Goal: Contribute content

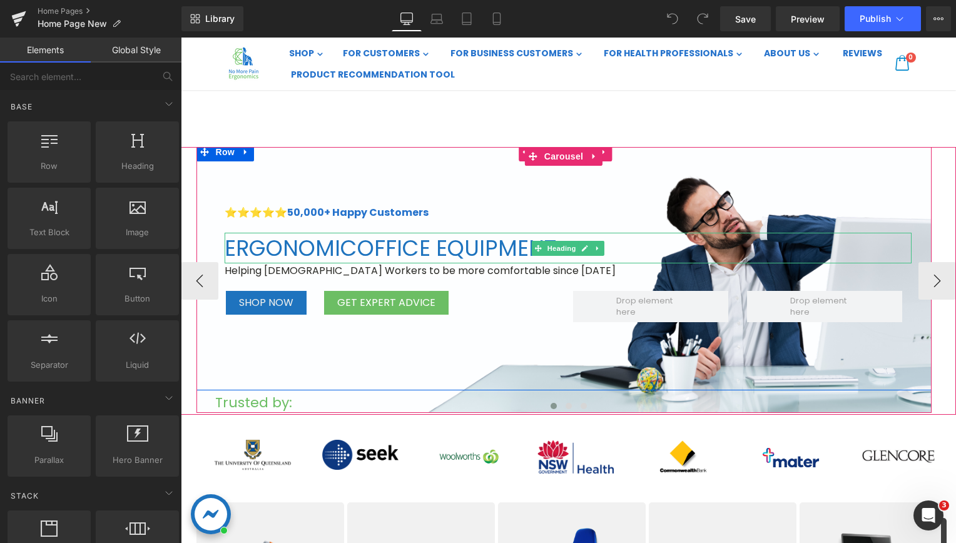
click at [325, 240] on span "ERGONOMIC OFFICE EQUIPMENT" at bounding box center [391, 248] width 332 height 31
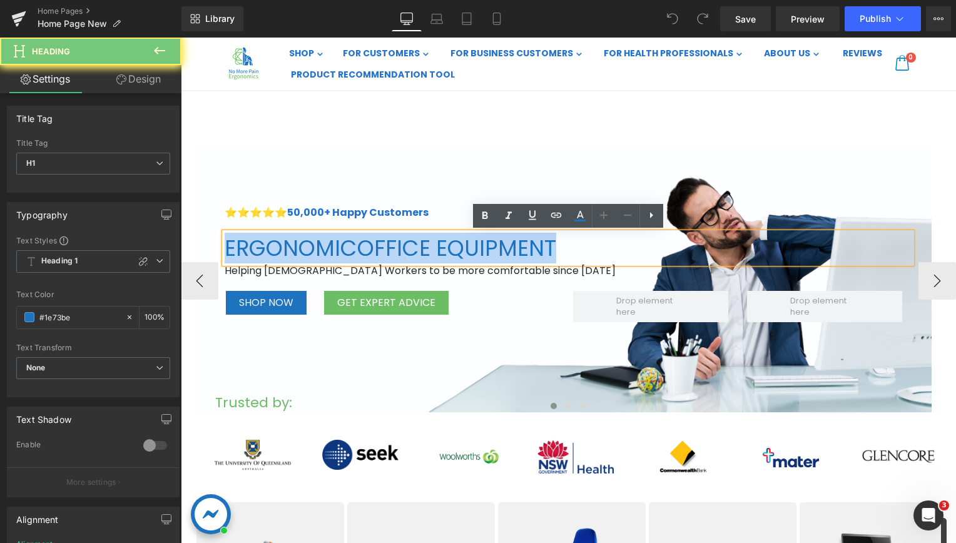
paste div
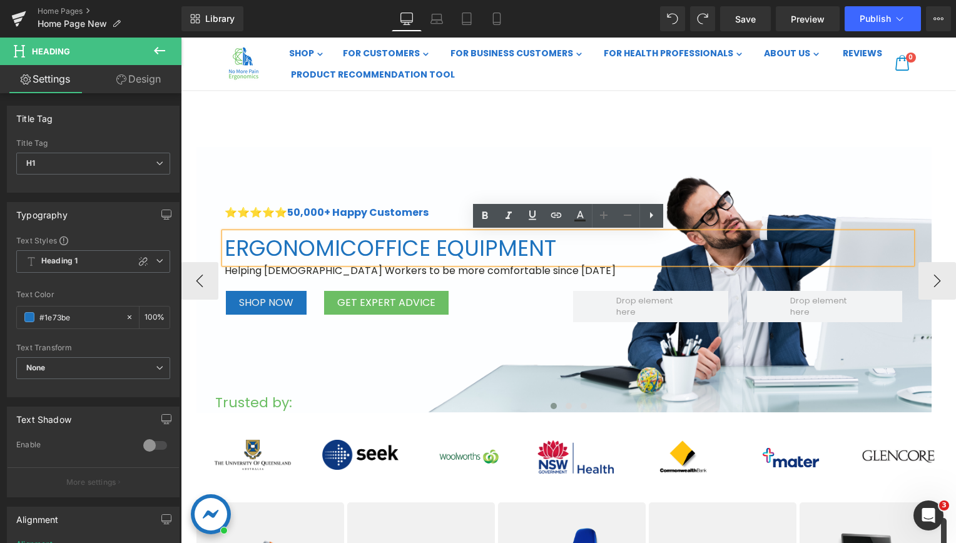
click at [325, 240] on span "ERGONOMIC OFFICE EQUIPMENT" at bounding box center [391, 248] width 332 height 31
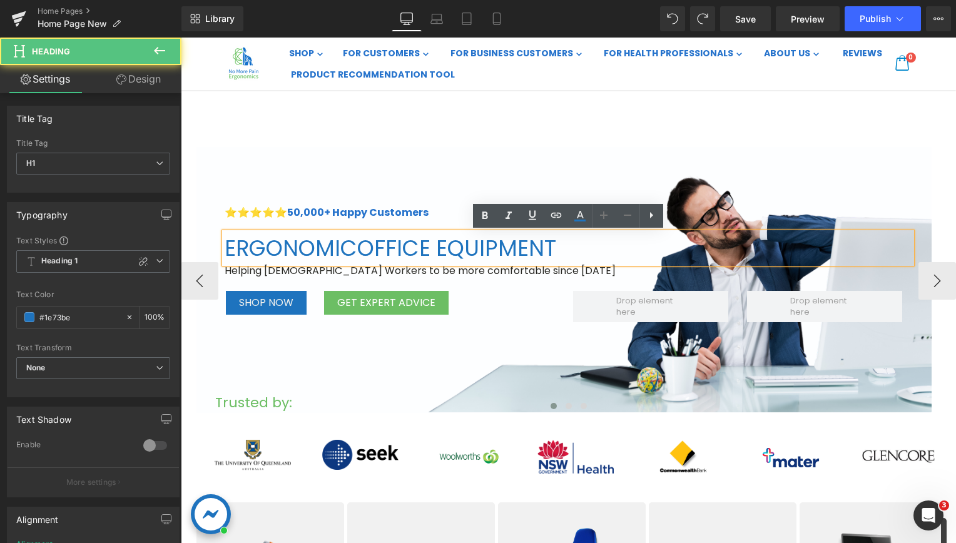
click at [325, 240] on span "ERGONOMIC OFFICE EQUIPMENT" at bounding box center [391, 248] width 332 height 31
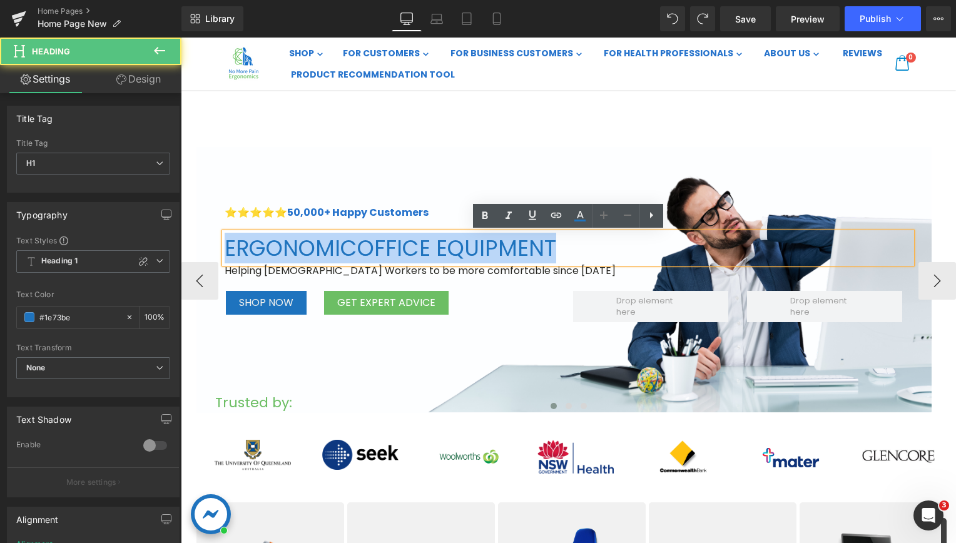
click at [325, 240] on span "ERGONOMIC OFFICE EQUIPMENT" at bounding box center [391, 248] width 332 height 31
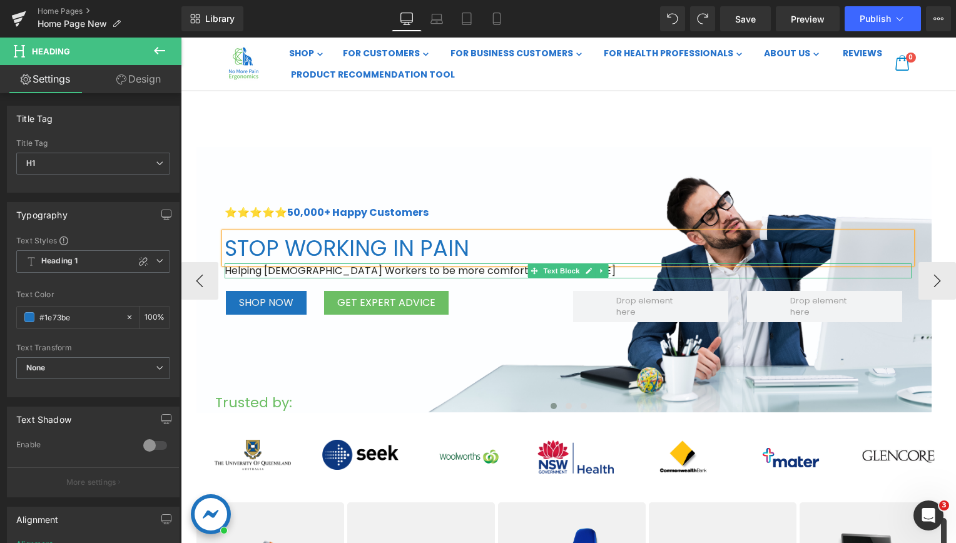
click at [320, 270] on p "Helping [DEMOGRAPHIC_DATA] Workers to be more comfortable since [DATE]" at bounding box center [568, 270] width 687 height 15
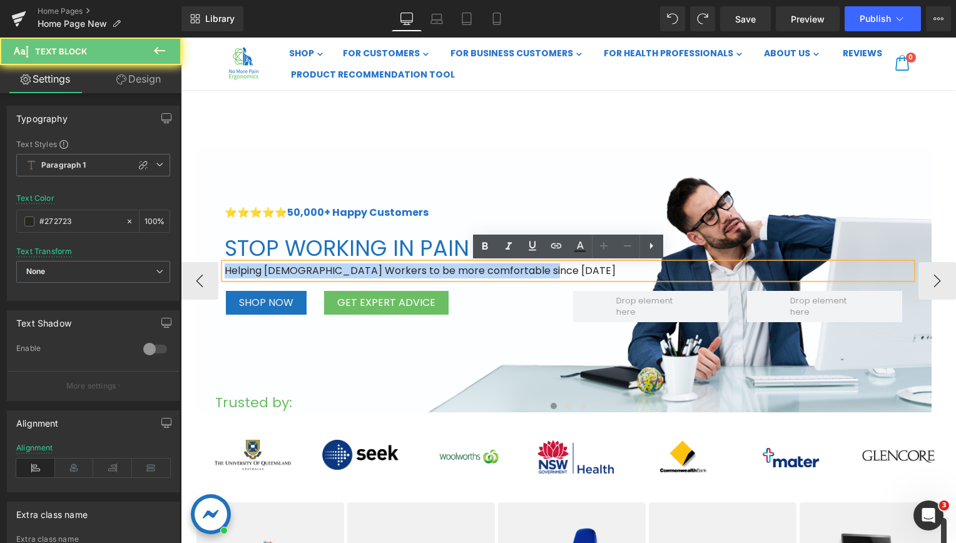
click at [320, 270] on p "Helping [DEMOGRAPHIC_DATA] Workers to be more comfortable since [DATE]" at bounding box center [568, 270] width 687 height 15
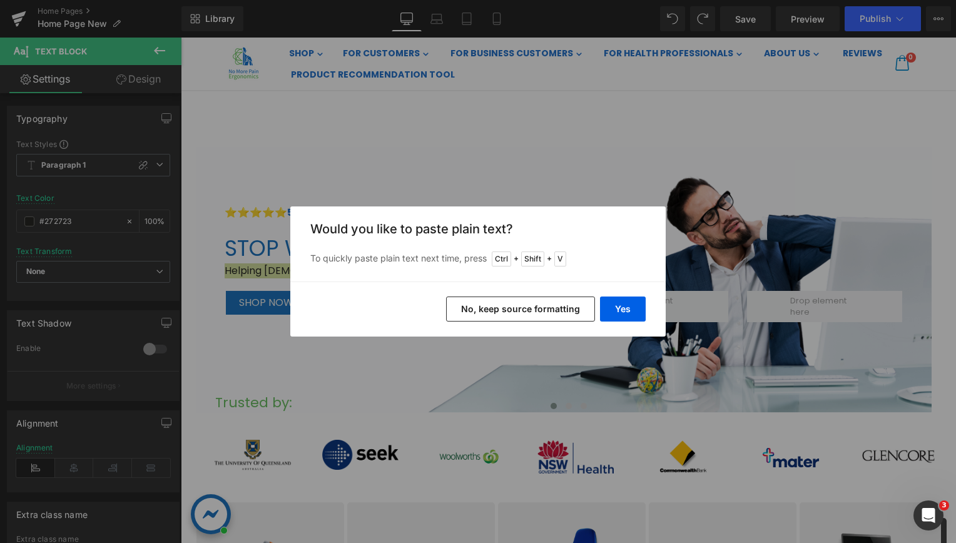
click at [577, 310] on button "No, keep source formatting" at bounding box center [520, 308] width 149 height 25
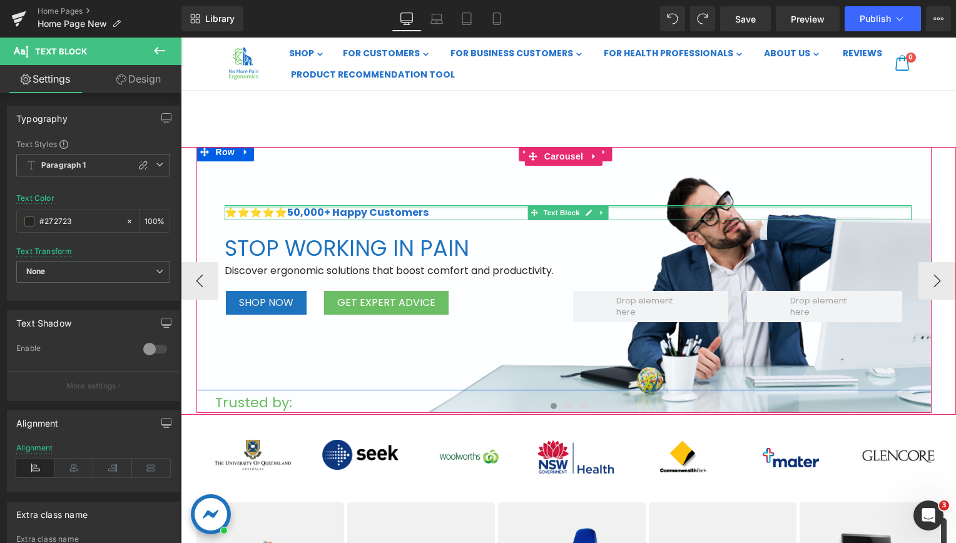
click at [322, 208] on div at bounding box center [568, 206] width 687 height 3
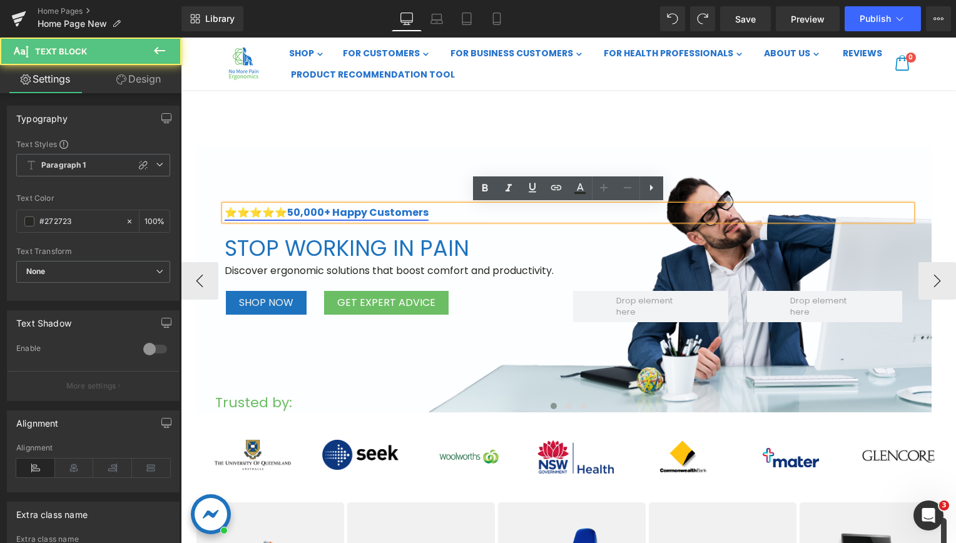
click at [298, 215] on strong "50,000+ Happy Customers" at bounding box center [357, 212] width 141 height 14
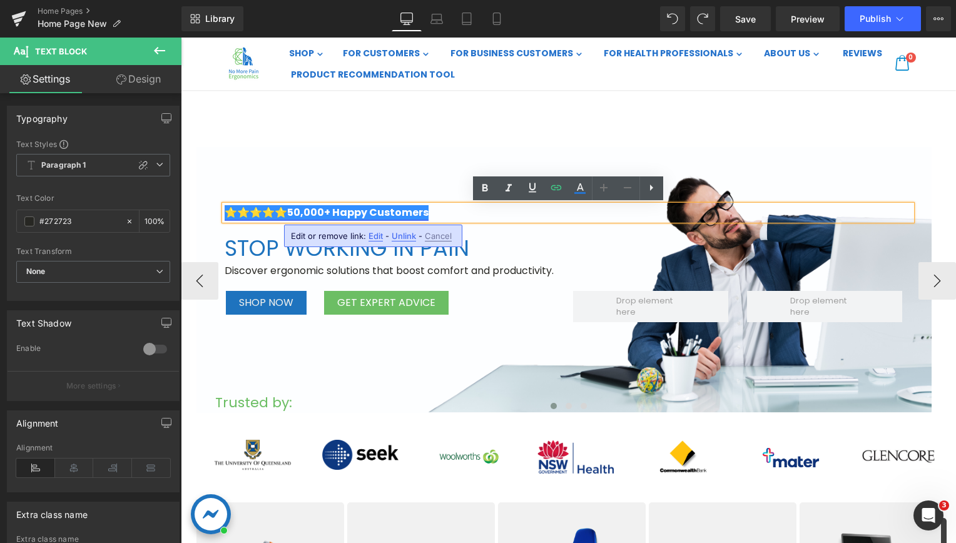
click at [301, 213] on strong "50,000+ Happy Customers" at bounding box center [357, 212] width 141 height 14
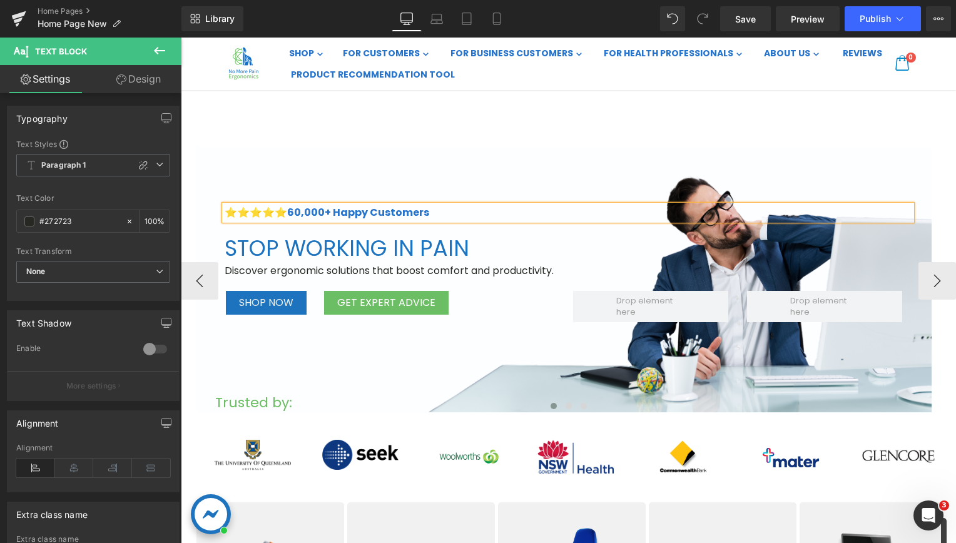
click at [435, 166] on div "⭐⭐⭐⭐⭐ 60 ,000+ Happy Customers Text Block STOP WORKING IN PAIN Heading Discover…" at bounding box center [563, 267] width 735 height 248
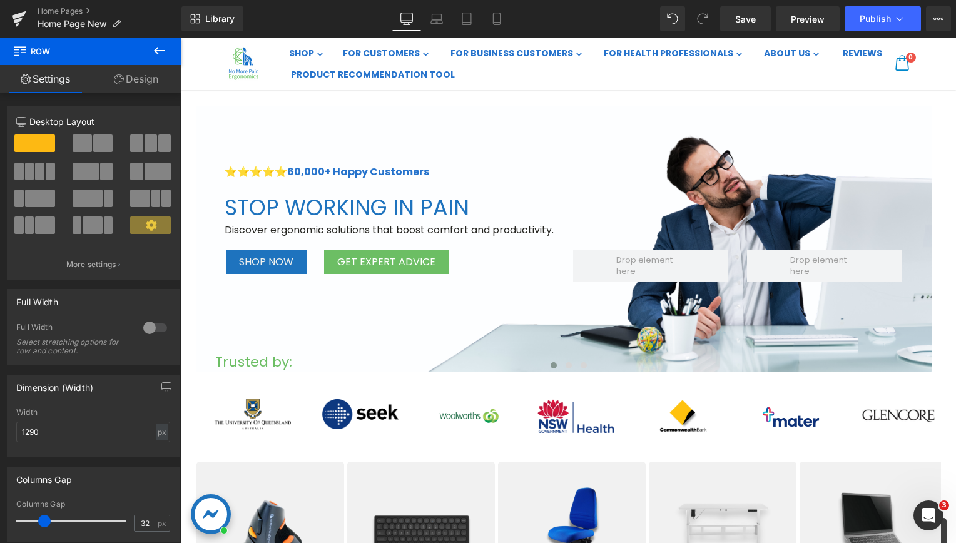
scroll to position [188, 0]
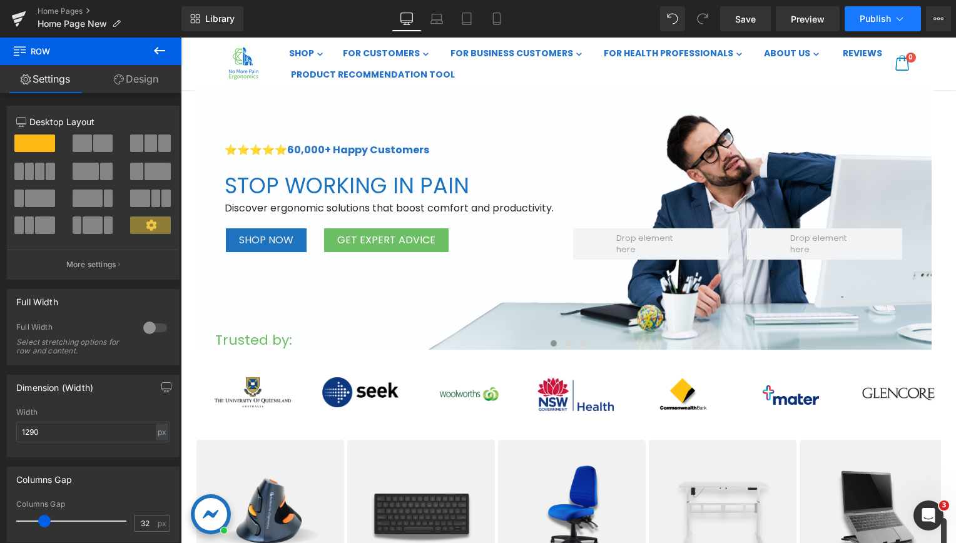
click at [888, 21] on span "Publish" at bounding box center [874, 19] width 31 height 10
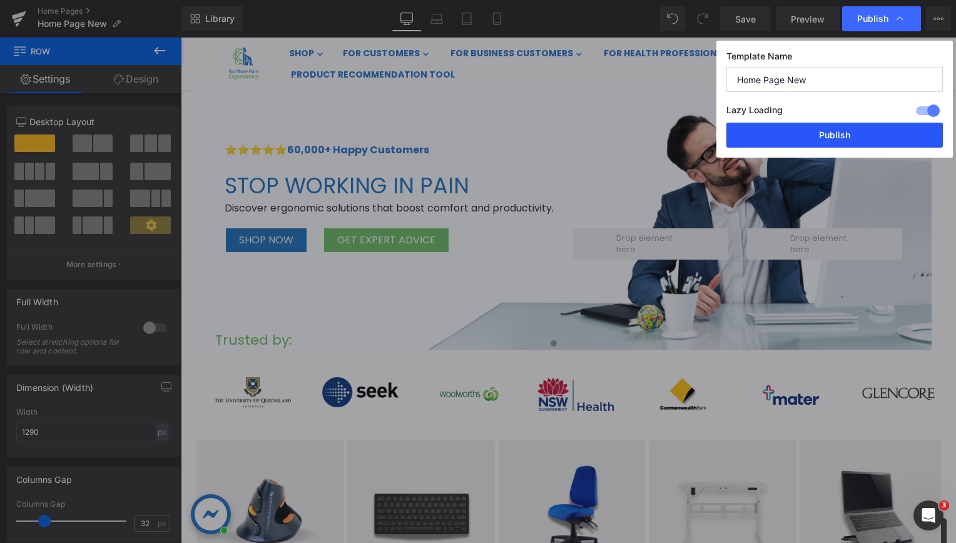
click at [808, 128] on button "Publish" at bounding box center [834, 135] width 216 height 25
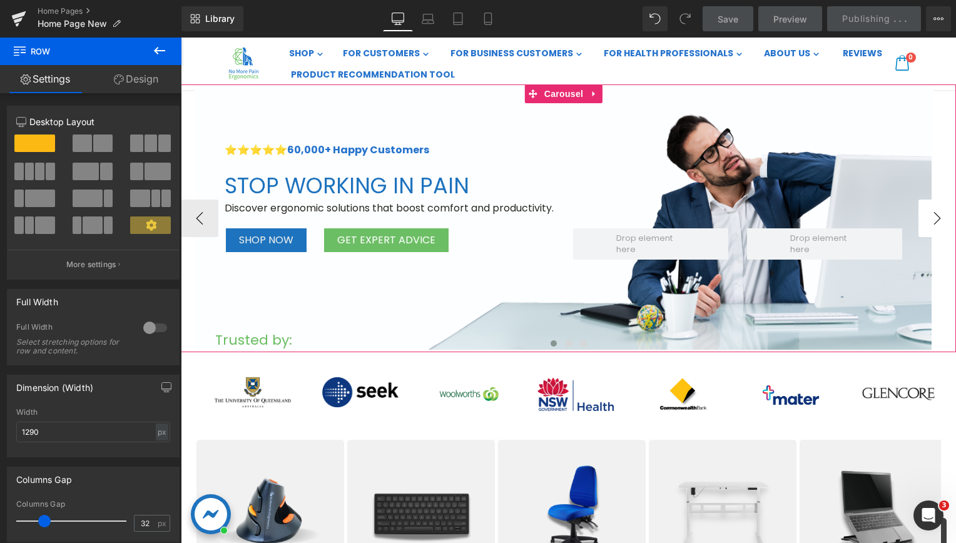
click at [926, 216] on button "›" at bounding box center [937, 219] width 38 height 38
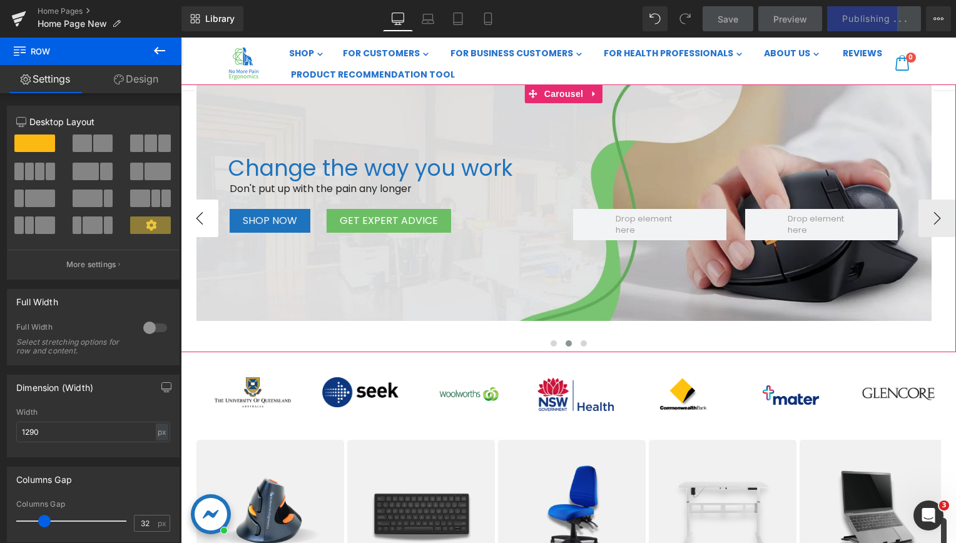
click at [207, 220] on button "‹" at bounding box center [200, 219] width 38 height 38
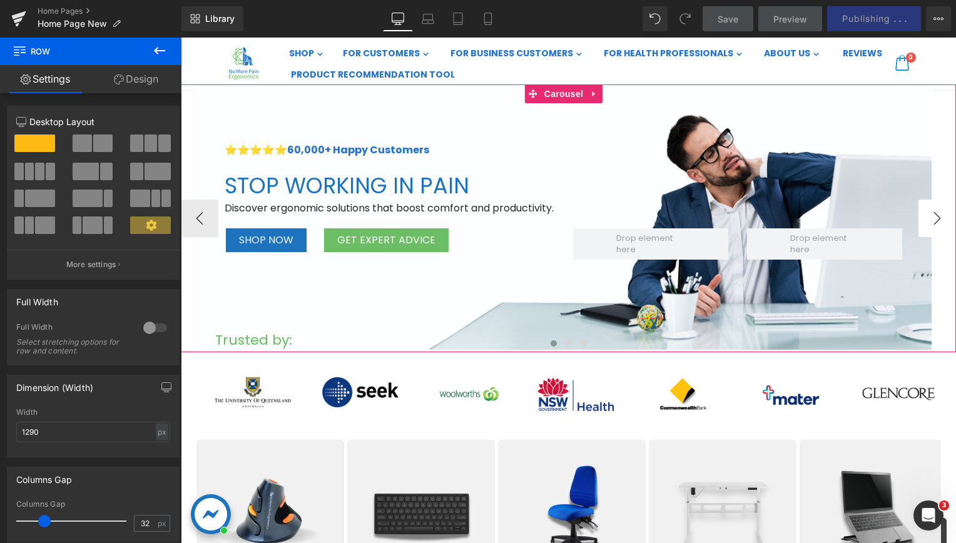
click at [923, 213] on button "›" at bounding box center [937, 219] width 38 height 38
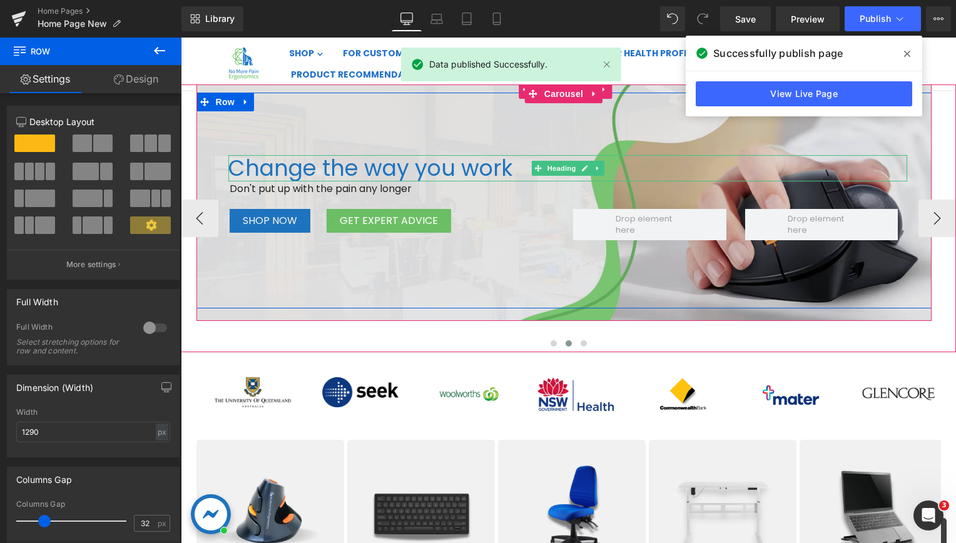
click at [442, 165] on span "Change the way you work" at bounding box center [370, 168] width 284 height 31
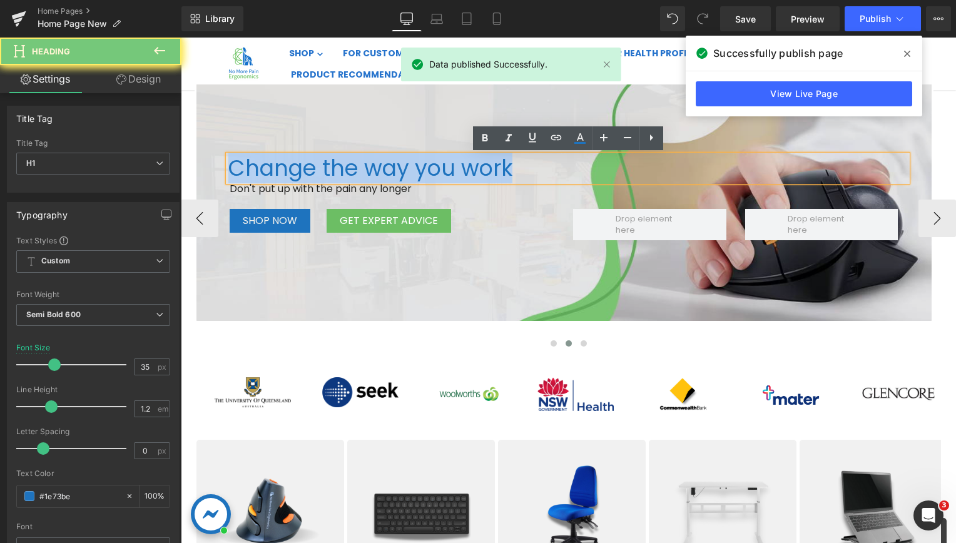
click at [442, 165] on span "Change the way you work" at bounding box center [370, 168] width 284 height 31
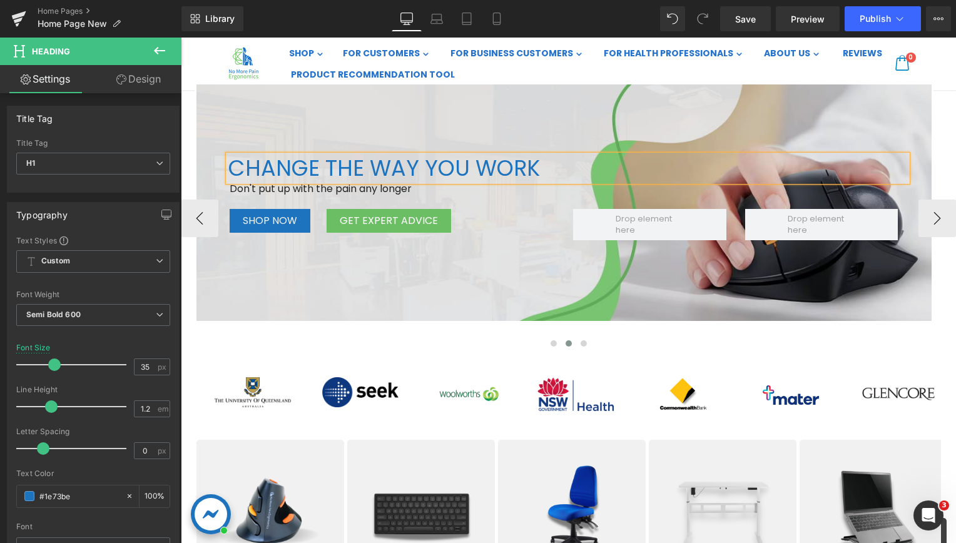
click at [441, 165] on span "CHANGE THE WAY YOU WORK" at bounding box center [384, 168] width 312 height 31
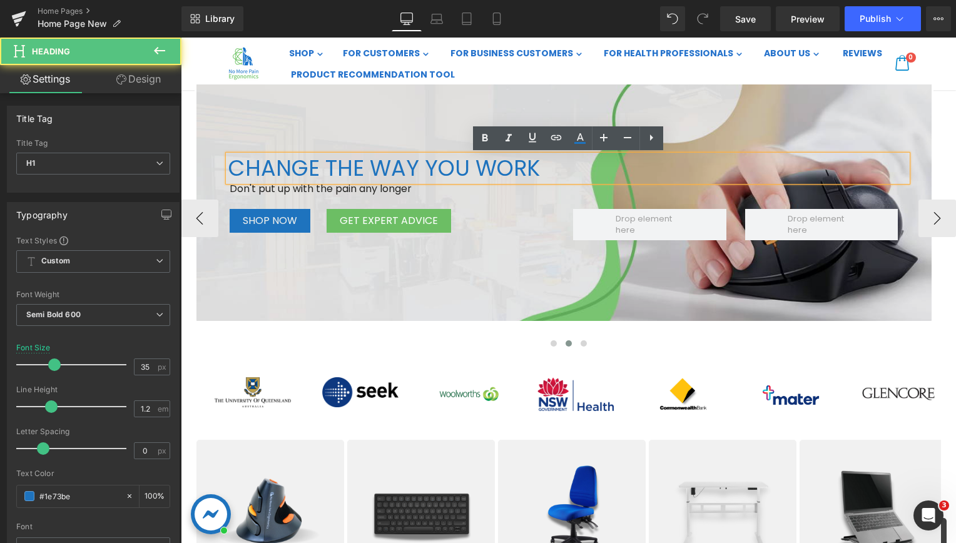
click at [441, 165] on span "CHANGE THE WAY YOU WORK" at bounding box center [384, 168] width 312 height 31
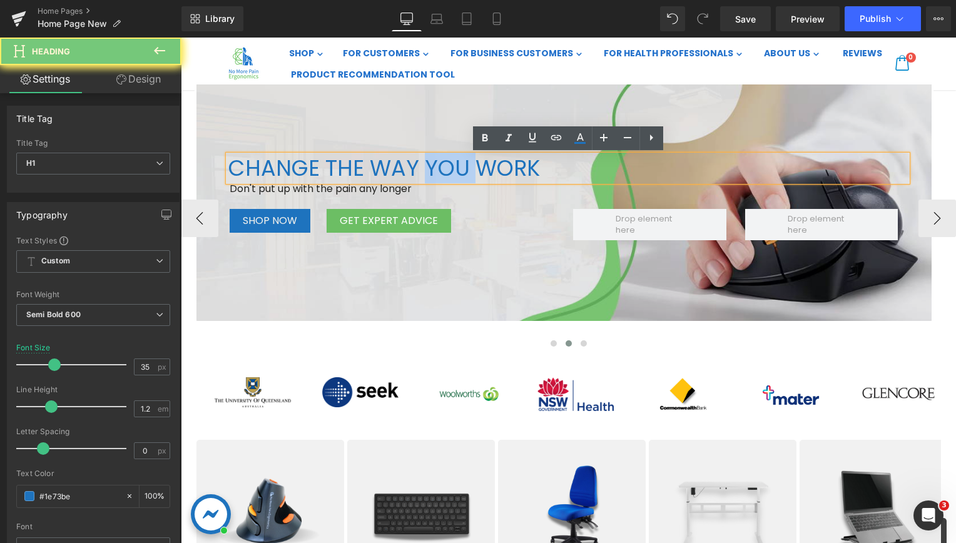
click at [441, 165] on span "CHANGE THE WAY YOU WORK" at bounding box center [384, 168] width 312 height 31
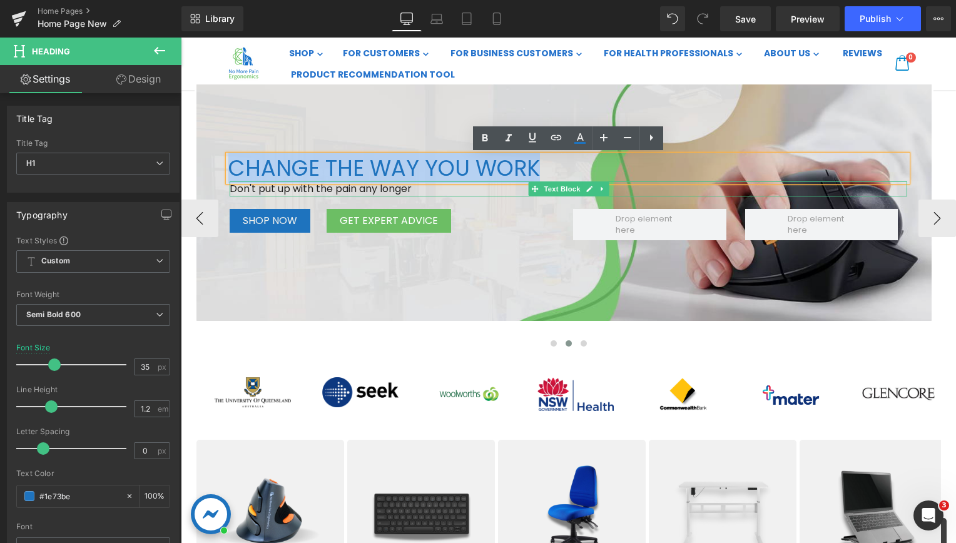
click at [403, 191] on span "Don't put up with the pain any longer" at bounding box center [321, 188] width 182 height 14
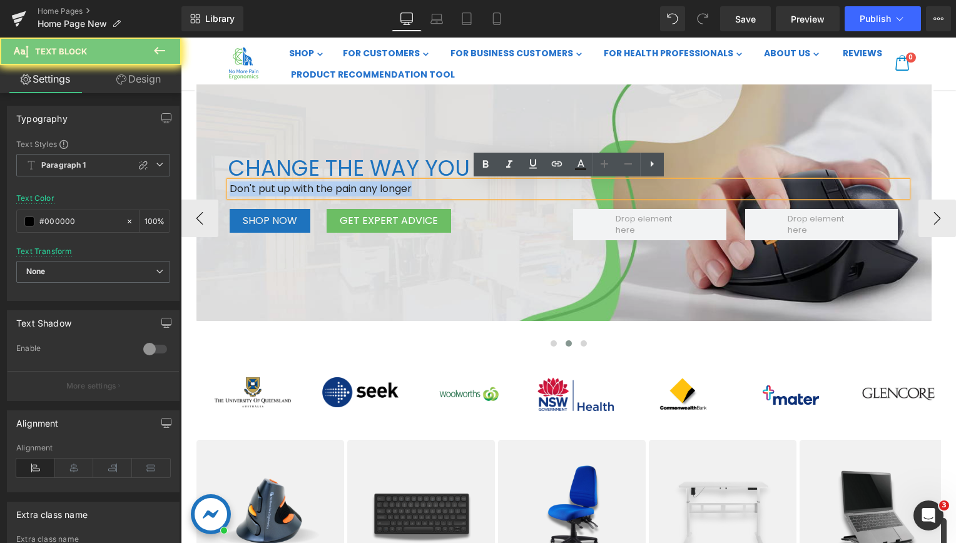
click at [403, 191] on span "Don't put up with the pain any longer" at bounding box center [321, 188] width 182 height 14
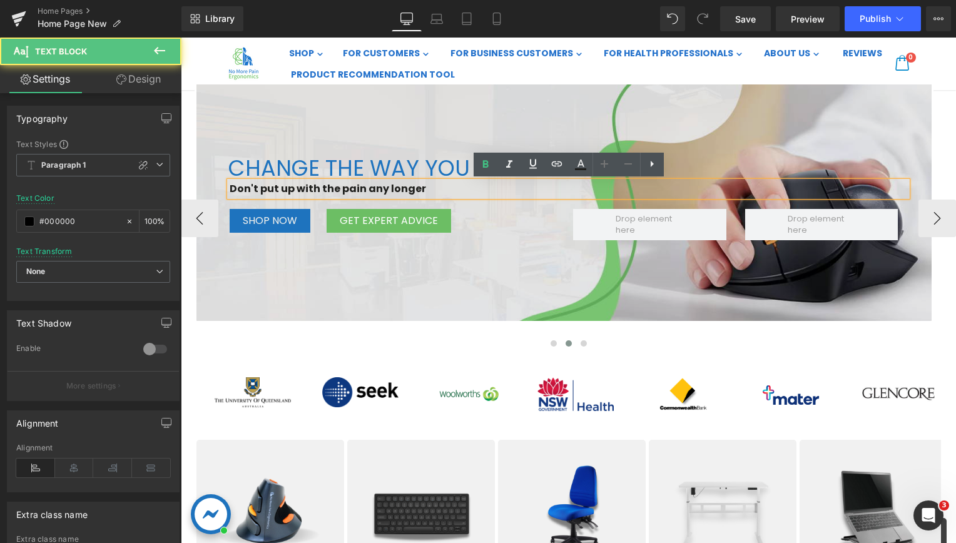
click at [378, 191] on strong "Don't put up with the pain any longer" at bounding box center [328, 188] width 196 height 14
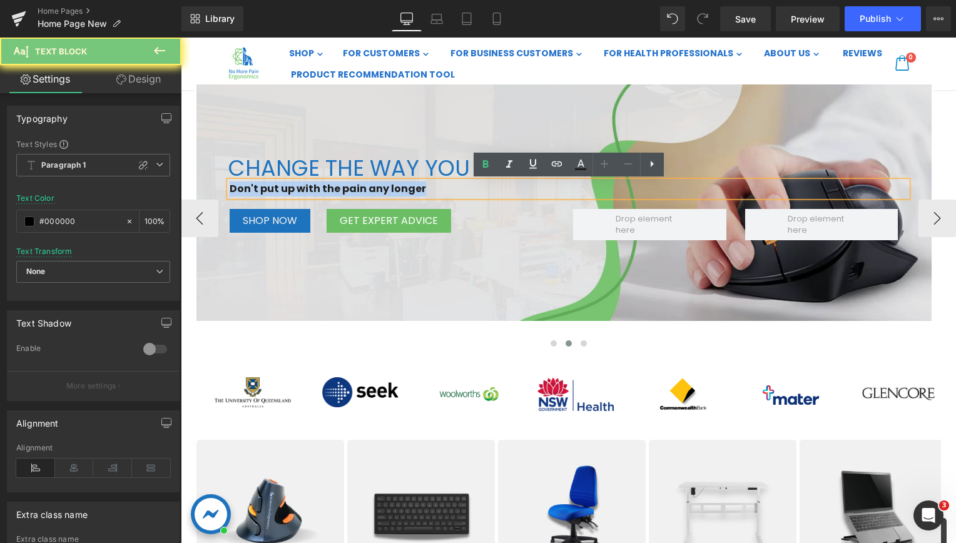
click at [378, 191] on strong "Don't put up with the pain any longer" at bounding box center [328, 188] width 196 height 14
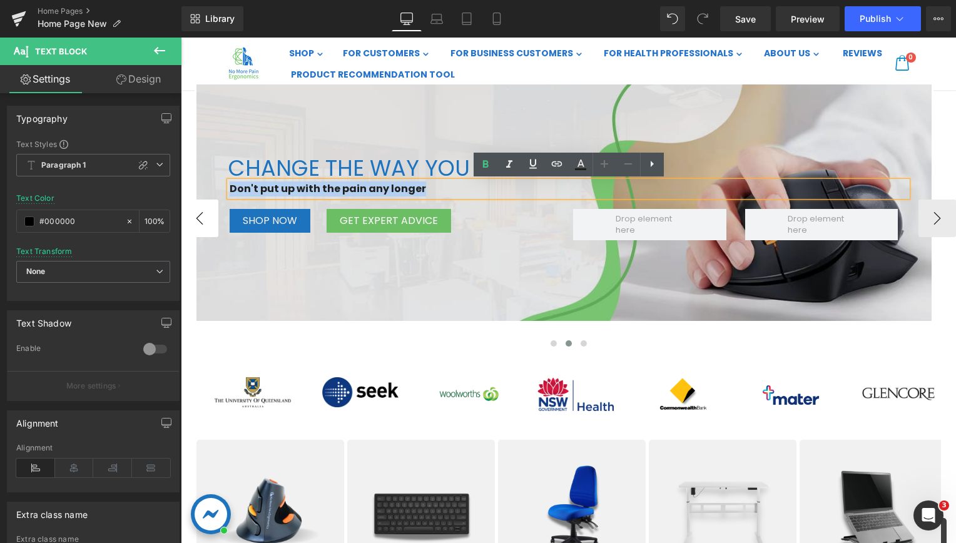
click at [201, 216] on button "‹" at bounding box center [200, 219] width 38 height 38
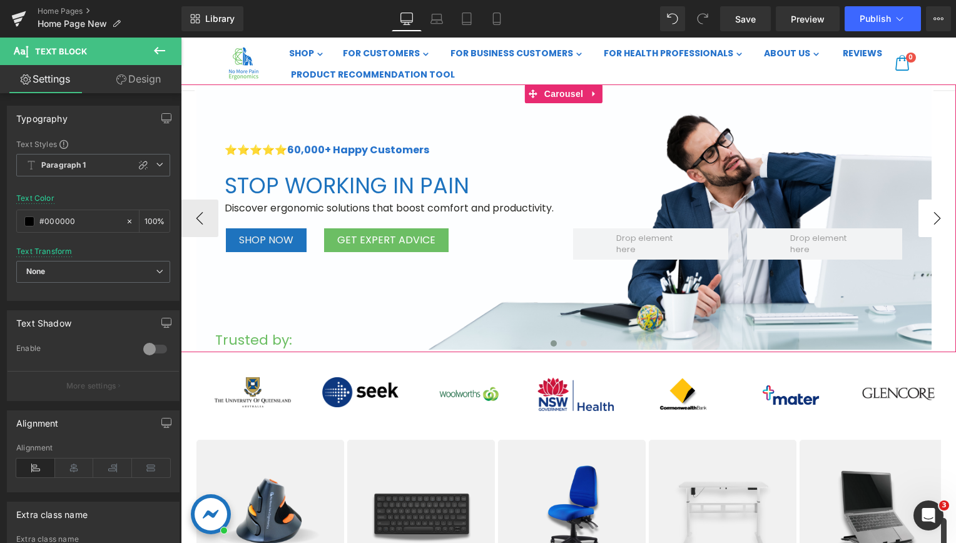
click at [919, 214] on button "›" at bounding box center [937, 219] width 38 height 38
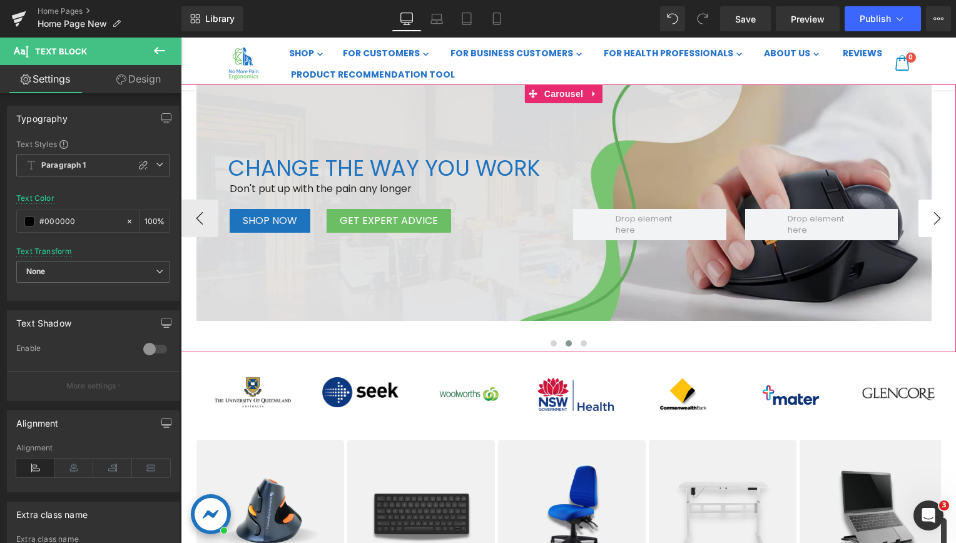
click at [920, 213] on button "›" at bounding box center [937, 219] width 38 height 38
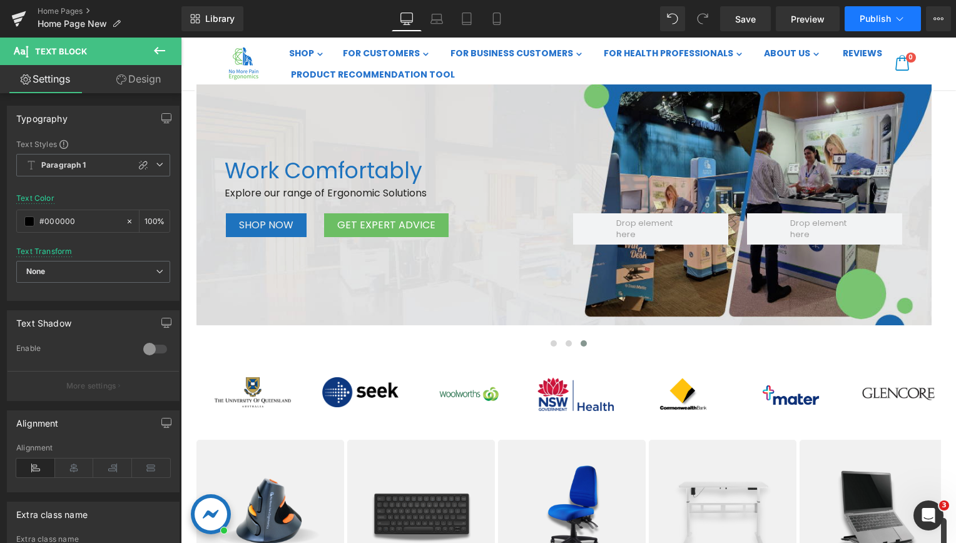
click at [876, 20] on span "Publish" at bounding box center [874, 19] width 31 height 10
click at [384, 168] on span "Work Comfortably" at bounding box center [324, 170] width 198 height 31
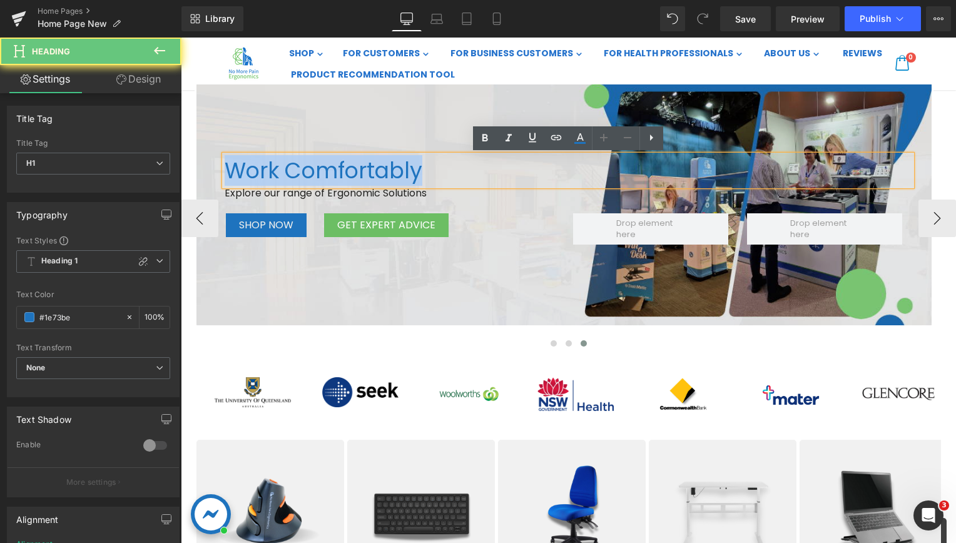
click at [384, 168] on span "Work Comfortably" at bounding box center [324, 170] width 198 height 31
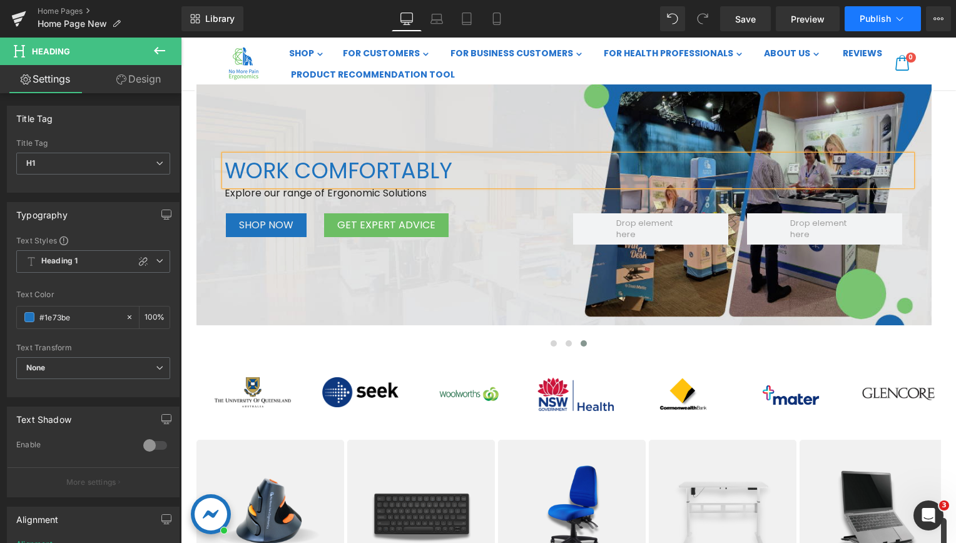
click at [871, 26] on button "Publish" at bounding box center [882, 18] width 76 height 25
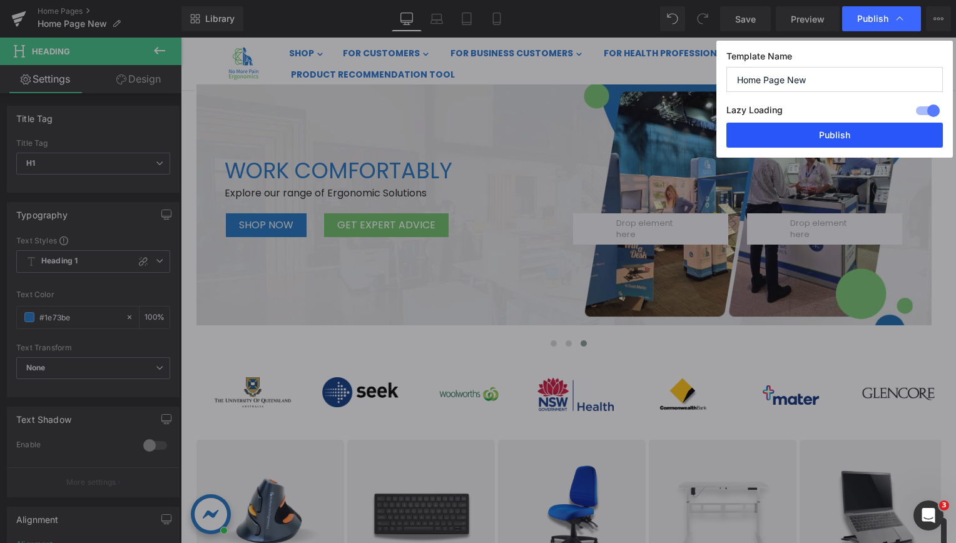
click at [811, 128] on button "Publish" at bounding box center [834, 135] width 216 height 25
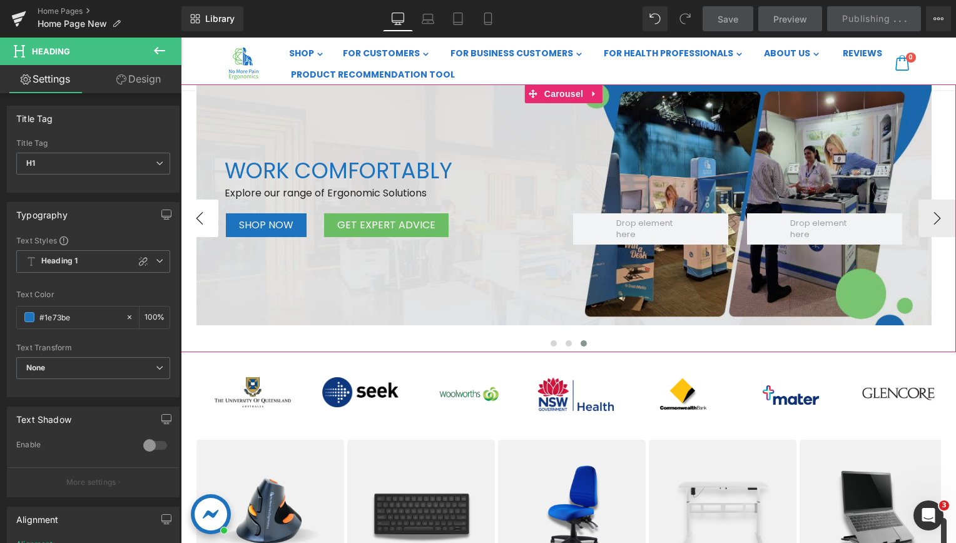
click at [197, 221] on button "‹" at bounding box center [200, 219] width 38 height 38
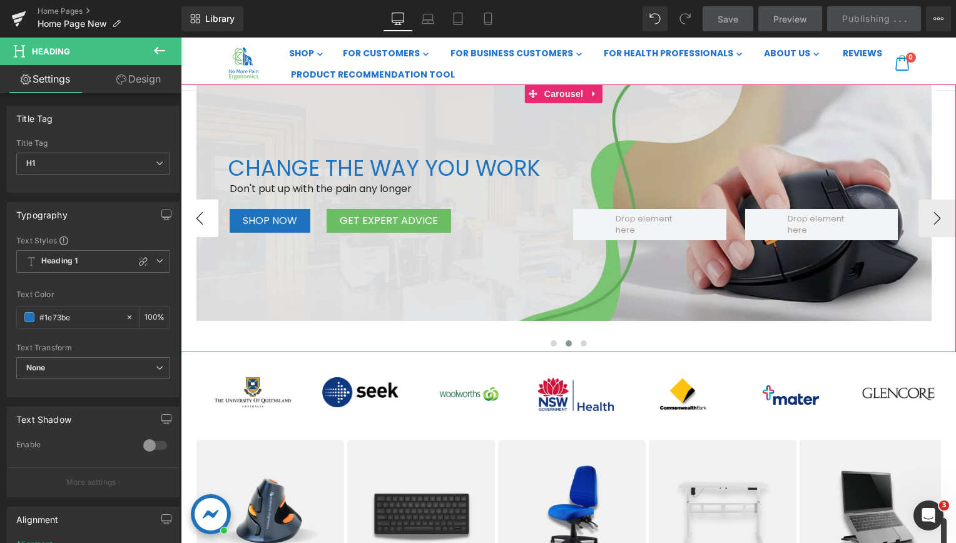
click at [197, 221] on button "‹" at bounding box center [200, 219] width 38 height 38
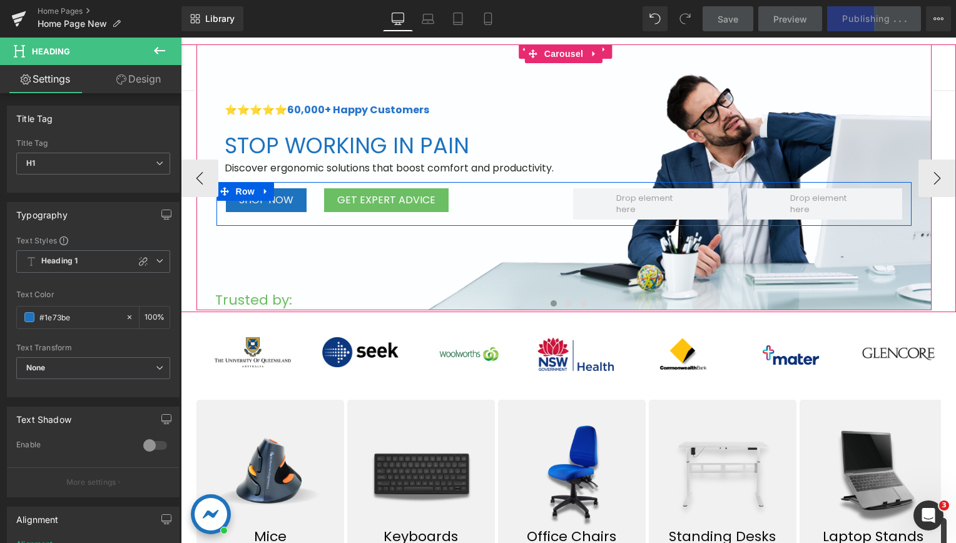
scroll to position [250, 0]
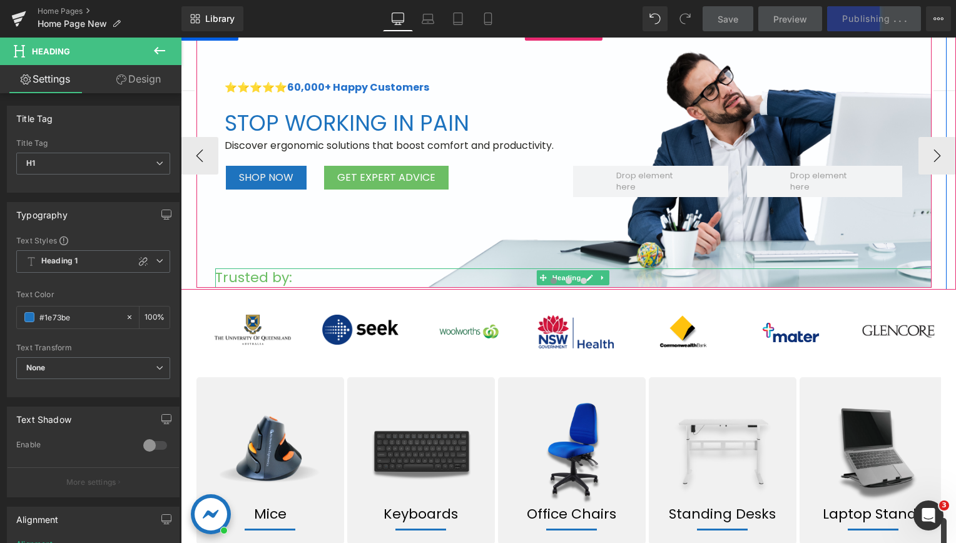
click at [260, 274] on h1 "Trusted by:" at bounding box center [560, 277] width 691 height 19
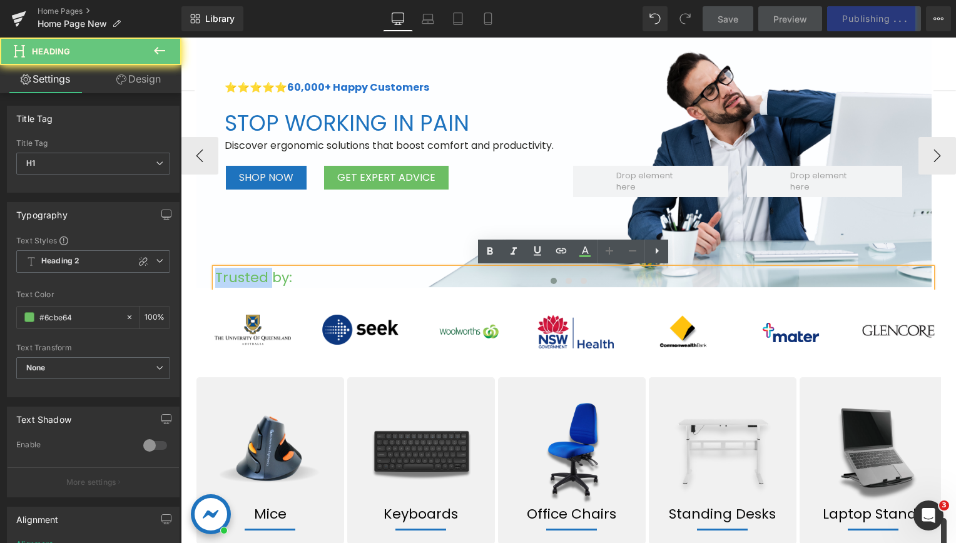
click at [415, 284] on div at bounding box center [568, 283] width 775 height 16
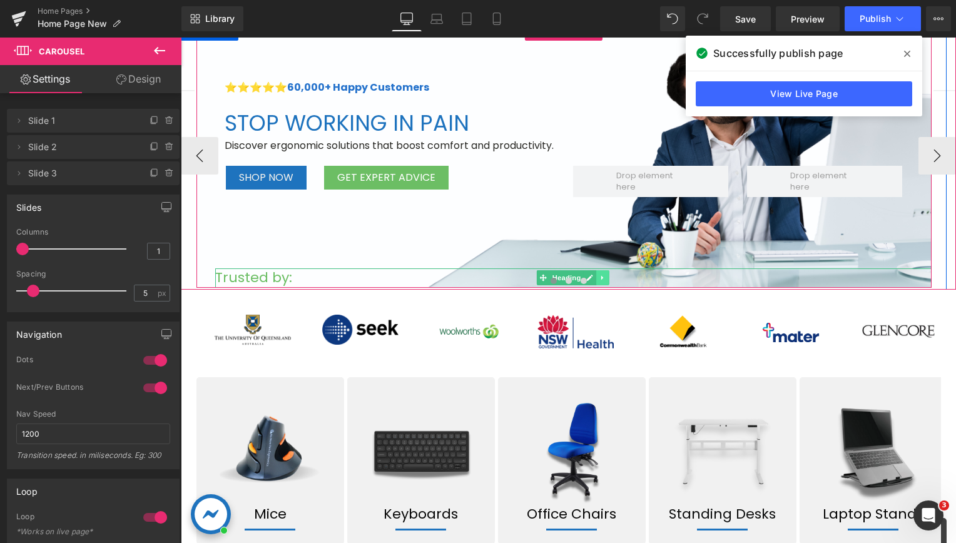
click at [601, 273] on link at bounding box center [602, 277] width 13 height 15
click at [412, 274] on h1 "Trusted by:" at bounding box center [560, 277] width 691 height 19
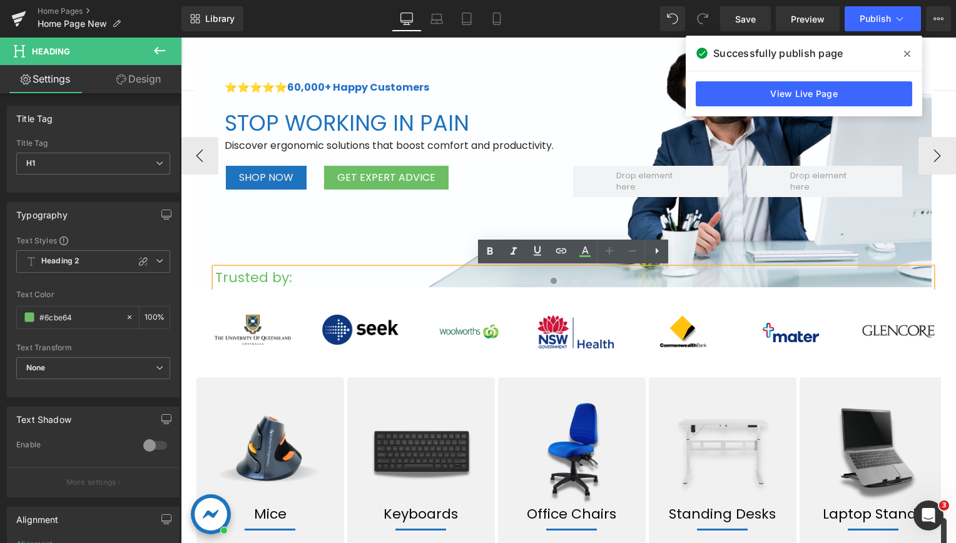
click at [220, 275] on div at bounding box center [568, 283] width 775 height 16
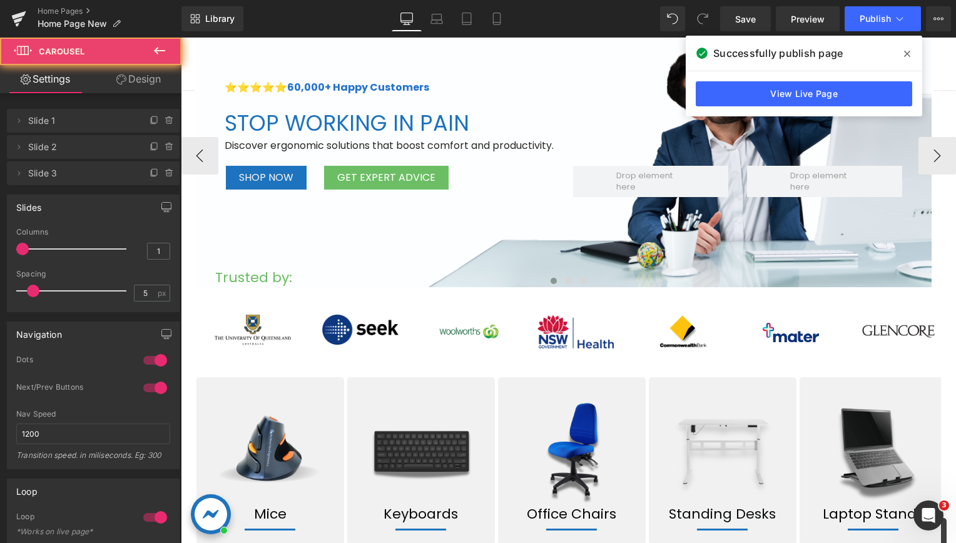
click at [234, 275] on div at bounding box center [568, 283] width 775 height 16
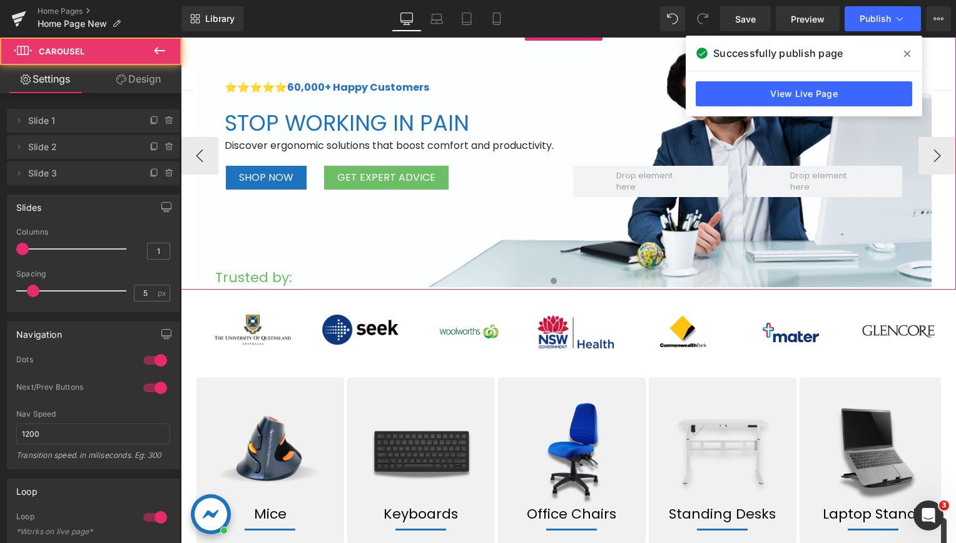
click at [234, 275] on div at bounding box center [568, 283] width 775 height 16
click at [246, 276] on div at bounding box center [568, 283] width 775 height 16
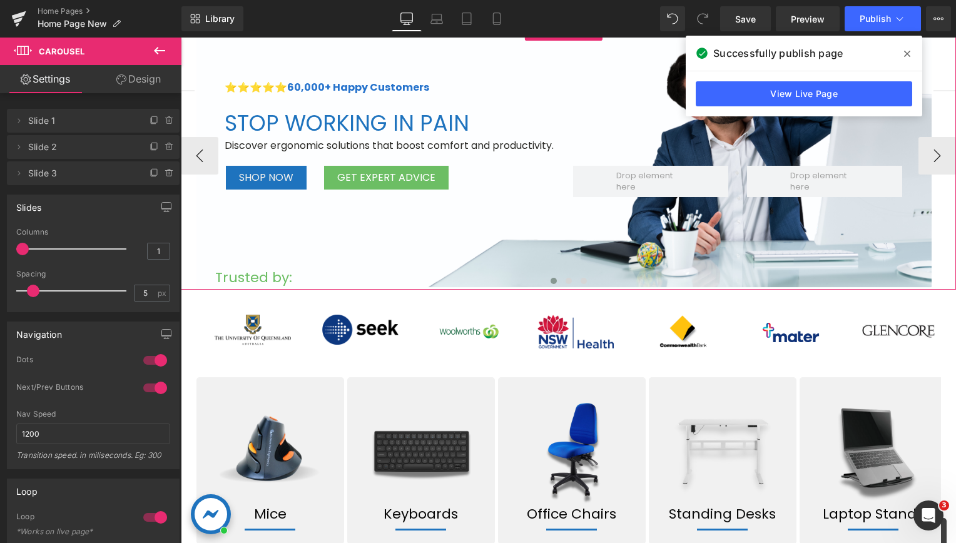
click at [323, 275] on div at bounding box center [568, 283] width 775 height 16
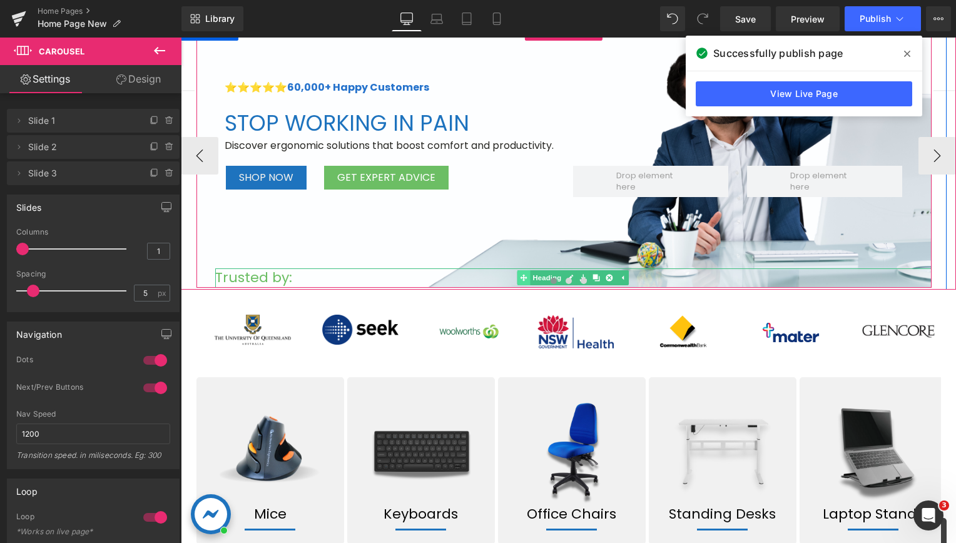
click at [517, 273] on div "Trusted by: Heading" at bounding box center [573, 277] width 716 height 19
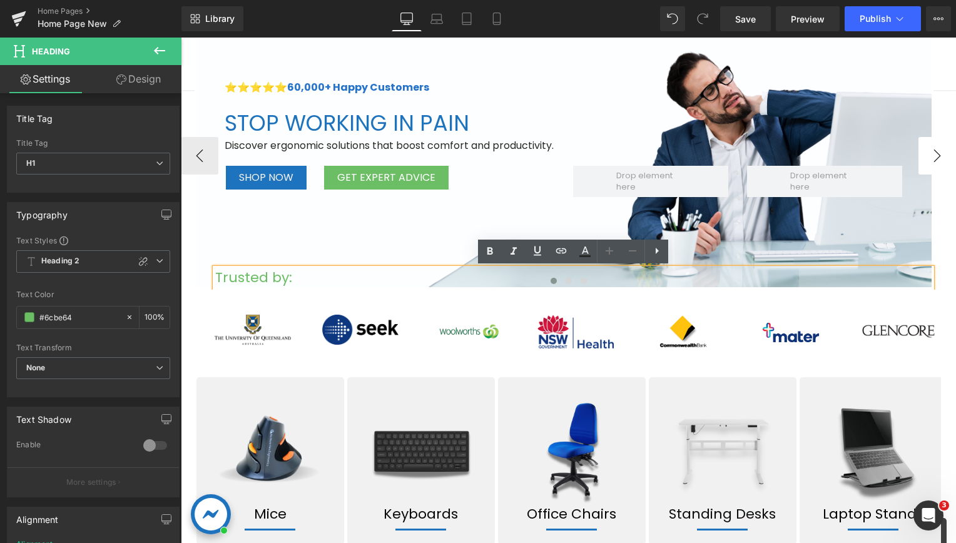
click at [934, 160] on button "›" at bounding box center [937, 156] width 38 height 38
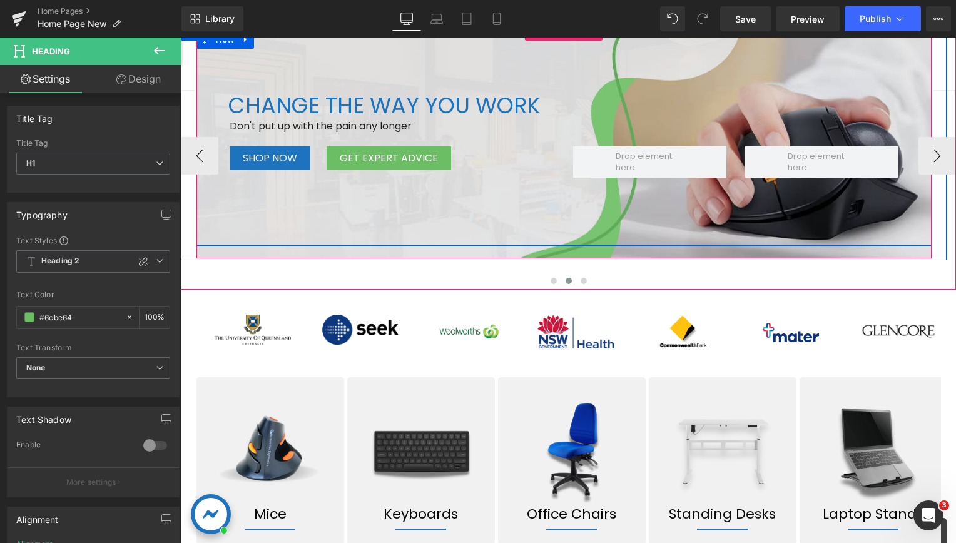
click at [514, 218] on div "CHANGE THE WAY YOU WORK Heading Don't put up with the pain any longer Text Bloc…" at bounding box center [563, 138] width 735 height 216
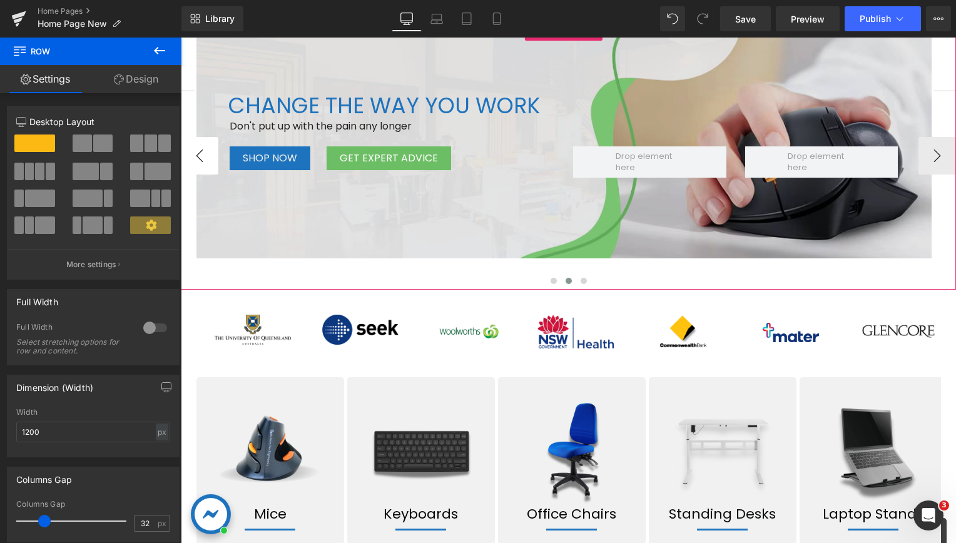
click at [205, 155] on button "‹" at bounding box center [200, 156] width 38 height 38
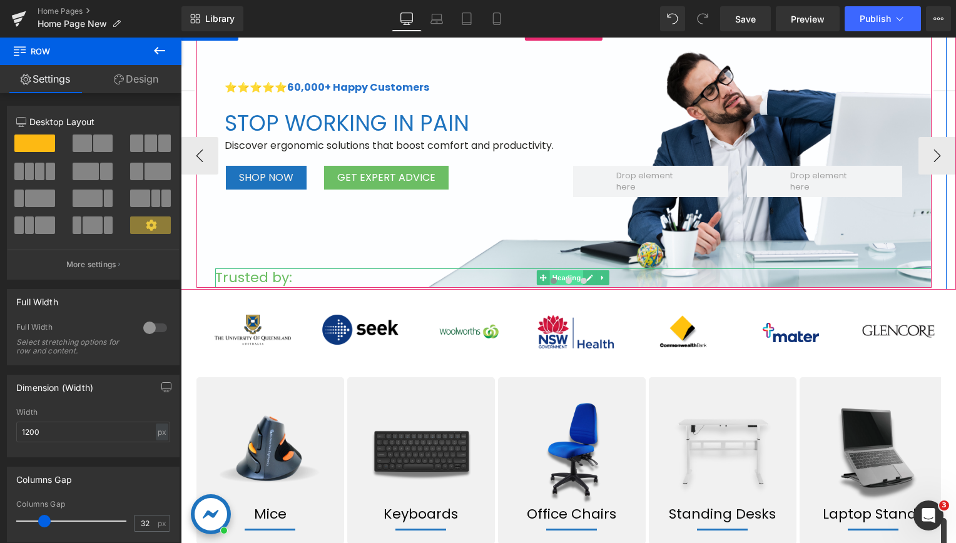
click at [556, 273] on span "Heading" at bounding box center [567, 277] width 34 height 15
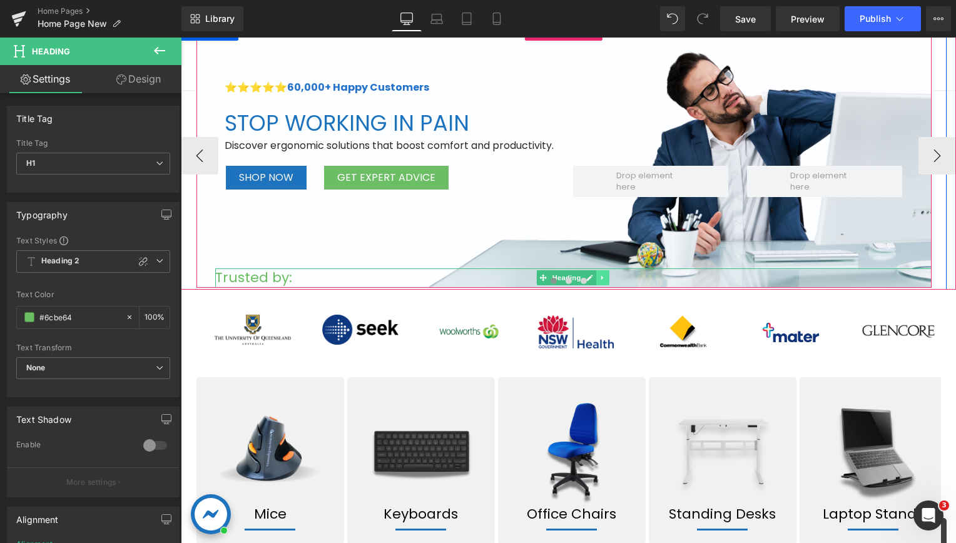
click at [598, 273] on link at bounding box center [602, 277] width 13 height 15
click at [598, 273] on link at bounding box center [596, 277] width 13 height 15
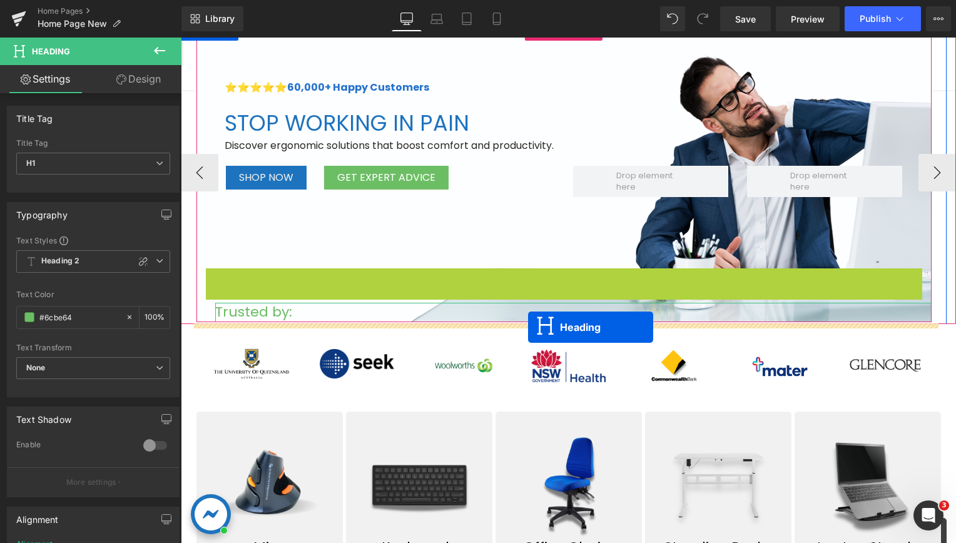
drag, startPoint x: 525, startPoint y: 278, endPoint x: 528, endPoint y: 327, distance: 49.5
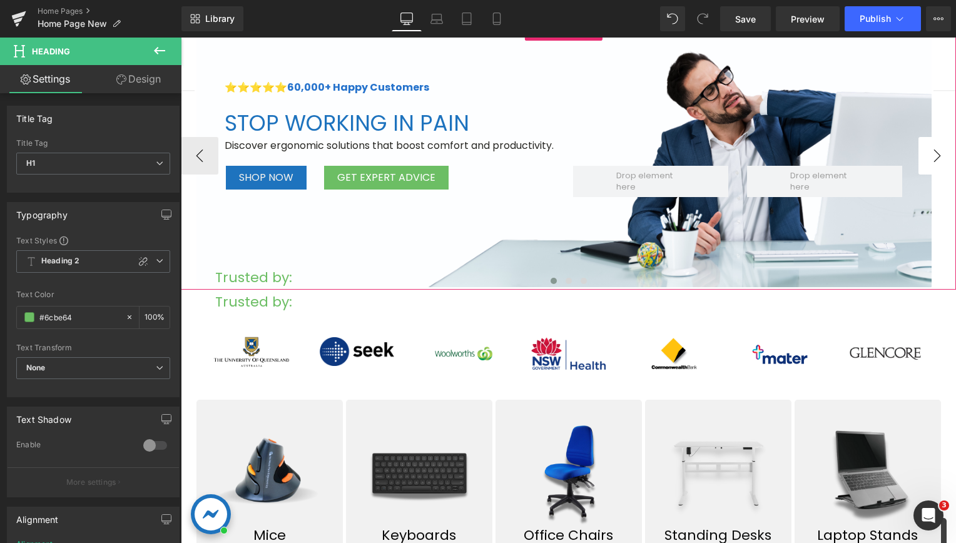
click at [929, 154] on button "›" at bounding box center [937, 156] width 38 height 38
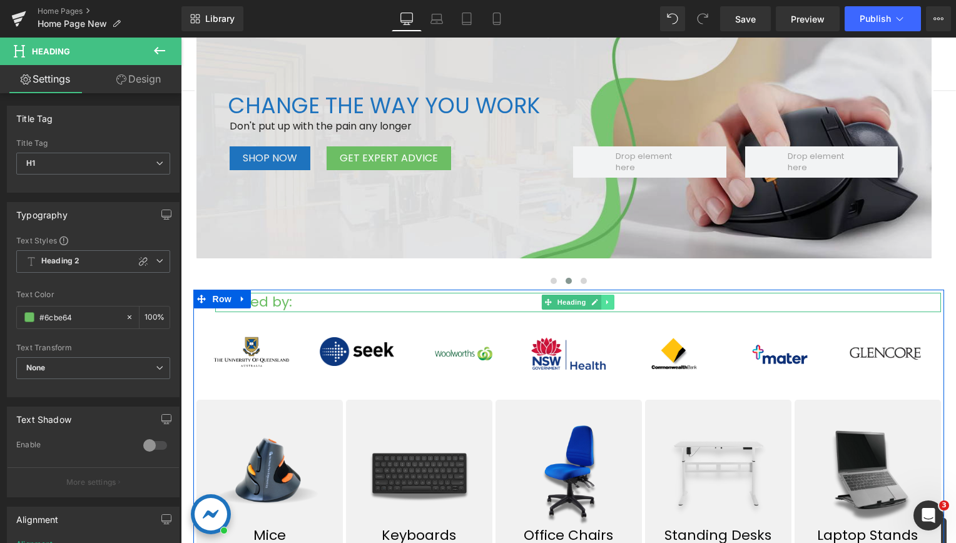
click at [604, 298] on icon at bounding box center [607, 302] width 7 height 8
click at [597, 303] on icon at bounding box center [600, 302] width 7 height 7
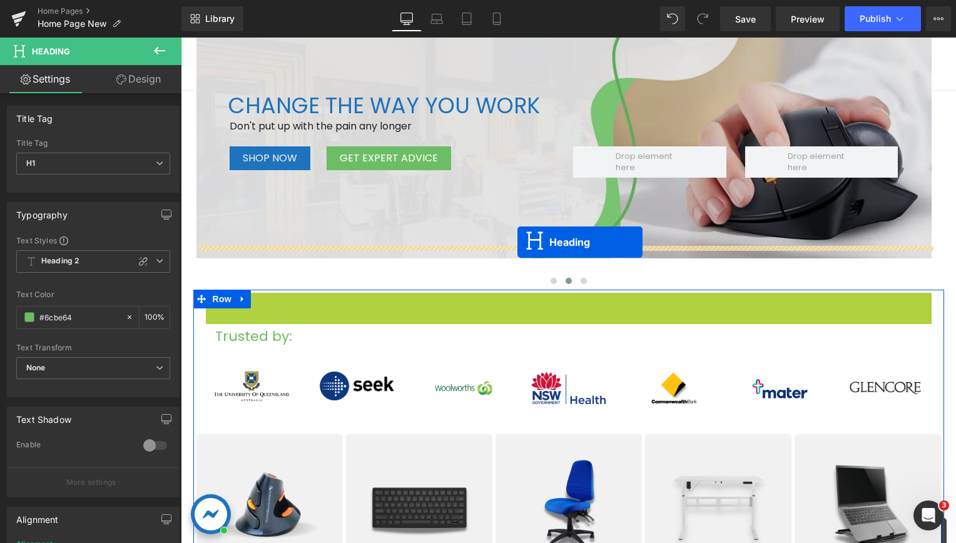
drag, startPoint x: 521, startPoint y: 302, endPoint x: 517, endPoint y: 242, distance: 59.5
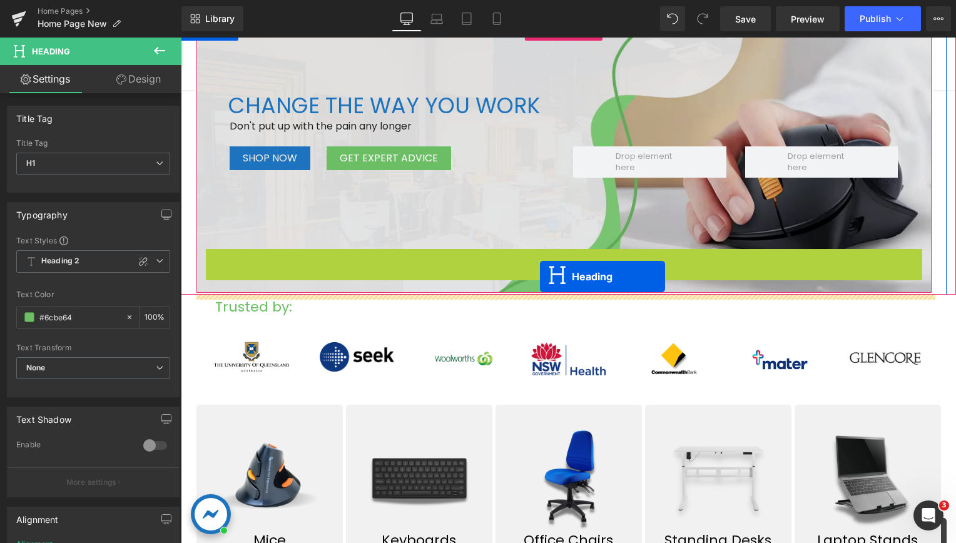
drag, startPoint x: 544, startPoint y: 258, endPoint x: 540, endPoint y: 276, distance: 19.3
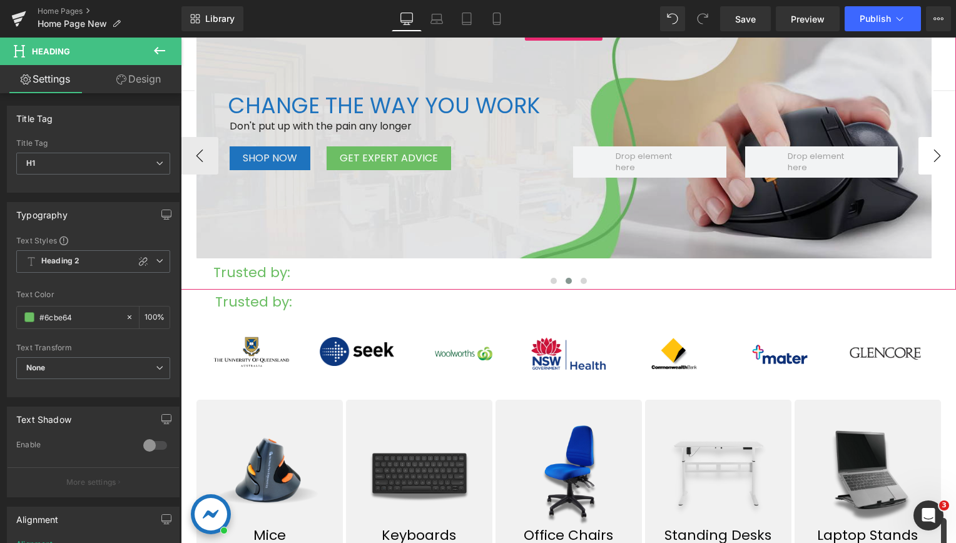
click at [926, 147] on button "›" at bounding box center [937, 156] width 38 height 38
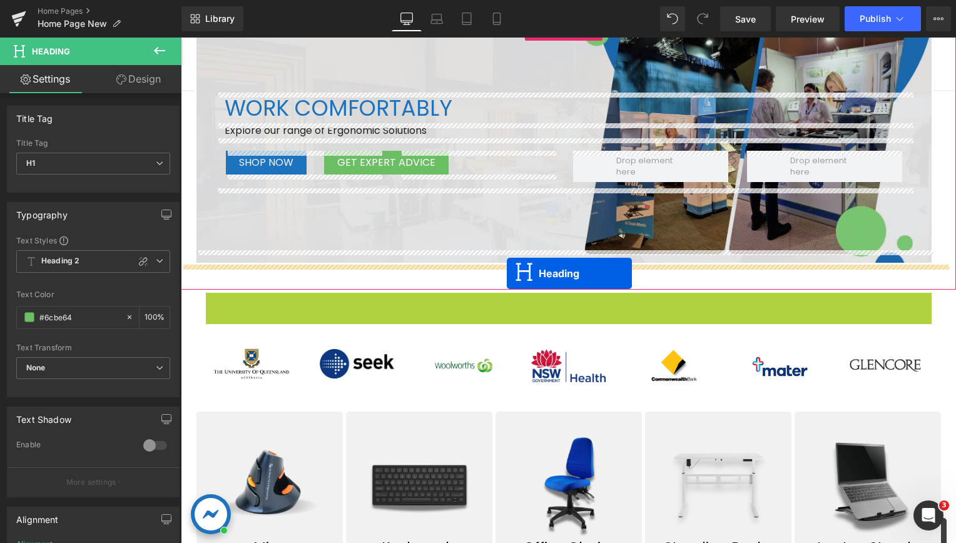
drag, startPoint x: 539, startPoint y: 300, endPoint x: 507, endPoint y: 273, distance: 41.8
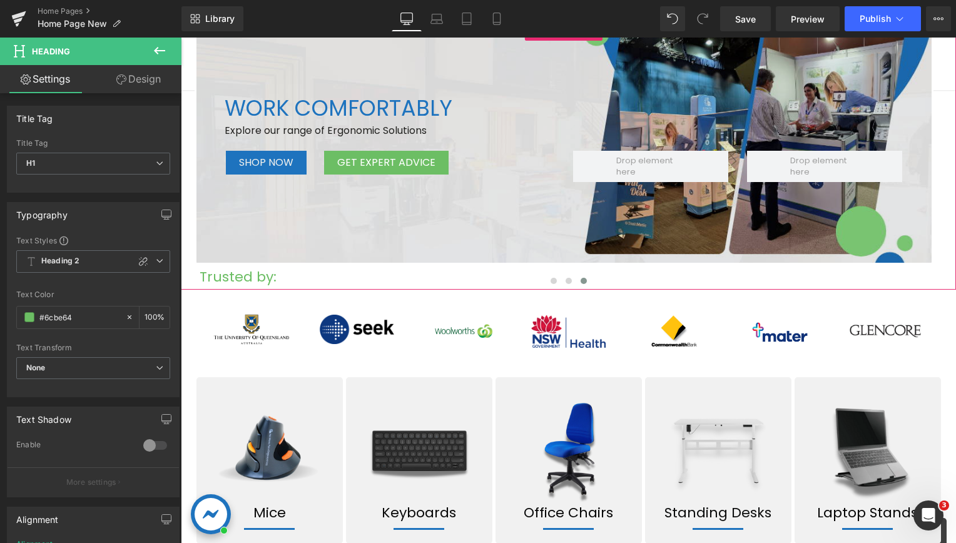
click at [181, 156] on button "‹" at bounding box center [162, 156] width 38 height 38
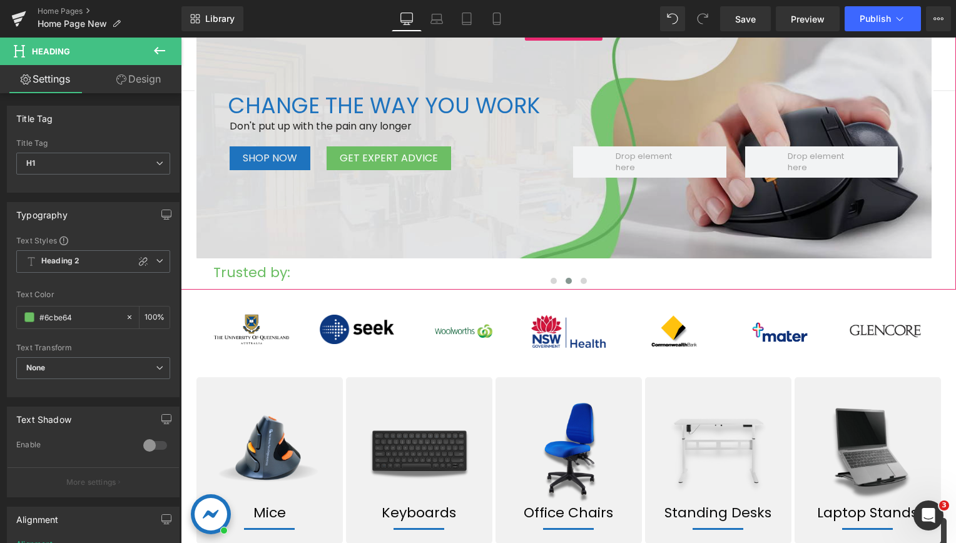
click at [181, 156] on button "‹" at bounding box center [162, 156] width 38 height 38
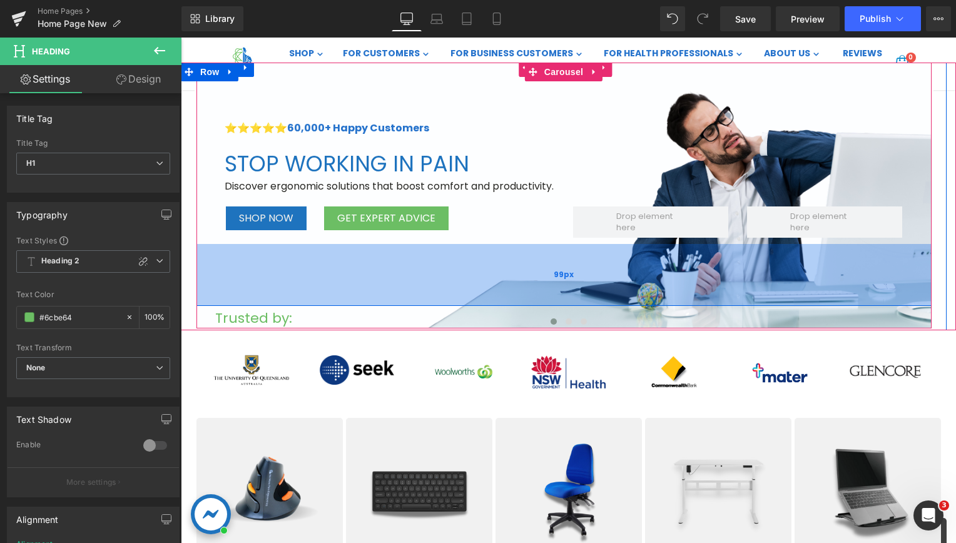
scroll to position [188, 0]
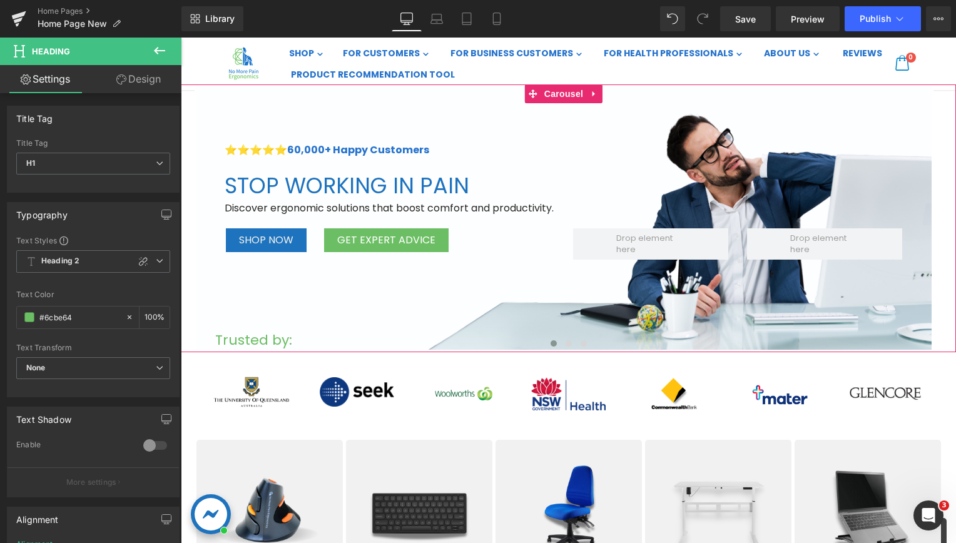
click at [955, 216] on button "›" at bounding box center [975, 219] width 38 height 38
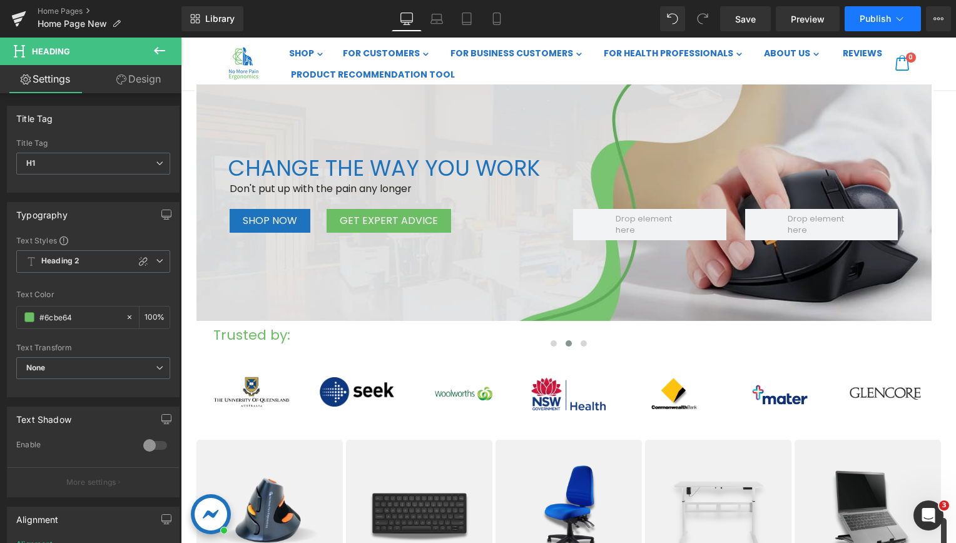
click at [895, 25] on button "Publish" at bounding box center [882, 18] width 76 height 25
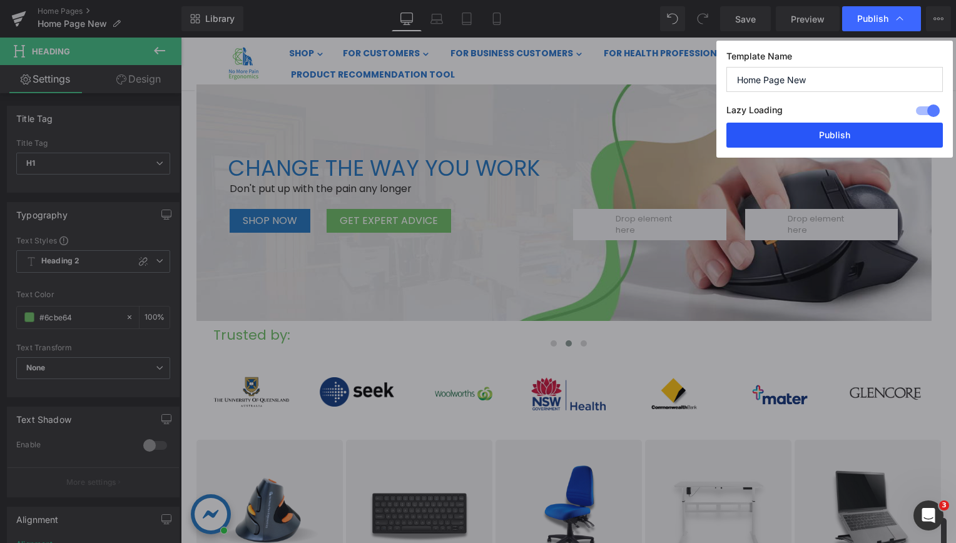
click at [814, 138] on button "Publish" at bounding box center [834, 135] width 216 height 25
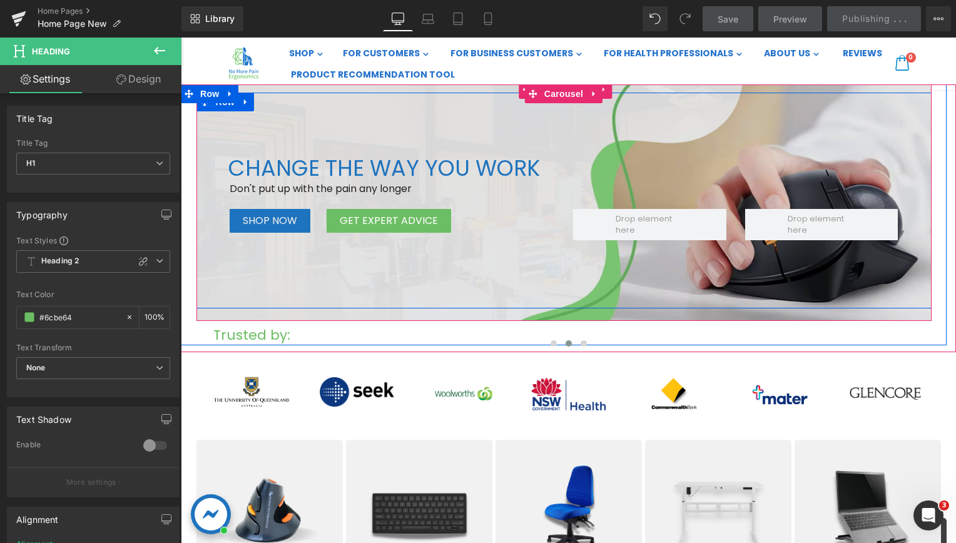
scroll to position [375, 0]
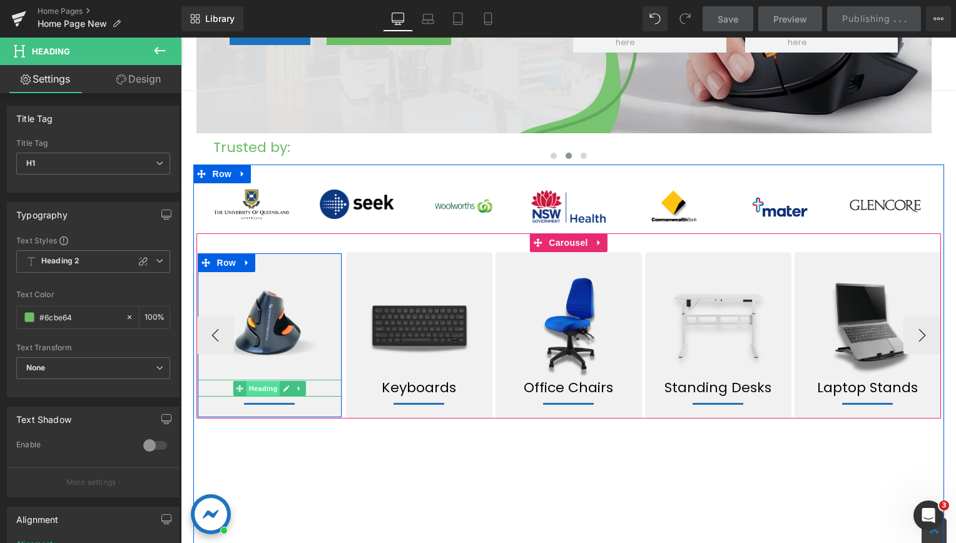
click at [262, 387] on span "Heading" at bounding box center [263, 388] width 34 height 15
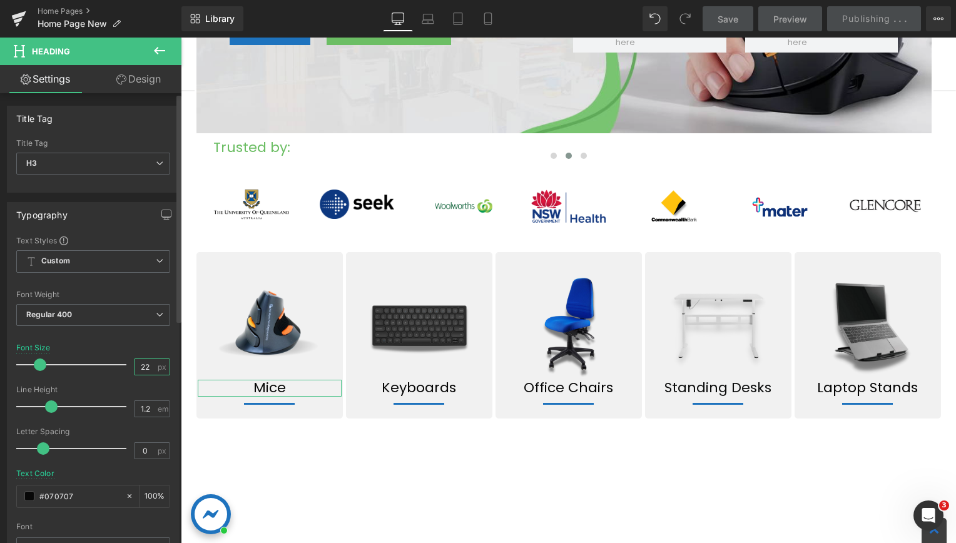
click at [149, 363] on input "22" at bounding box center [145, 367] width 22 height 16
type input "20"
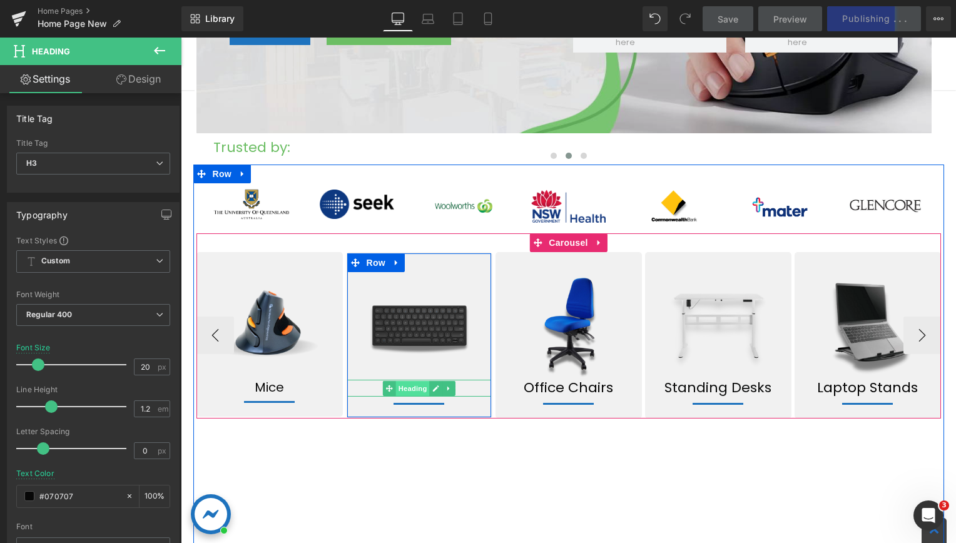
click at [414, 386] on span "Heading" at bounding box center [412, 388] width 34 height 15
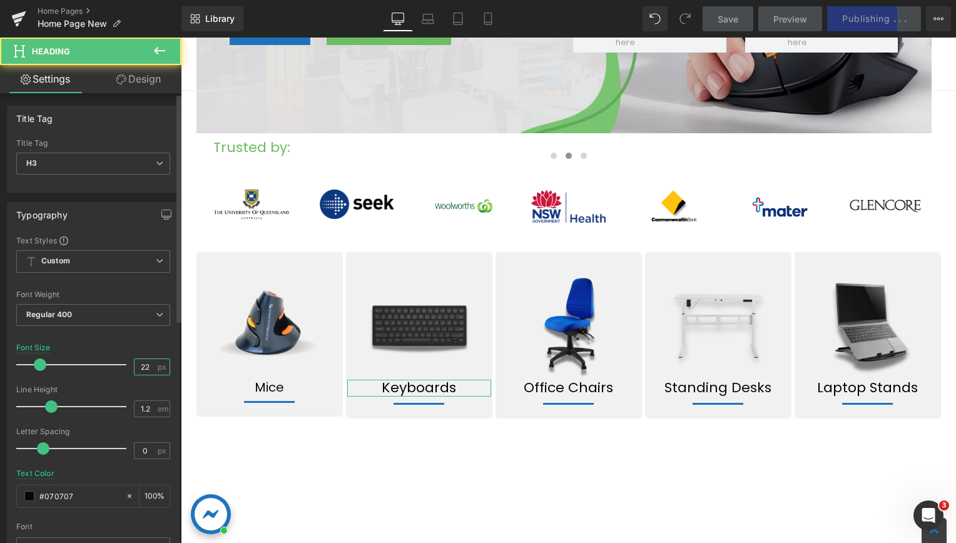
click at [149, 362] on input "22" at bounding box center [145, 367] width 22 height 16
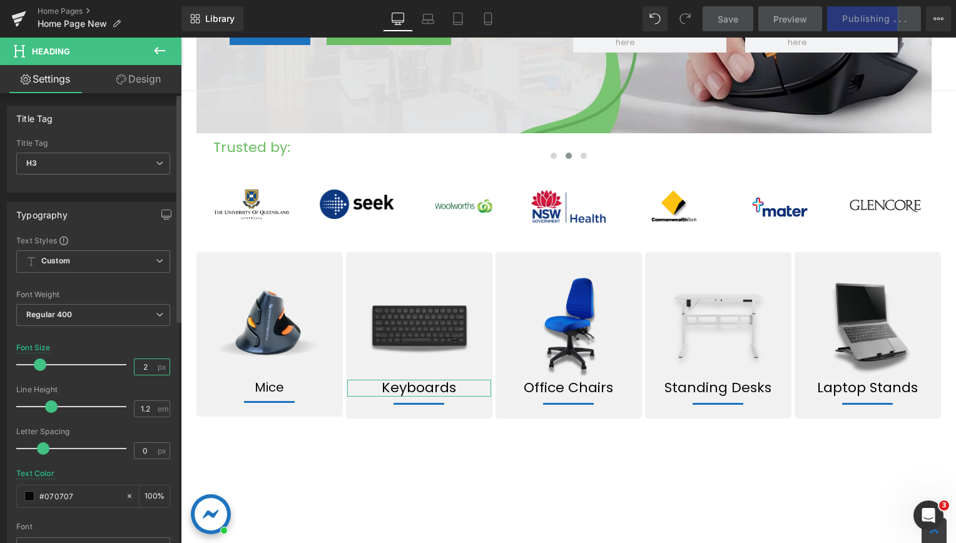
type input "20"
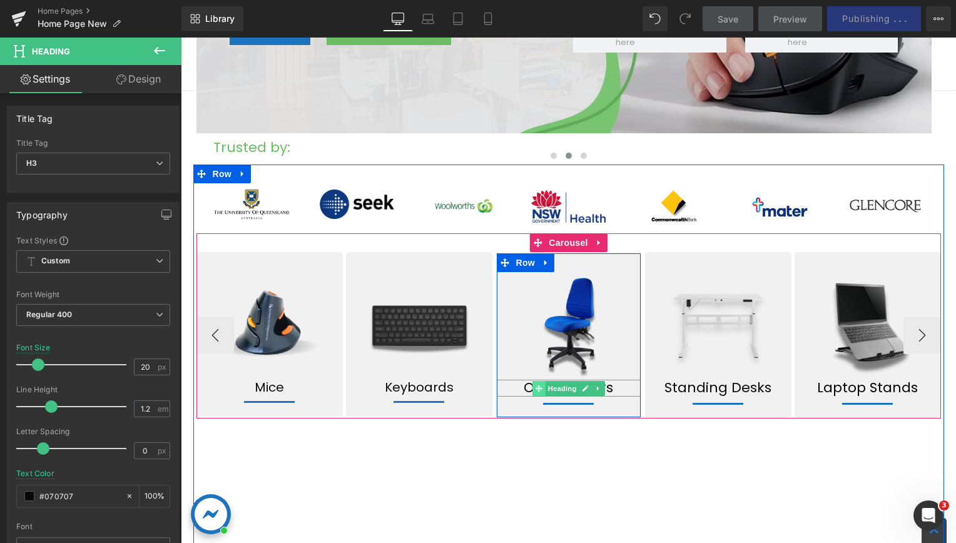
click at [539, 387] on span at bounding box center [538, 388] width 13 height 15
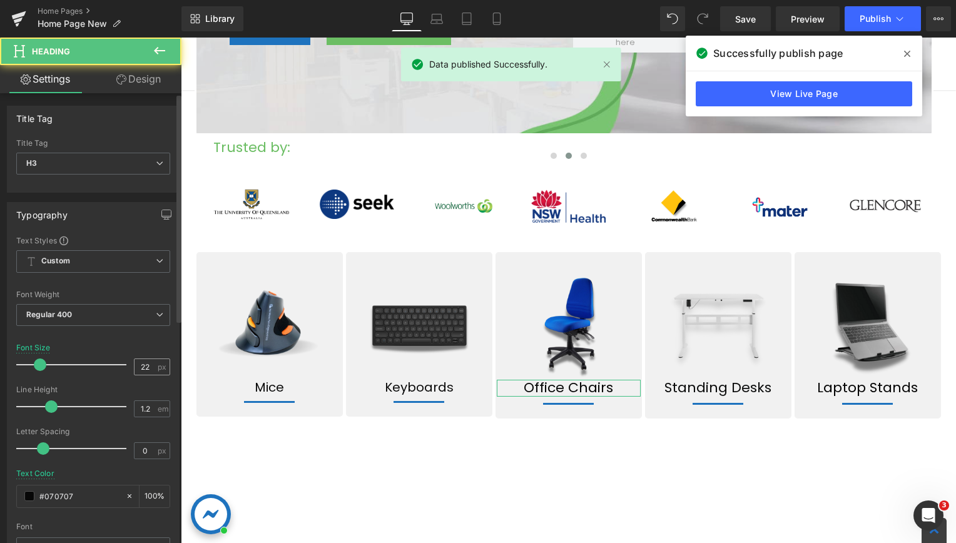
click at [151, 358] on div "22 px" at bounding box center [152, 366] width 36 height 17
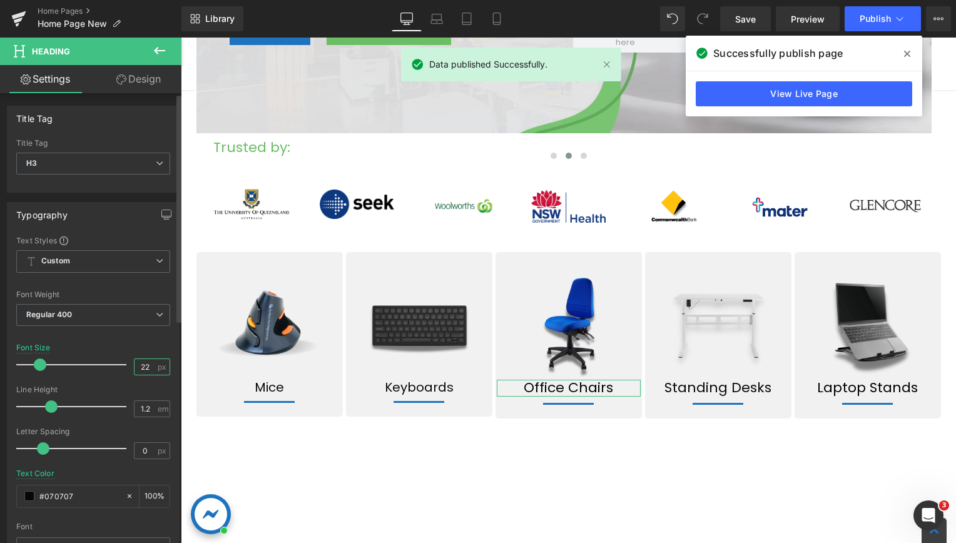
click at [143, 362] on input "22" at bounding box center [145, 367] width 22 height 16
type input "20"
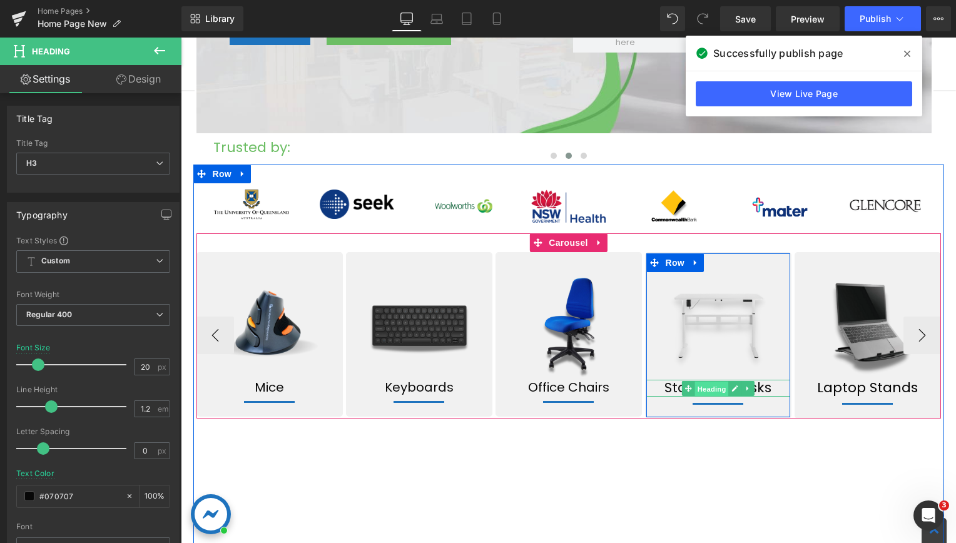
click at [711, 392] on span "Heading" at bounding box center [711, 388] width 34 height 15
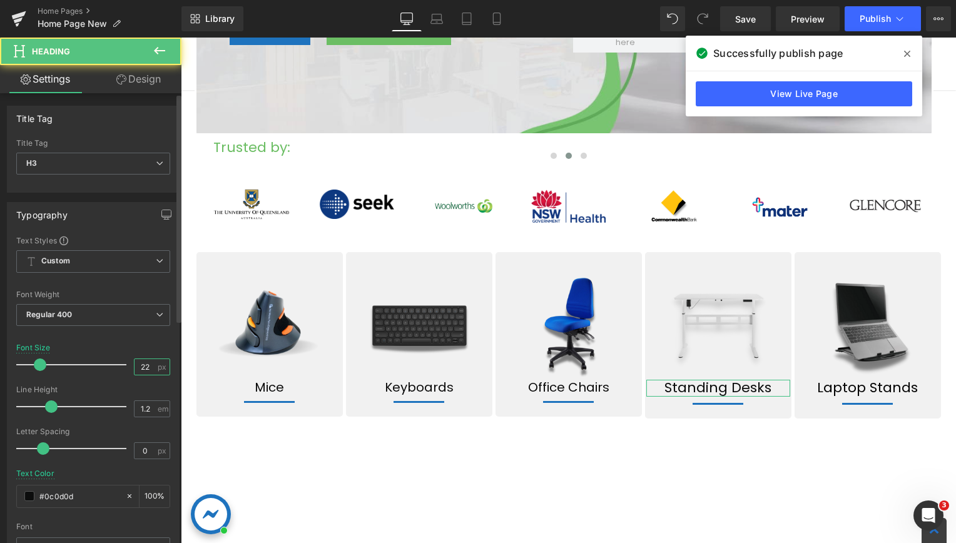
click at [145, 365] on input "22" at bounding box center [145, 367] width 22 height 16
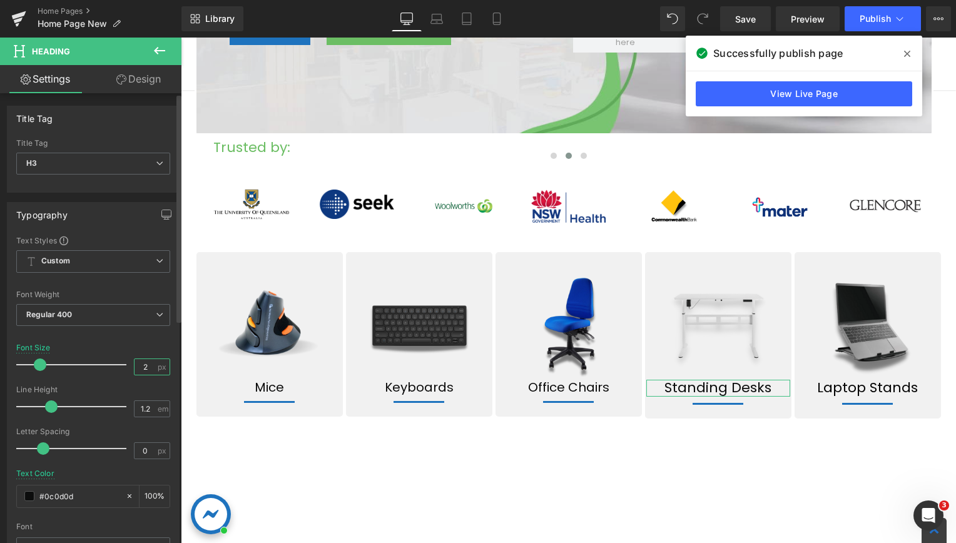
type input "20"
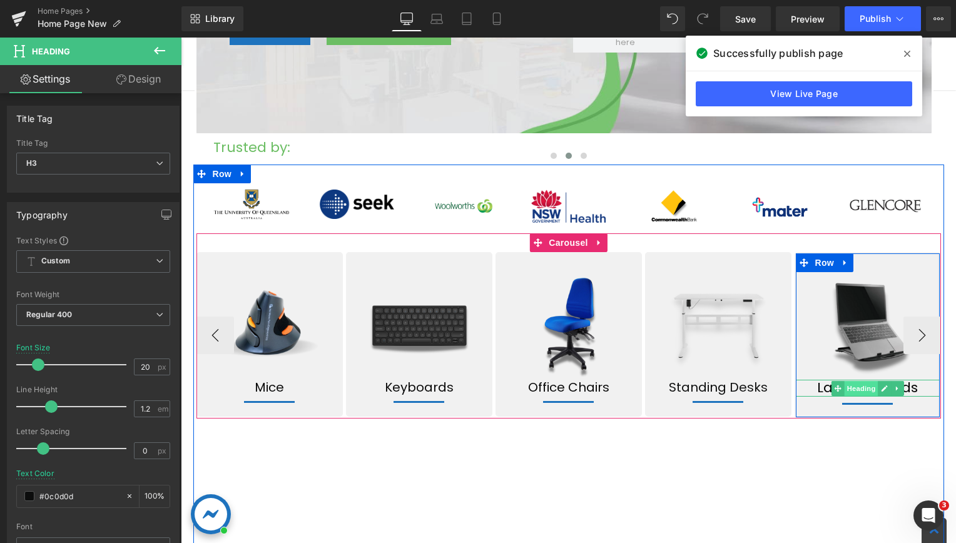
click at [855, 386] on span "Heading" at bounding box center [861, 388] width 34 height 15
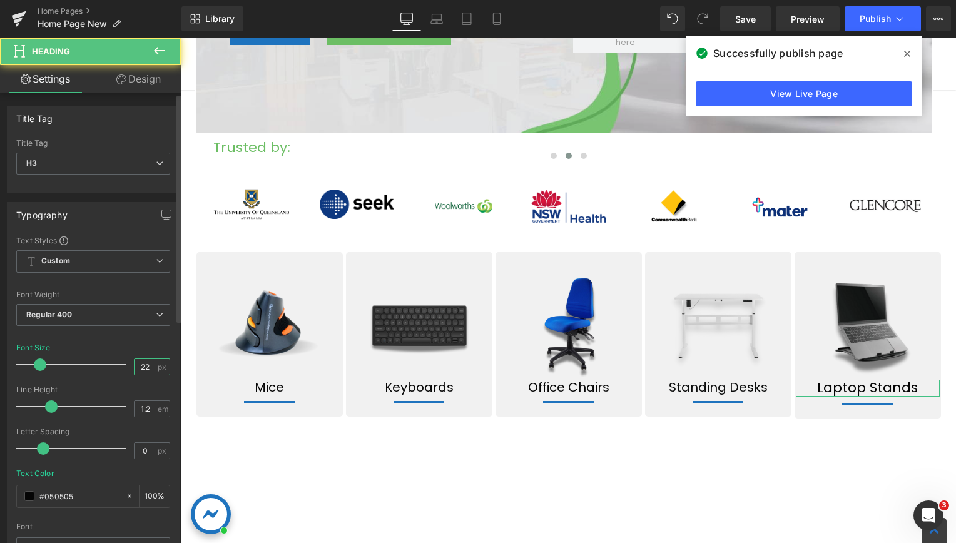
click at [149, 368] on input "22" at bounding box center [145, 367] width 22 height 16
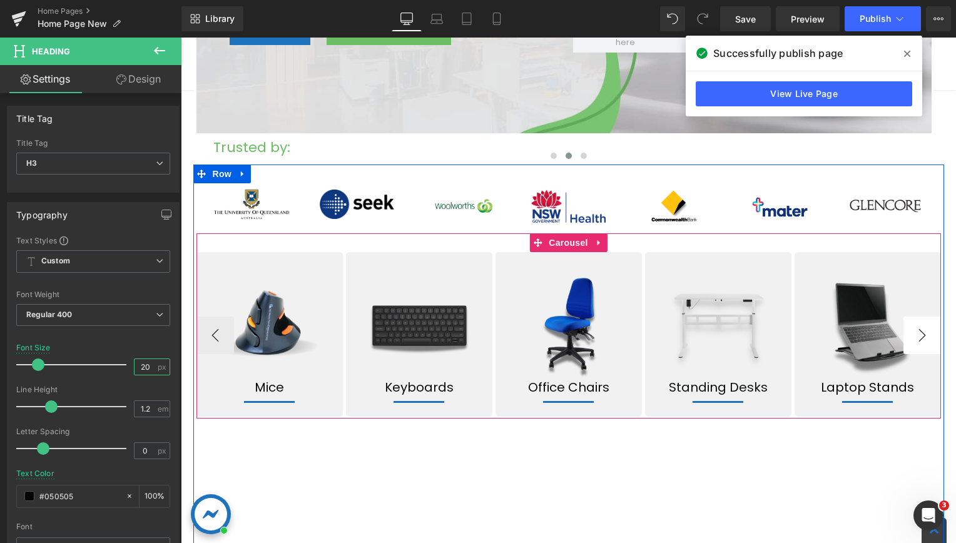
type input "20"
click at [915, 333] on button "›" at bounding box center [922, 336] width 38 height 38
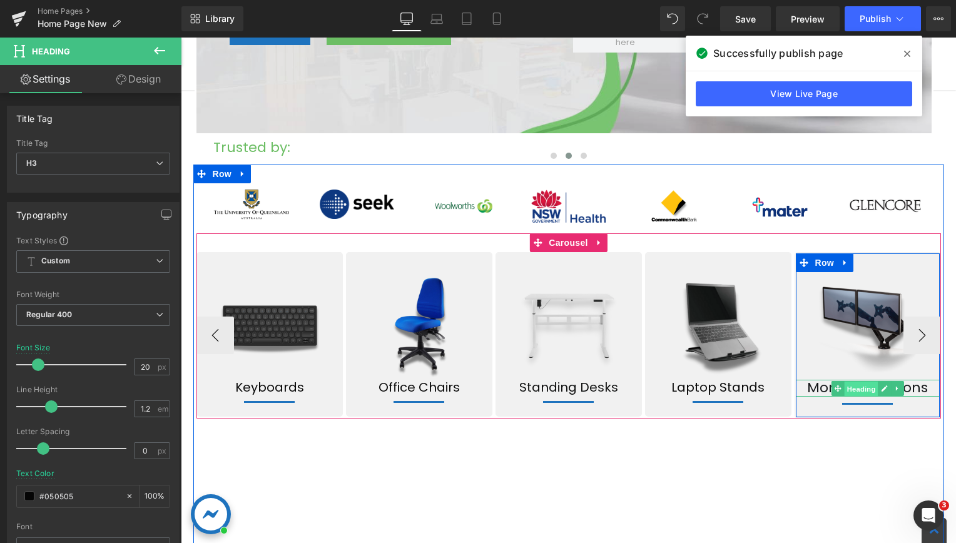
click at [856, 390] on span "Heading" at bounding box center [861, 388] width 34 height 15
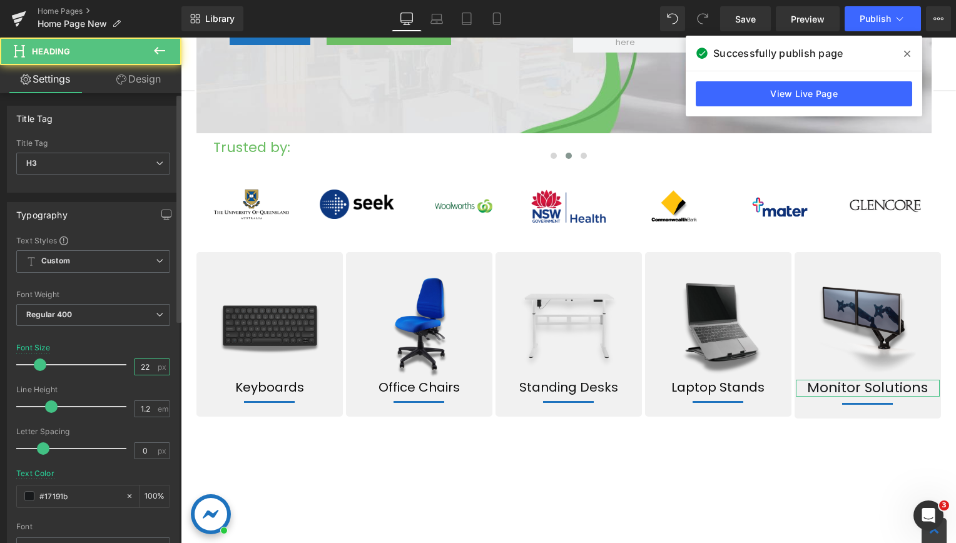
click at [146, 368] on input "22" at bounding box center [145, 367] width 22 height 16
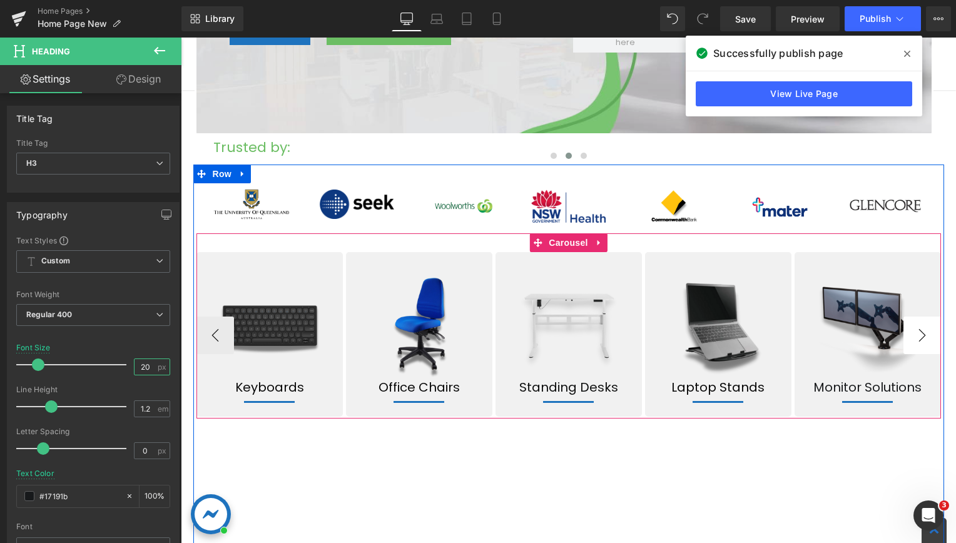
type input "20"
click at [914, 335] on button "›" at bounding box center [922, 336] width 38 height 38
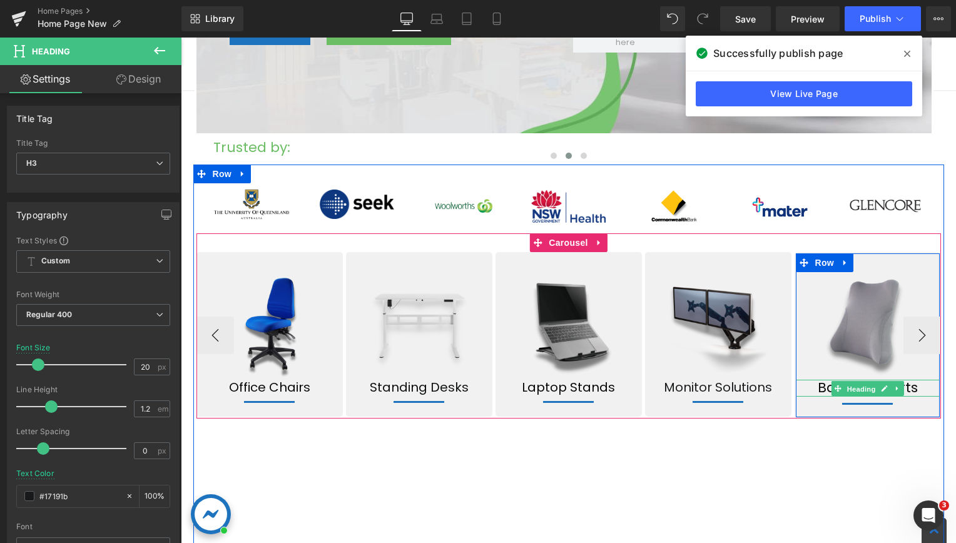
click at [853, 382] on link "Heading" at bounding box center [854, 388] width 47 height 15
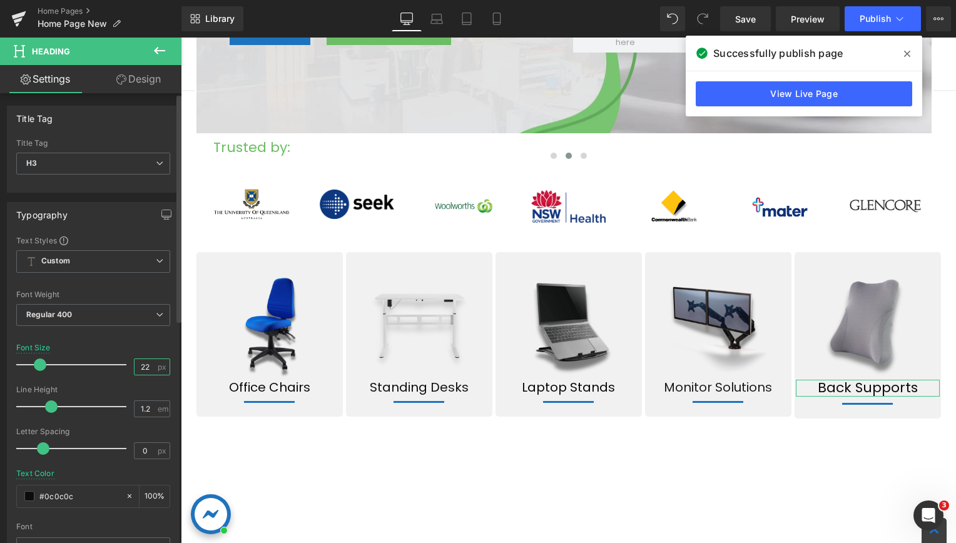
click at [148, 365] on input "22" at bounding box center [145, 367] width 22 height 16
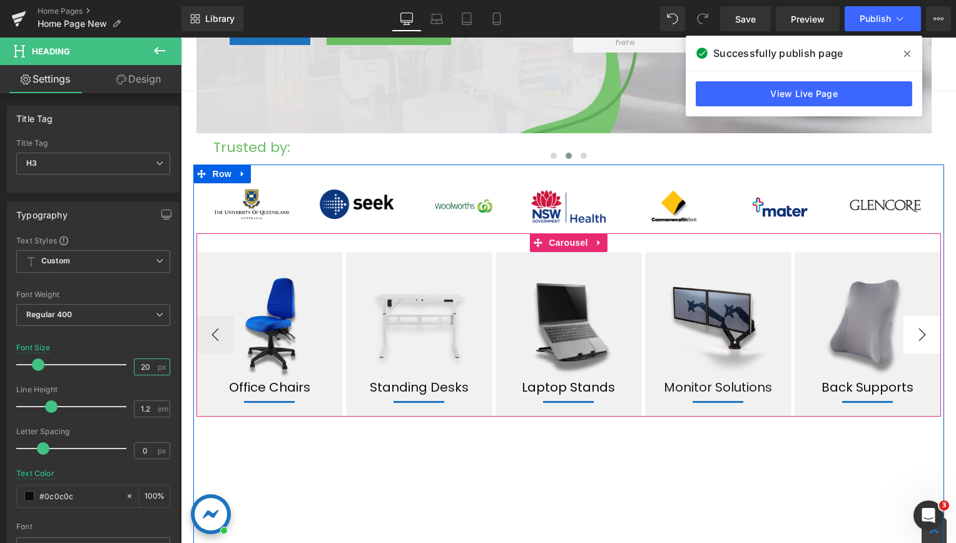
type input "20"
click at [923, 331] on button "›" at bounding box center [922, 335] width 38 height 38
click at [202, 332] on button "‹" at bounding box center [215, 335] width 38 height 38
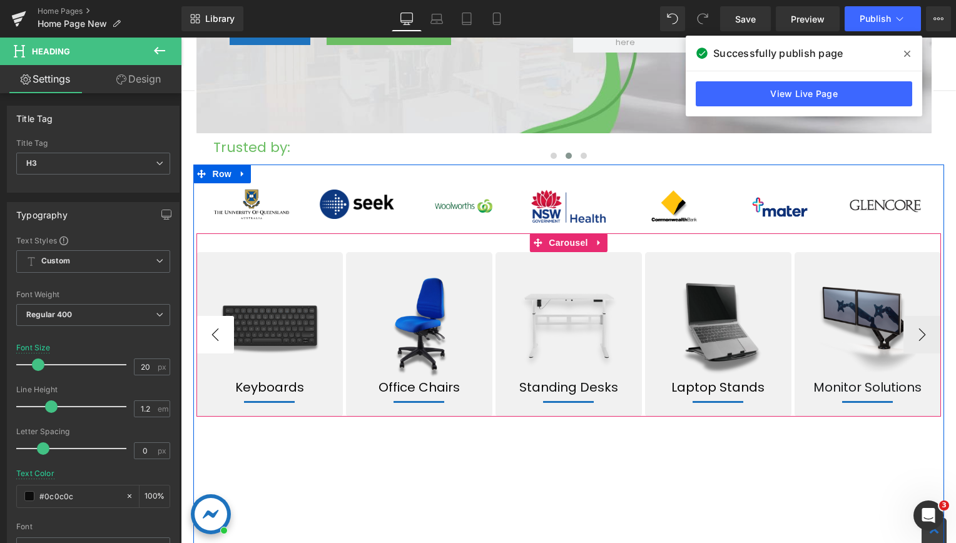
click at [202, 332] on button "‹" at bounding box center [215, 335] width 38 height 38
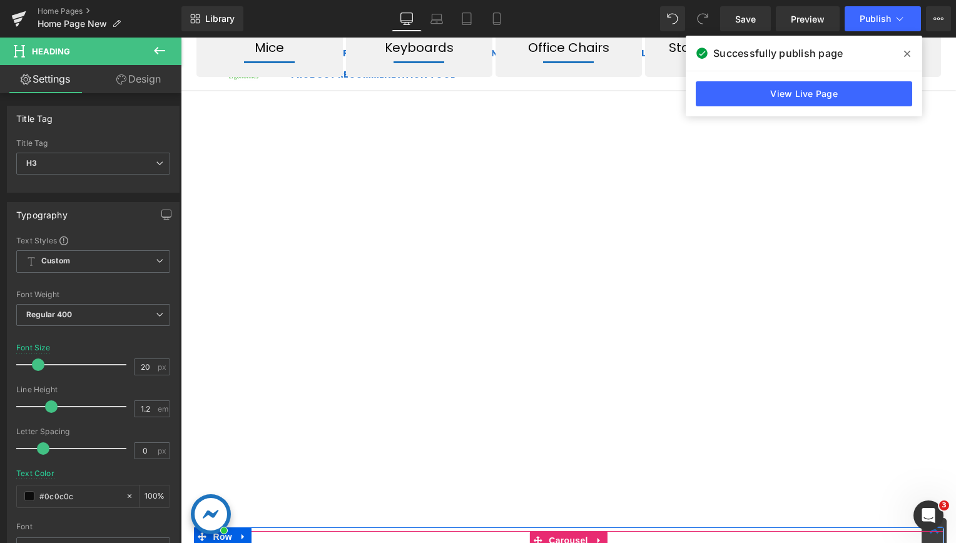
scroll to position [688, 0]
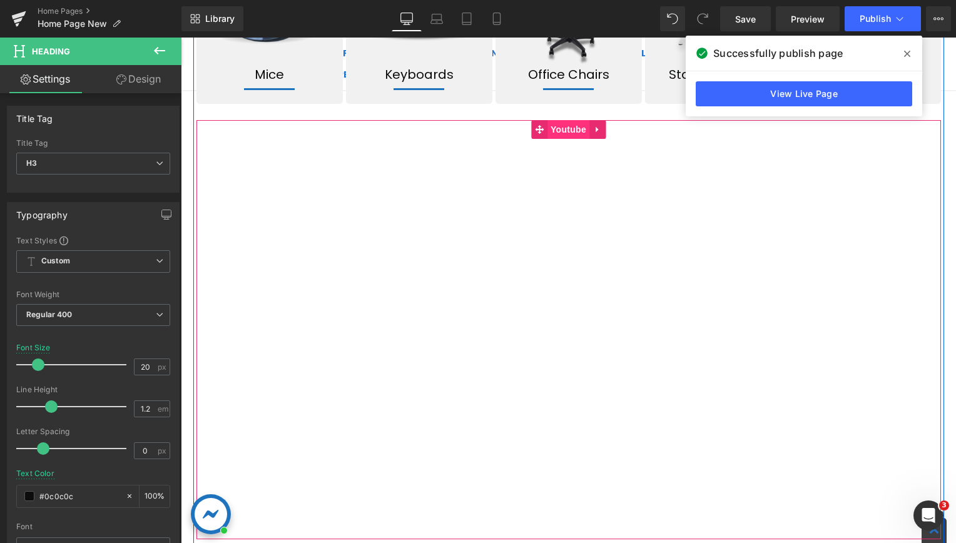
click at [559, 131] on span "Youtube" at bounding box center [568, 129] width 42 height 19
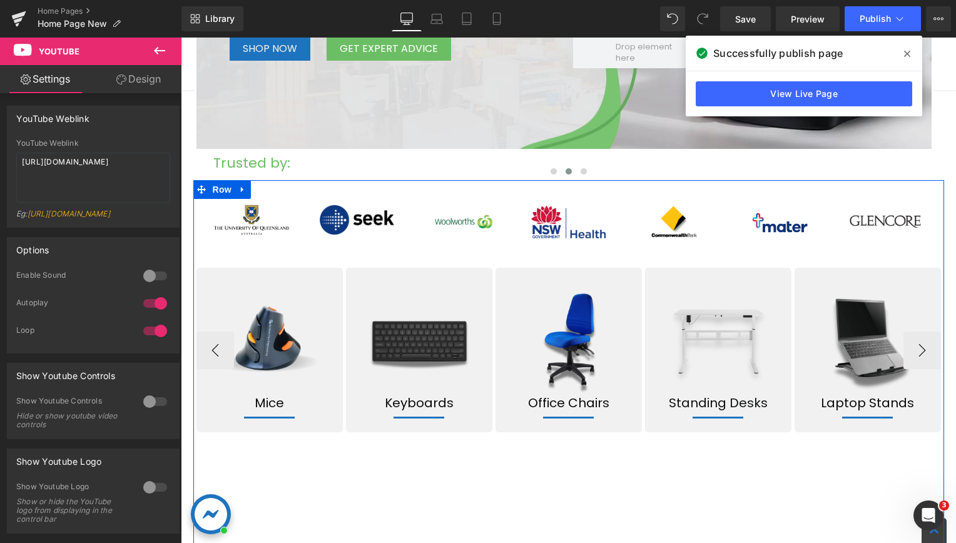
scroll to position [250, 0]
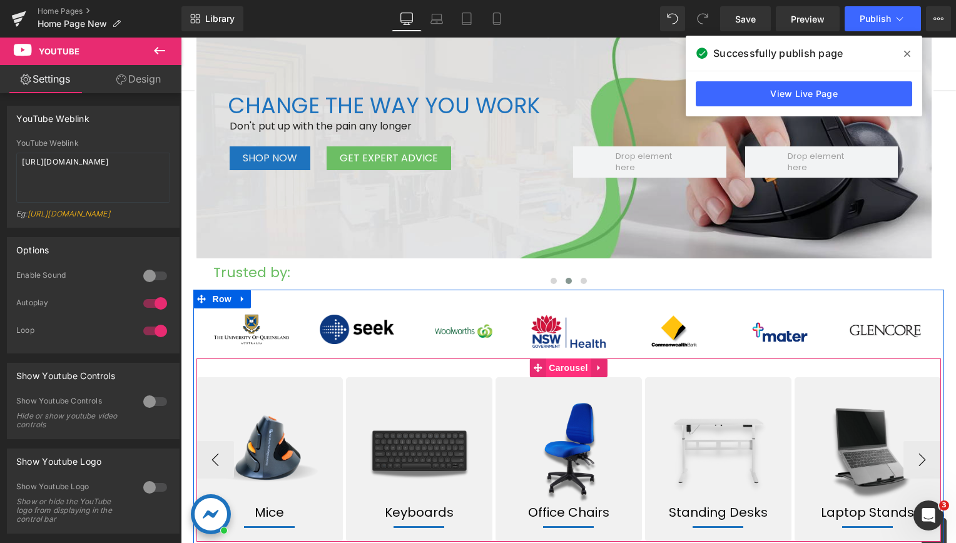
click at [560, 368] on span "Carousel" at bounding box center [567, 367] width 45 height 19
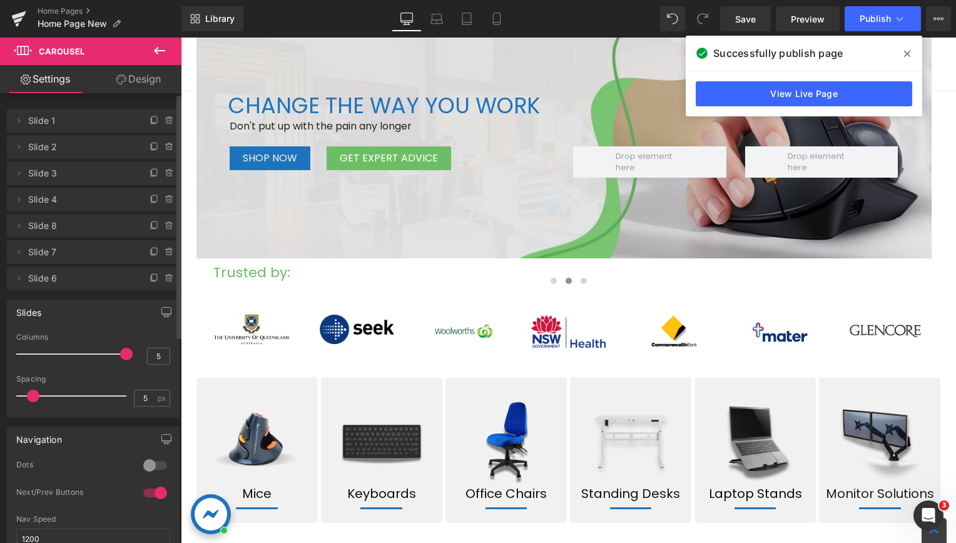
drag, startPoint x: 104, startPoint y: 357, endPoint x: 131, endPoint y: 357, distance: 26.9
click at [131, 357] on div "Columns 5" at bounding box center [93, 354] width 154 height 42
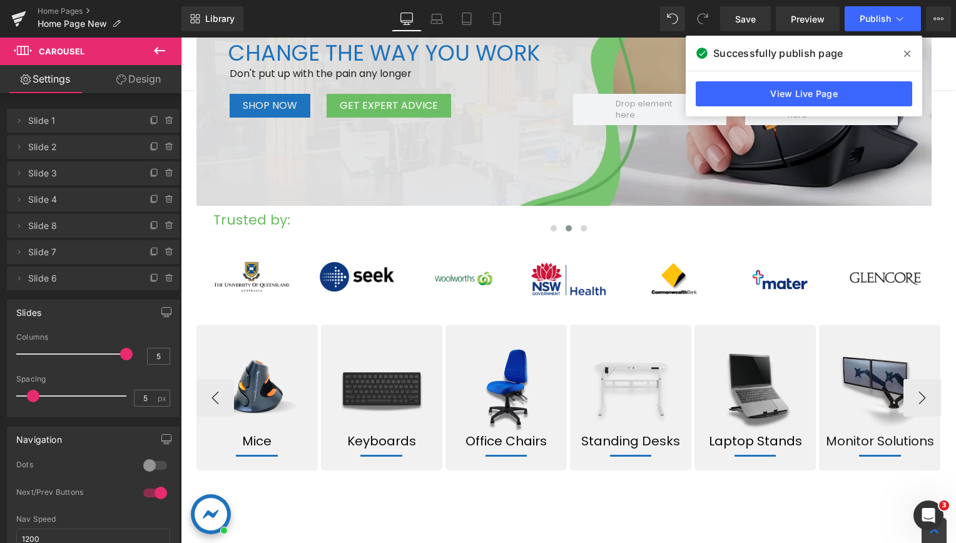
scroll to position [375, 0]
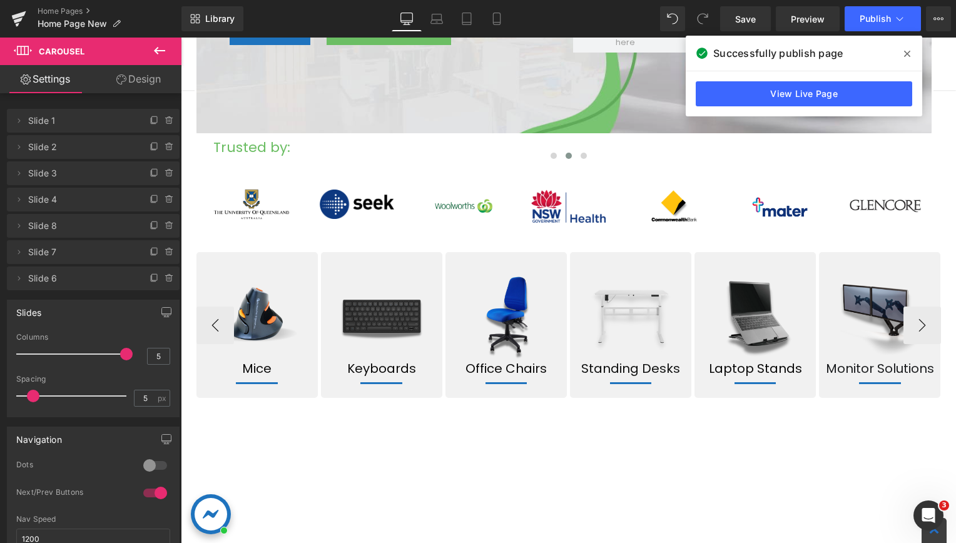
click at [248, 372] on div "Mice Heading" at bounding box center [257, 368] width 119 height 15
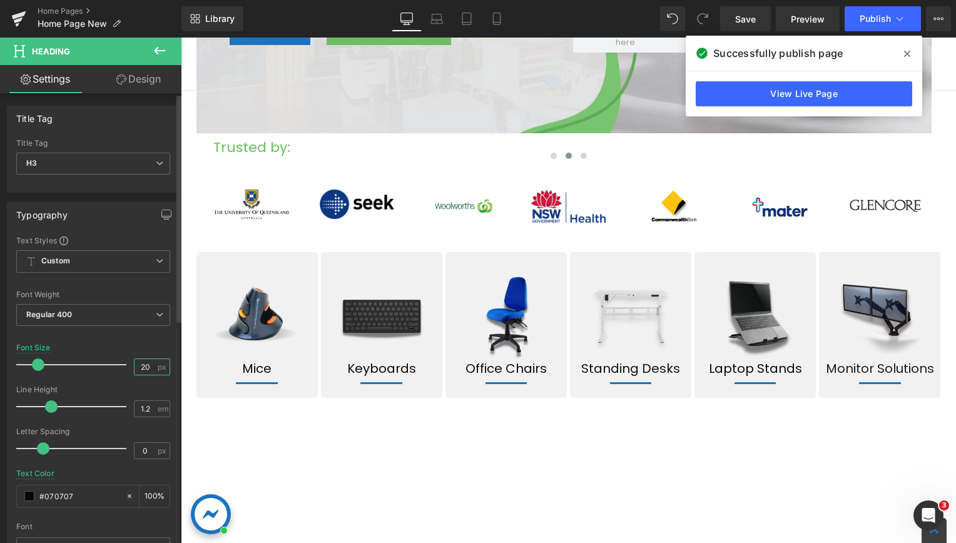
click at [144, 363] on input "20" at bounding box center [145, 367] width 22 height 16
drag, startPoint x: 144, startPoint y: 363, endPoint x: 126, endPoint y: 363, distance: 18.1
click at [126, 363] on div "Font Size 20 px" at bounding box center [93, 364] width 154 height 42
type input "16"
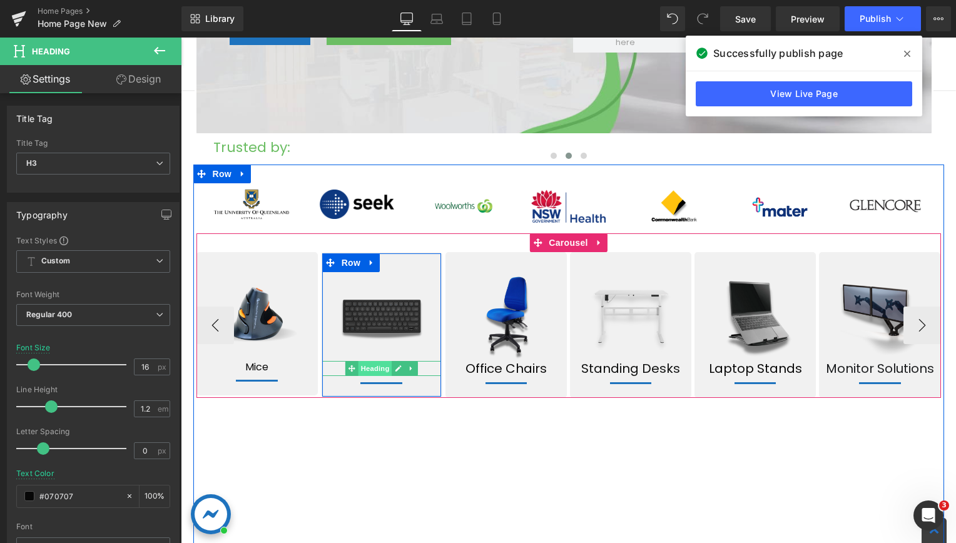
click at [368, 370] on span "Heading" at bounding box center [375, 368] width 34 height 15
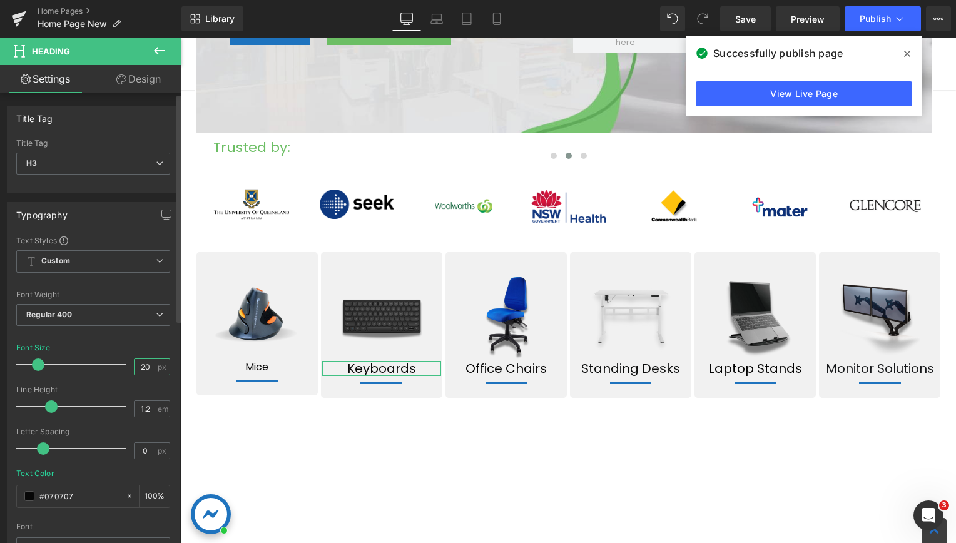
drag, startPoint x: 150, startPoint y: 363, endPoint x: 128, endPoint y: 364, distance: 21.3
click at [128, 364] on div "Font Size 20 px" at bounding box center [93, 364] width 154 height 42
type input "16"
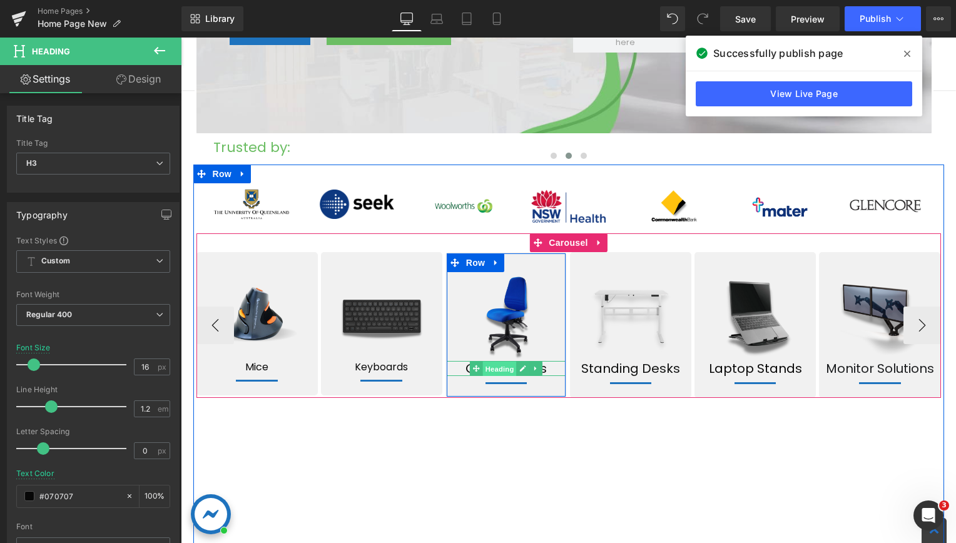
click at [504, 368] on span "Heading" at bounding box center [500, 369] width 34 height 15
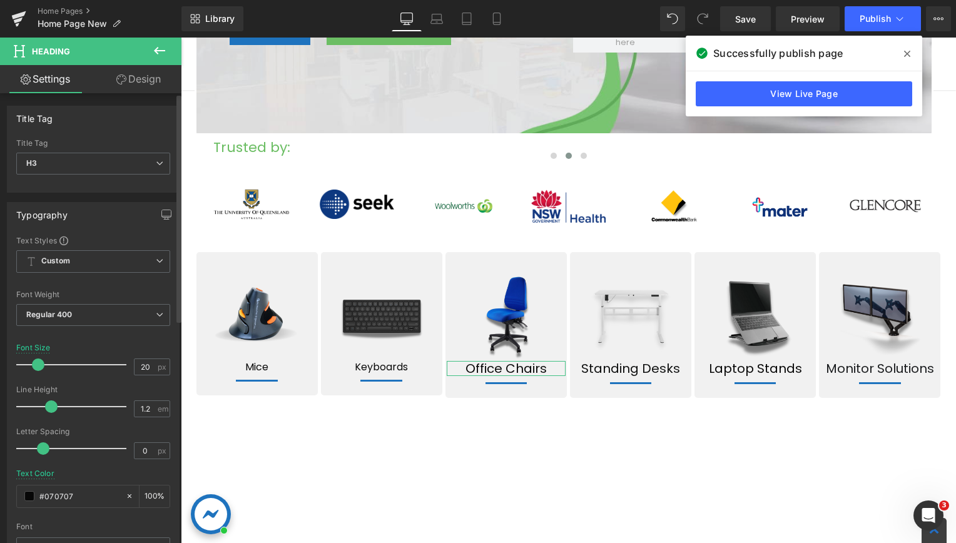
drag, startPoint x: 152, startPoint y: 368, endPoint x: 114, endPoint y: 365, distance: 37.7
click at [114, 365] on div "Font Size 20 px" at bounding box center [93, 364] width 154 height 42
click at [146, 371] on input "20" at bounding box center [145, 367] width 22 height 16
click at [139, 371] on input "20" at bounding box center [145, 367] width 22 height 16
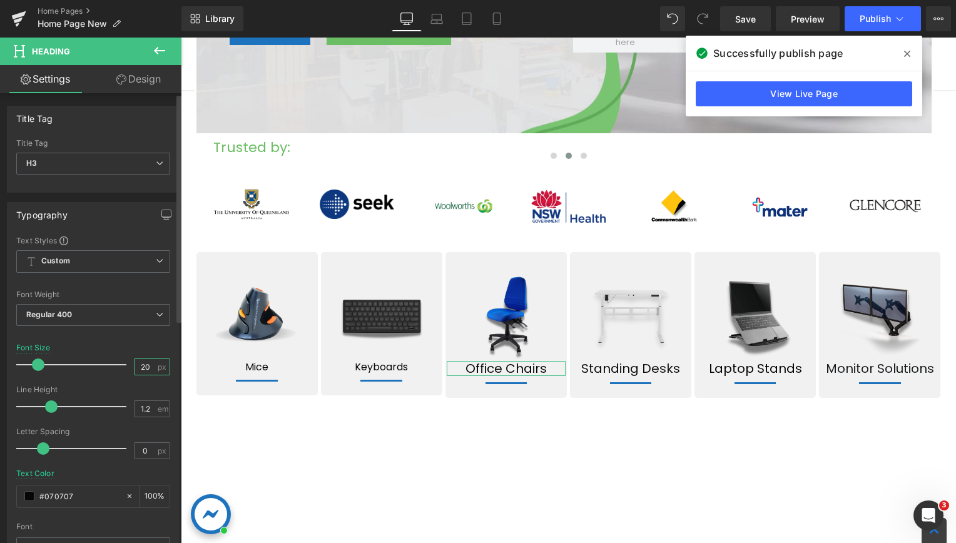
click at [145, 366] on input "20" at bounding box center [145, 367] width 22 height 16
type input "16"
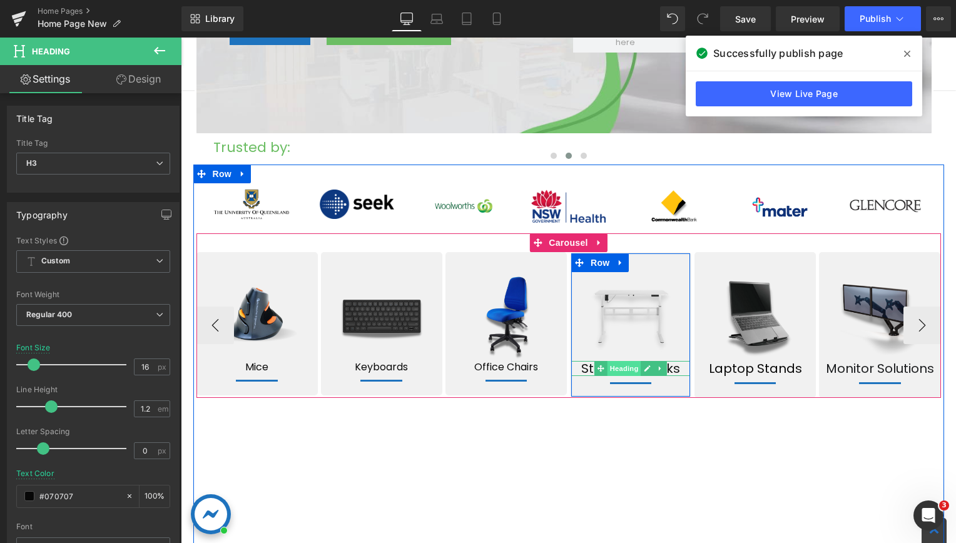
click at [617, 370] on span "Heading" at bounding box center [624, 368] width 34 height 15
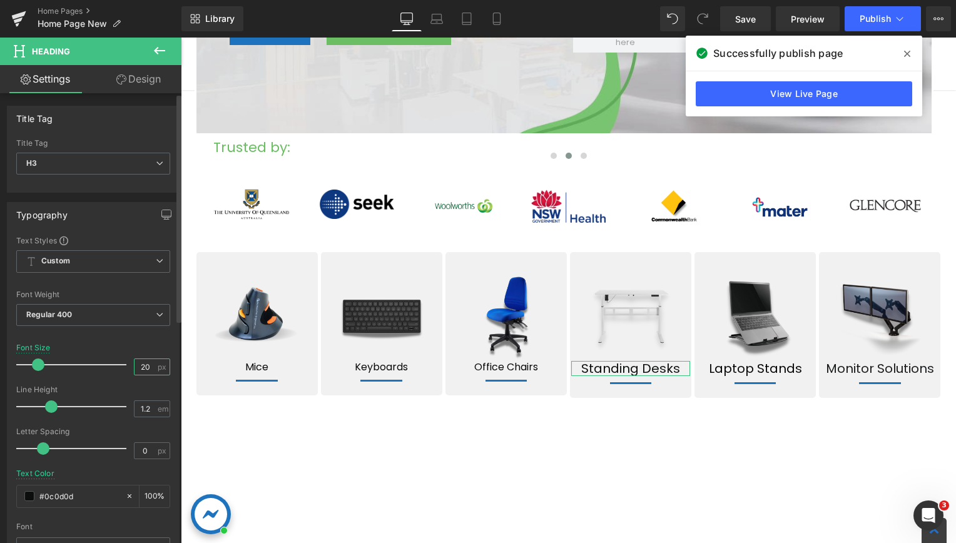
click at [139, 365] on input "20" at bounding box center [145, 367] width 22 height 16
type input "16"
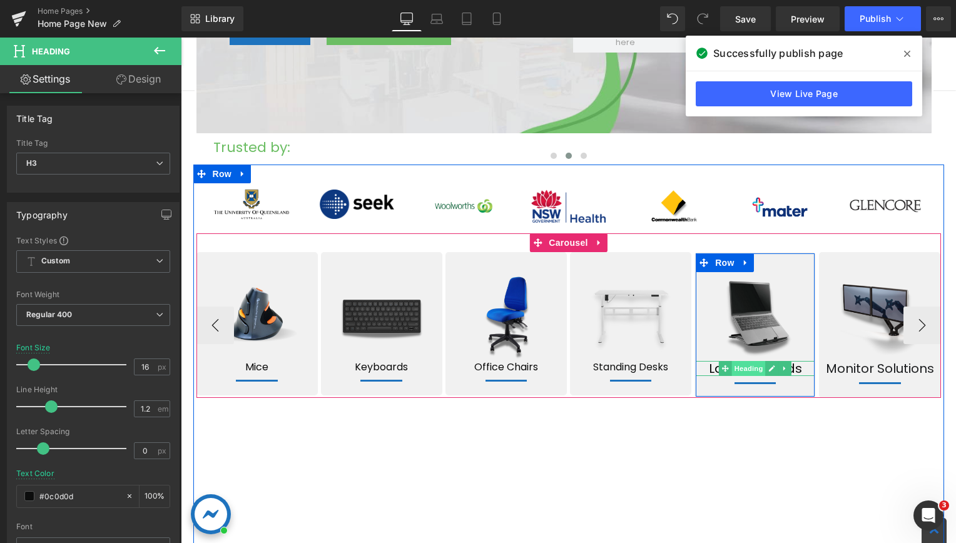
click at [737, 371] on span "Heading" at bounding box center [749, 368] width 34 height 15
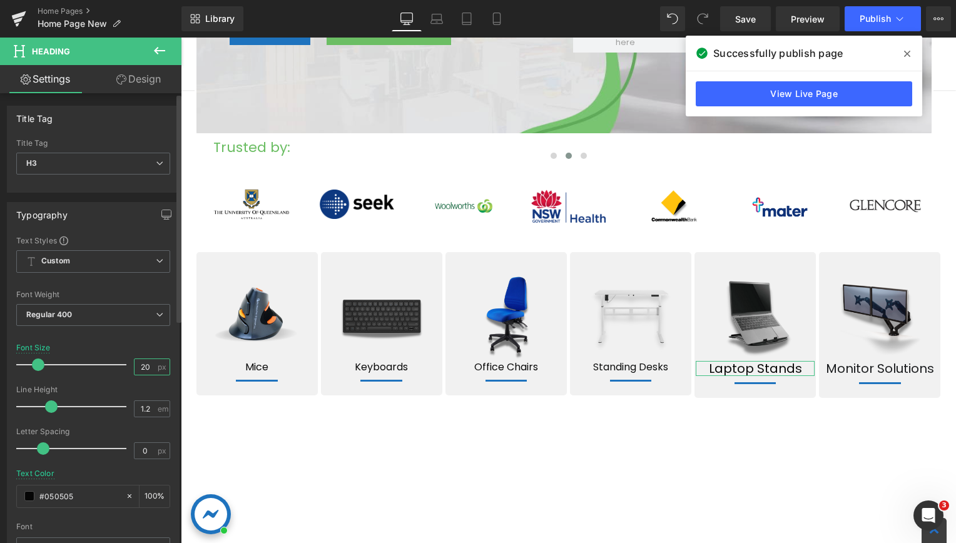
click at [140, 368] on input "20" at bounding box center [145, 367] width 22 height 16
type input "16"
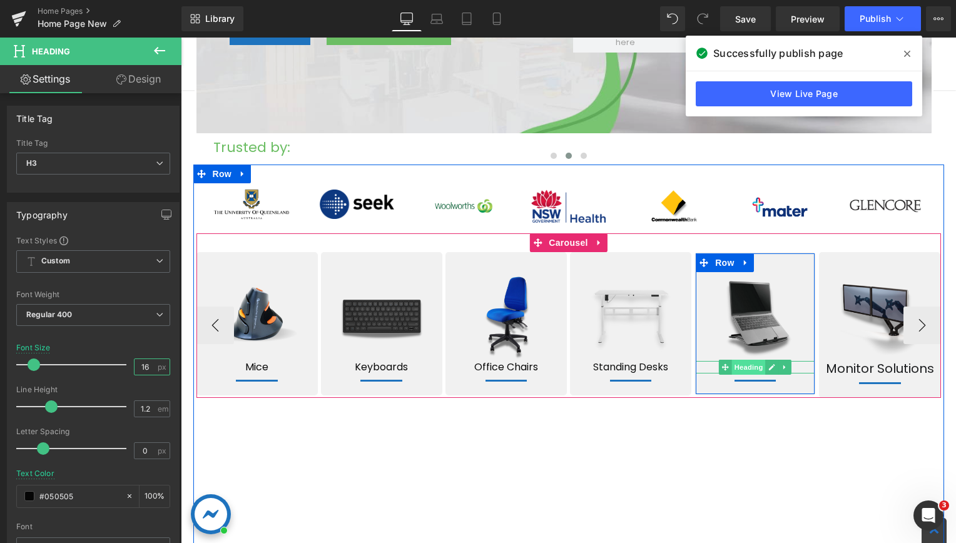
click at [745, 365] on span "Heading" at bounding box center [749, 367] width 34 height 15
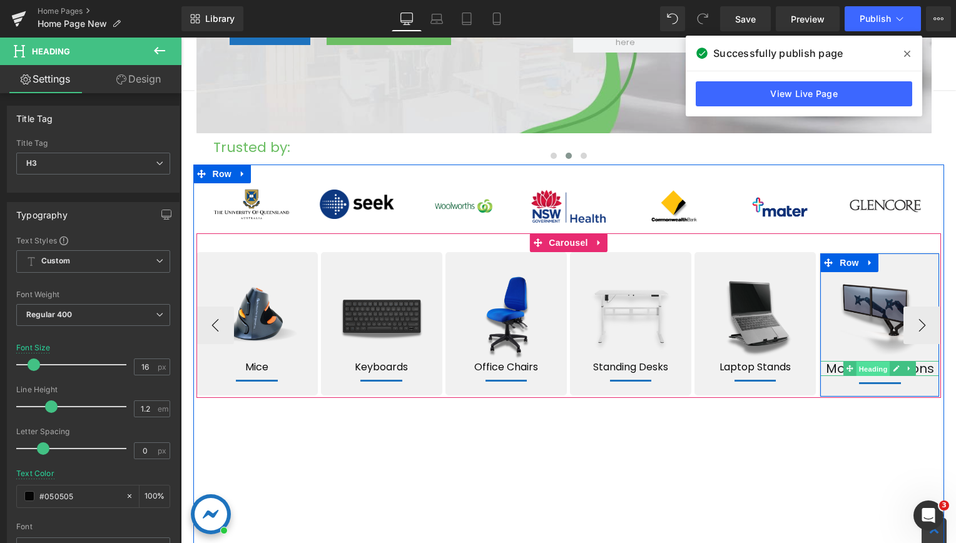
click at [872, 368] on span "Heading" at bounding box center [873, 369] width 34 height 15
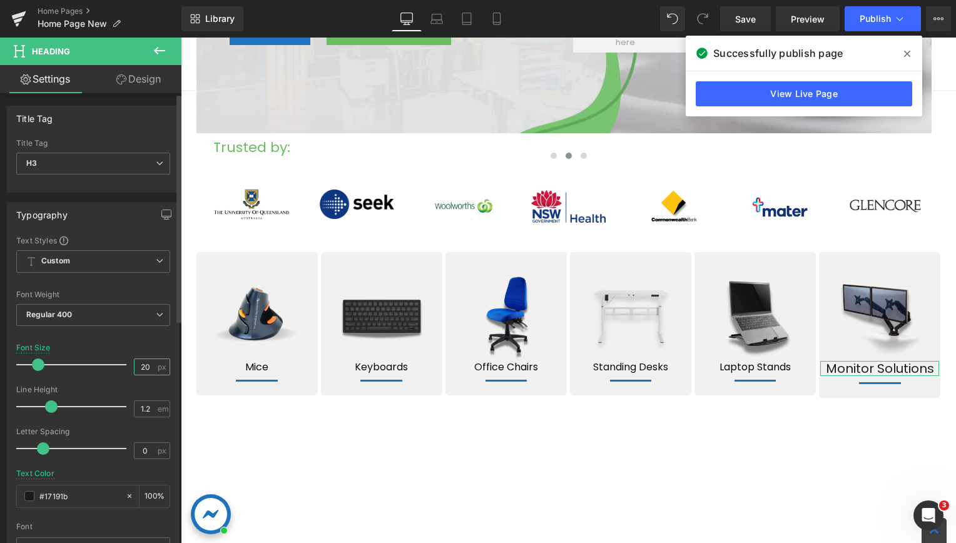
click at [143, 365] on input "20" at bounding box center [145, 367] width 22 height 16
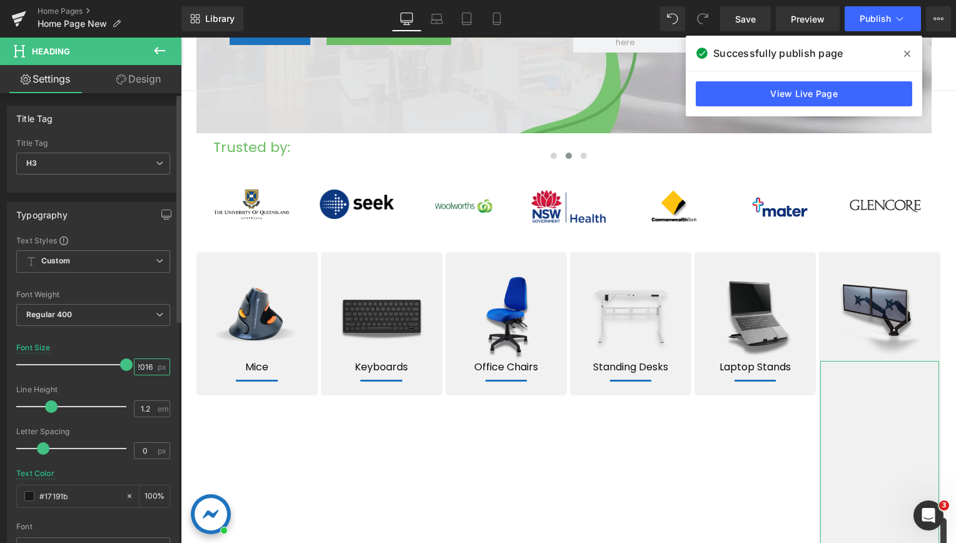
click at [148, 368] on input "2016" at bounding box center [145, 367] width 22 height 16
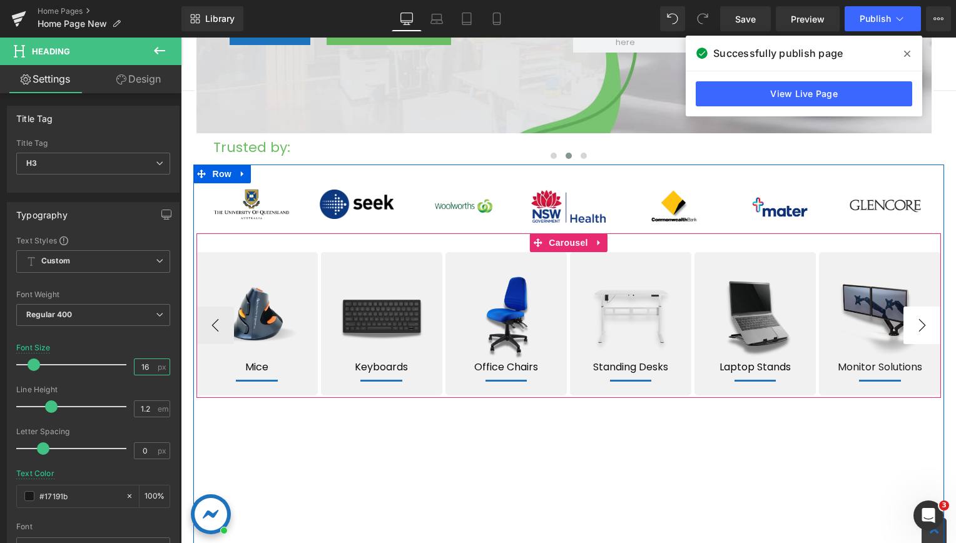
type input "16"
click at [915, 323] on button "›" at bounding box center [922, 326] width 38 height 38
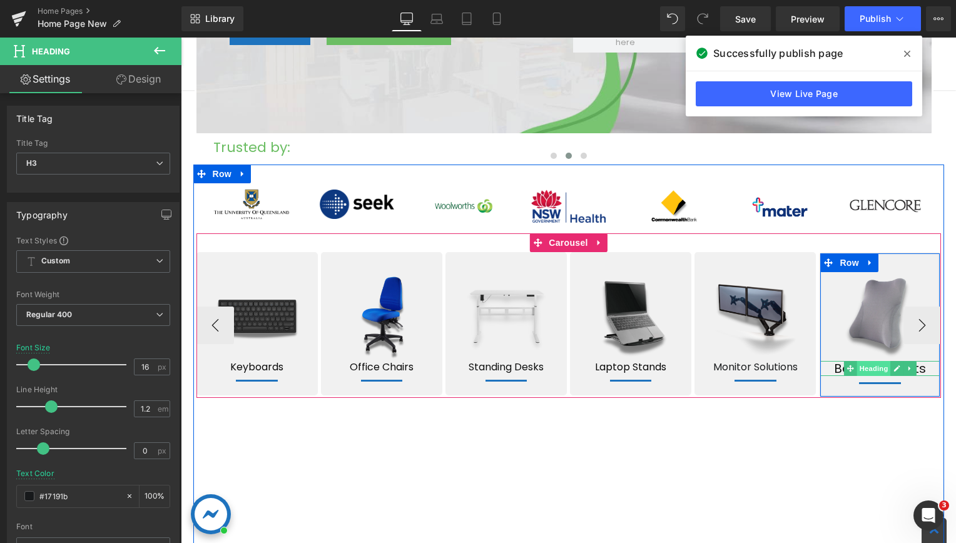
click at [863, 367] on span "Heading" at bounding box center [873, 368] width 34 height 15
click at [834, 372] on span "Back Supports" at bounding box center [880, 369] width 92 height 18
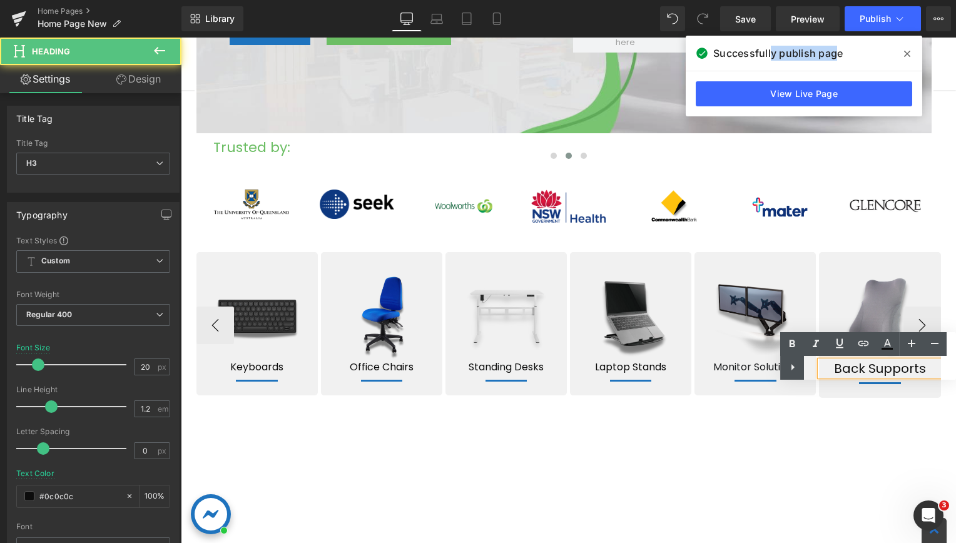
click at [834, 372] on div "Text Color Highlight Color #333333" at bounding box center [868, 356] width 176 height 48
drag, startPoint x: 654, startPoint y: 334, endPoint x: 834, endPoint y: 372, distance: 184.6
click at [834, 372] on div "Text Color Highlight Color #333333" at bounding box center [868, 356] width 176 height 48
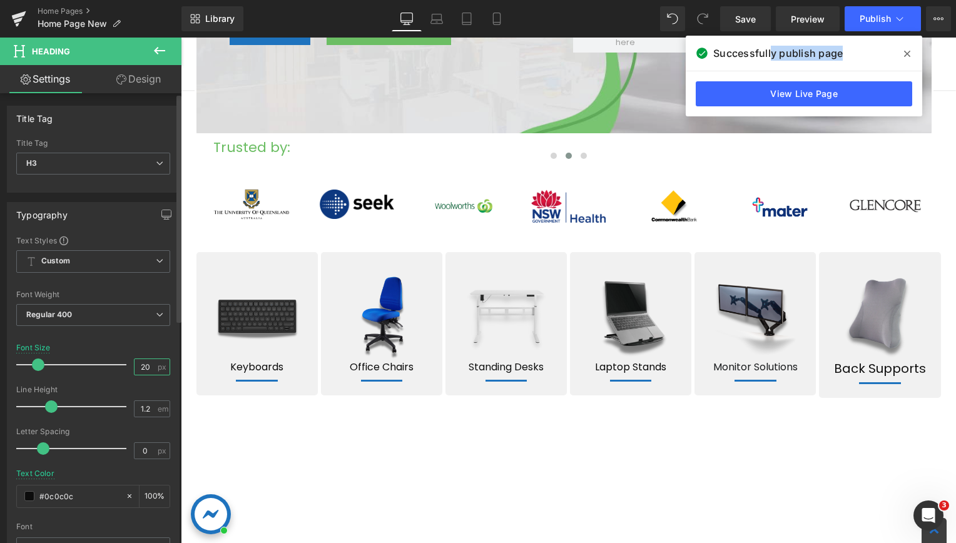
click at [139, 362] on input "20" at bounding box center [145, 367] width 22 height 16
type input "16"
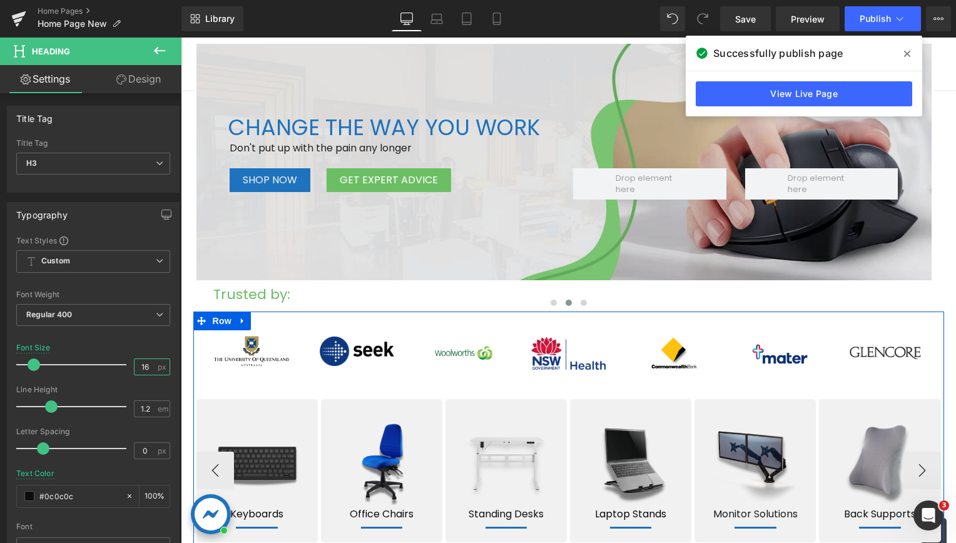
scroll to position [250, 0]
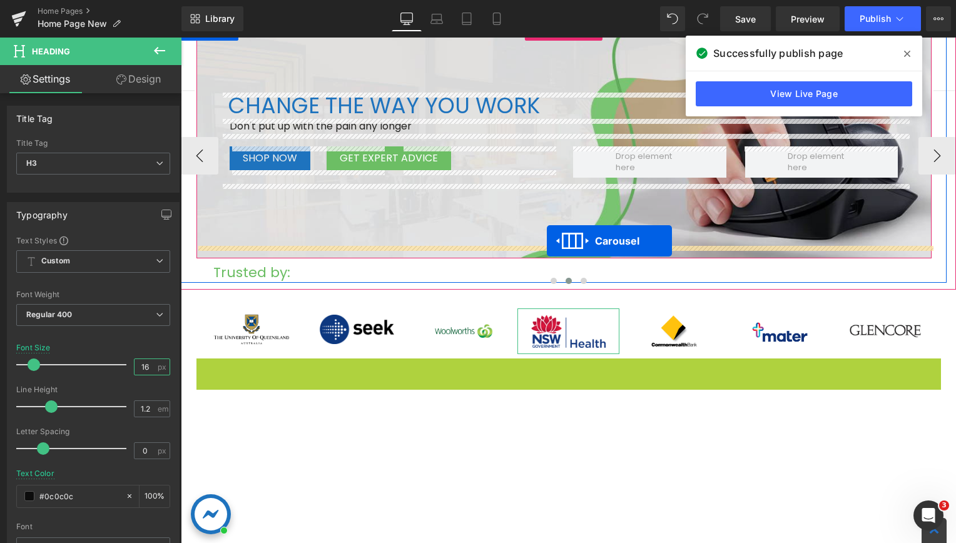
drag, startPoint x: 534, startPoint y: 364, endPoint x: 547, endPoint y: 241, distance: 123.9
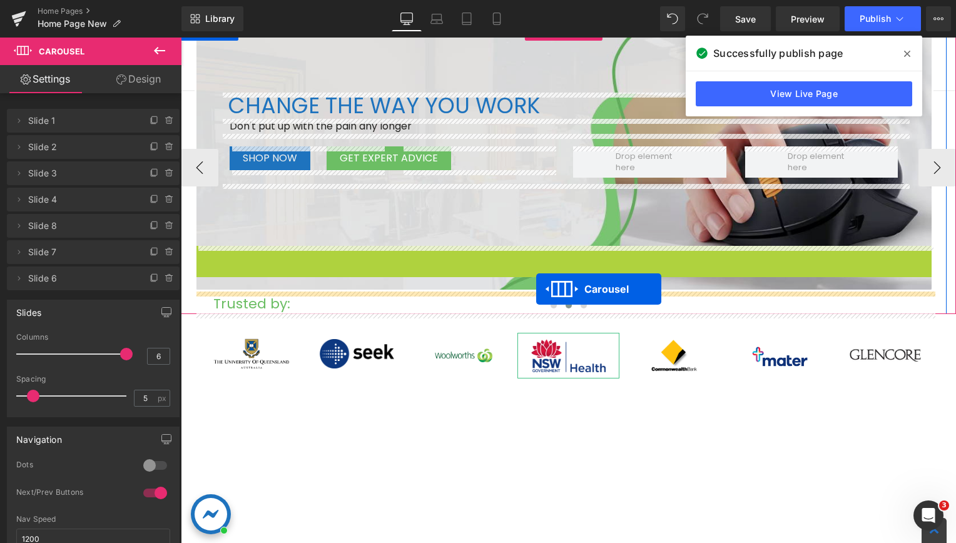
drag, startPoint x: 534, startPoint y: 250, endPoint x: 536, endPoint y: 289, distance: 38.8
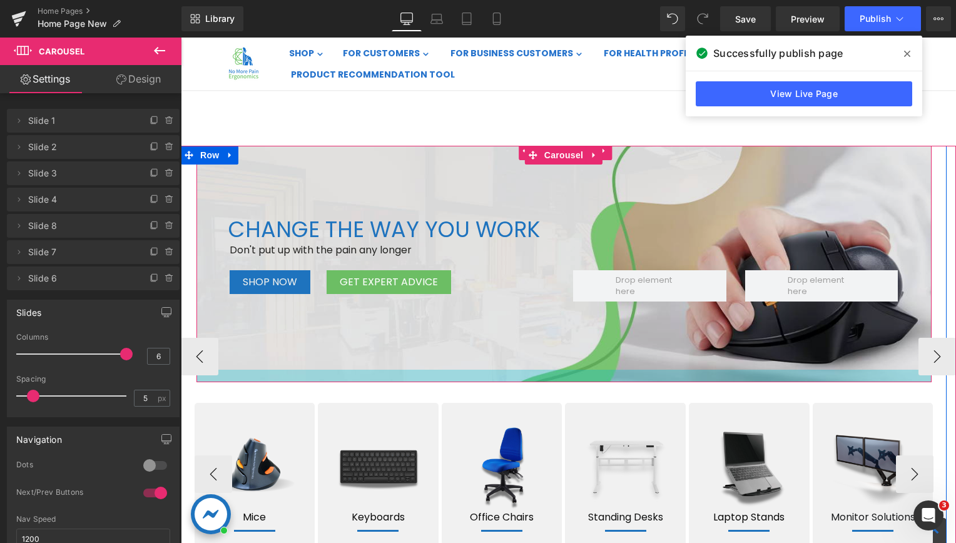
scroll to position [125, 0]
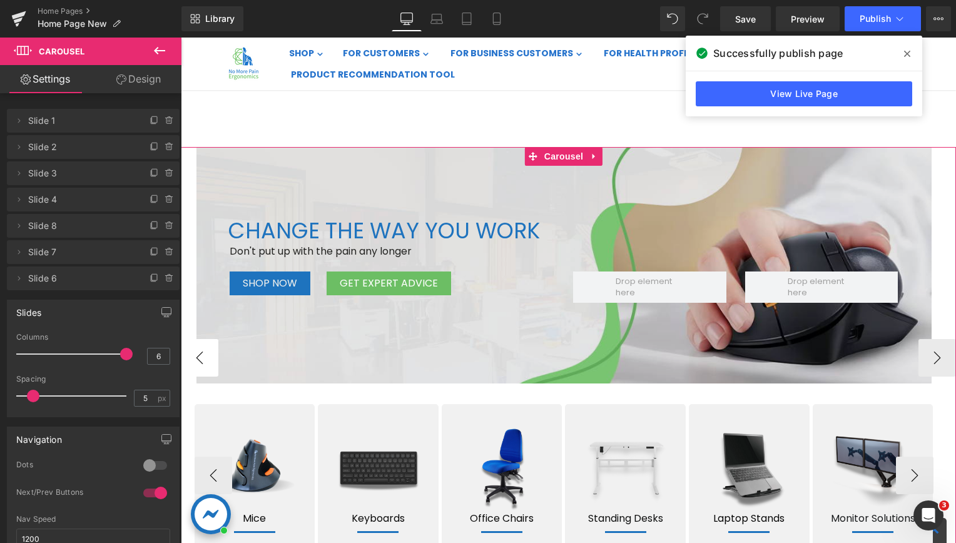
click at [200, 350] on button "‹" at bounding box center [200, 358] width 38 height 38
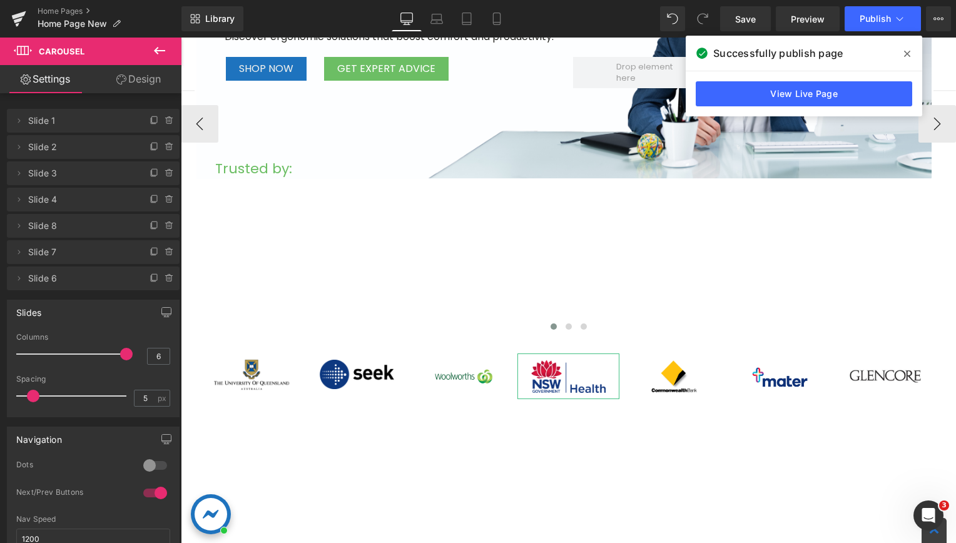
scroll to position [313, 0]
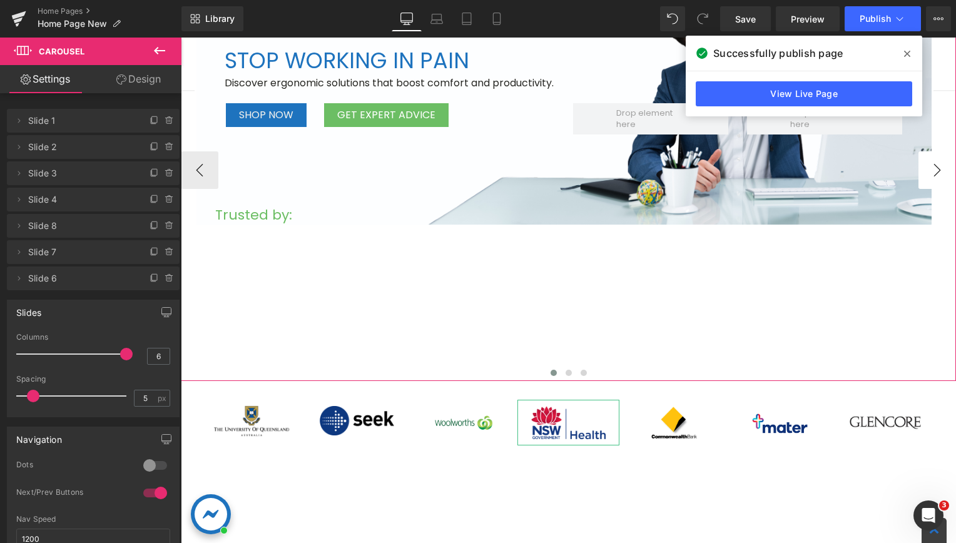
click at [933, 172] on button "›" at bounding box center [937, 170] width 38 height 38
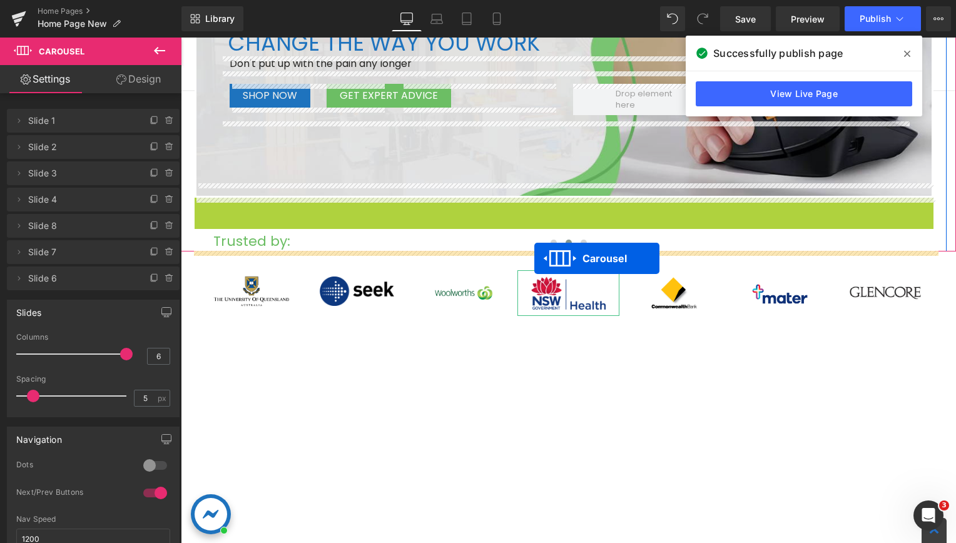
drag, startPoint x: 537, startPoint y: 206, endPoint x: 534, endPoint y: 258, distance: 52.0
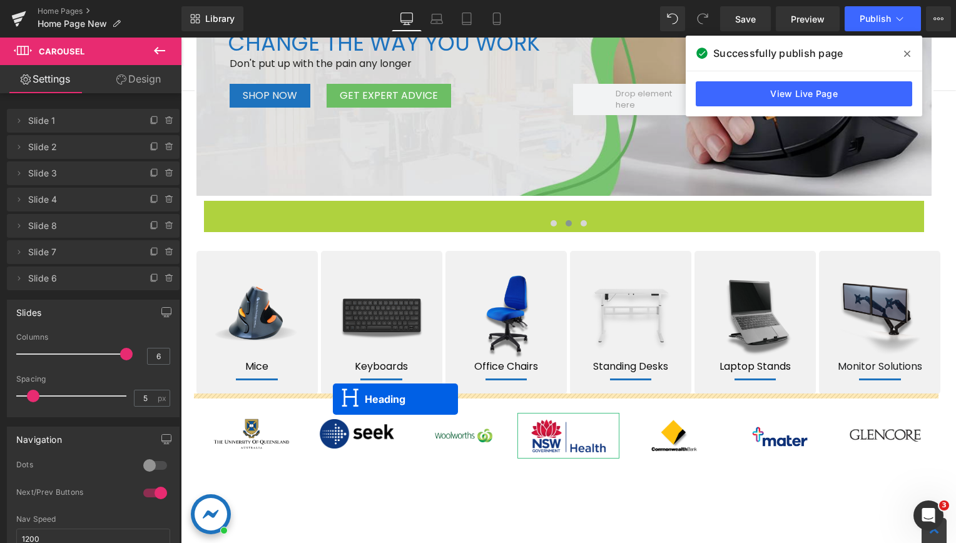
drag, startPoint x: 540, startPoint y: 207, endPoint x: 333, endPoint y: 399, distance: 282.9
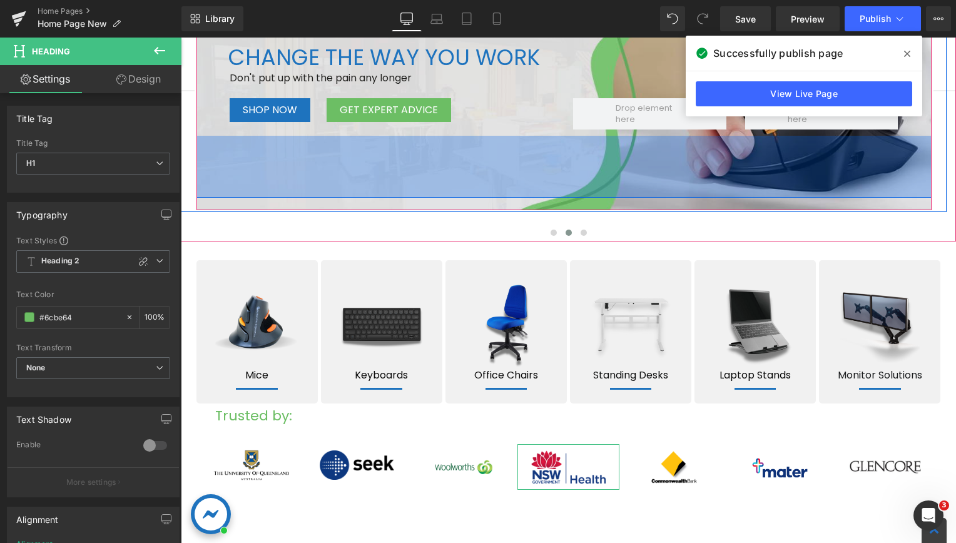
scroll to position [250, 0]
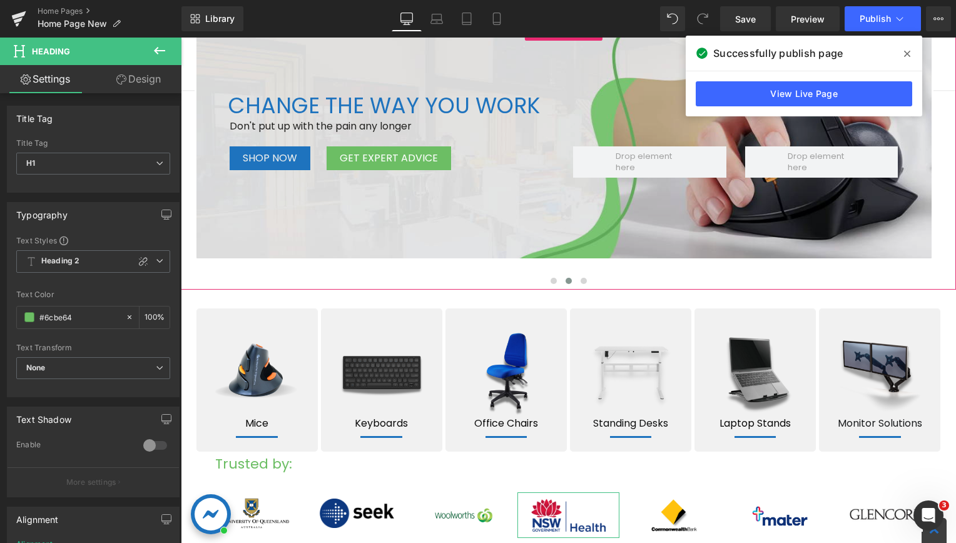
click at [181, 160] on button "‹" at bounding box center [162, 156] width 38 height 38
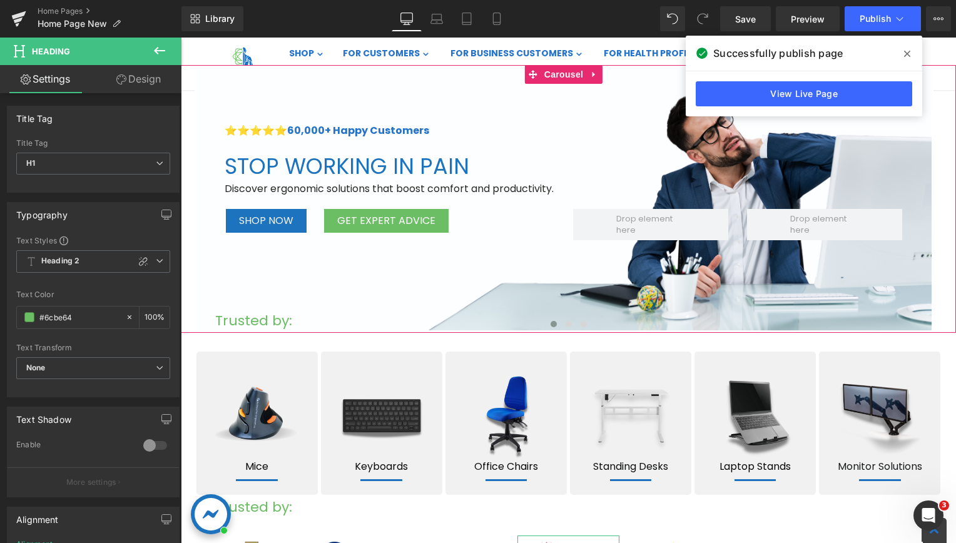
scroll to position [188, 0]
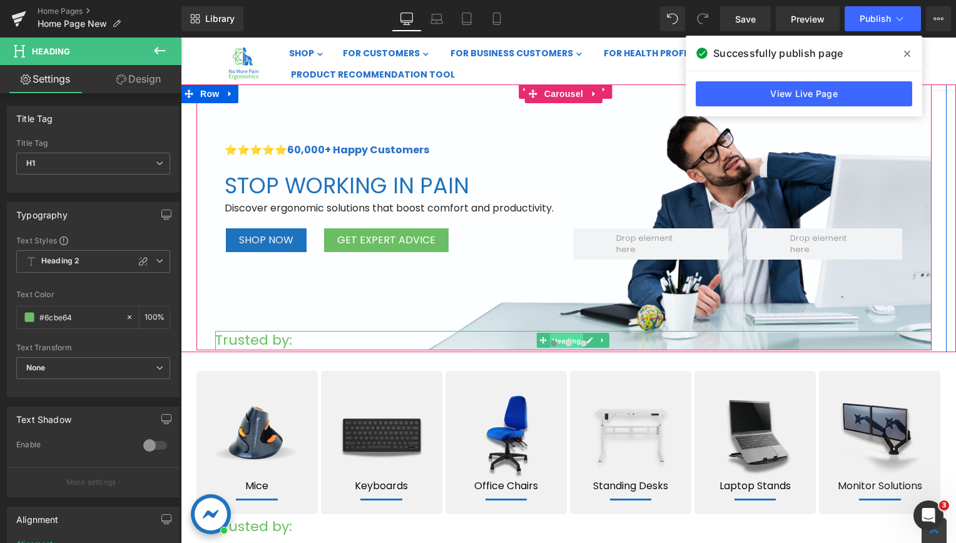
click at [566, 335] on span "Heading" at bounding box center [567, 340] width 34 height 15
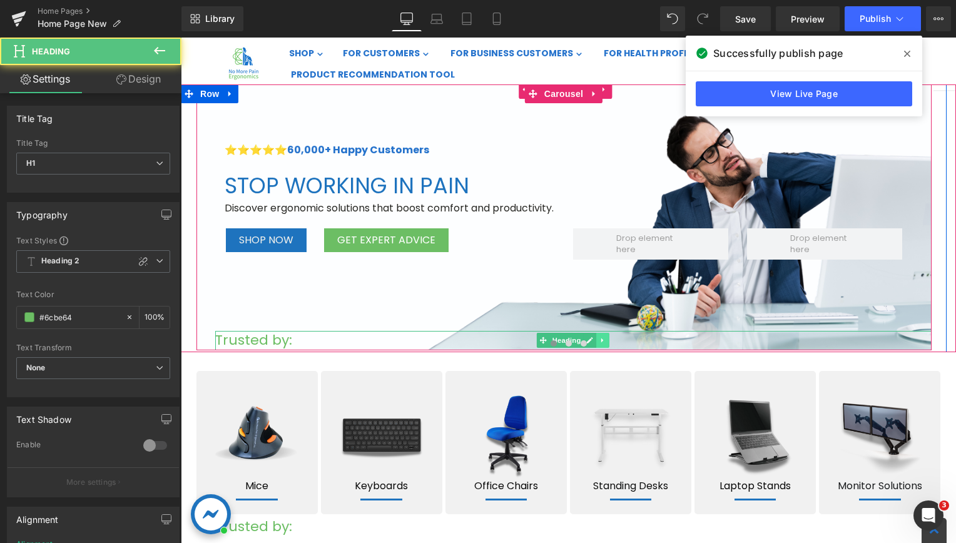
click at [607, 335] on link at bounding box center [602, 340] width 13 height 15
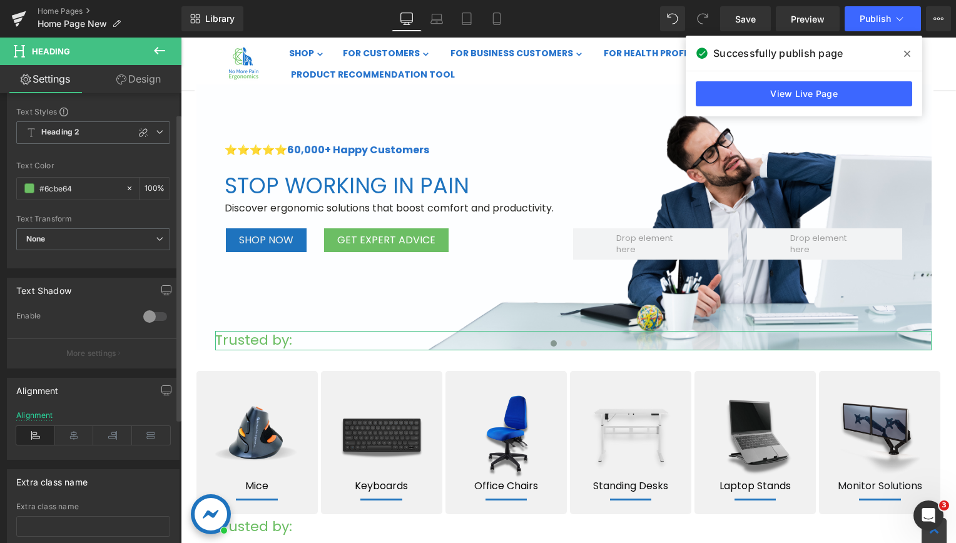
scroll to position [25, 0]
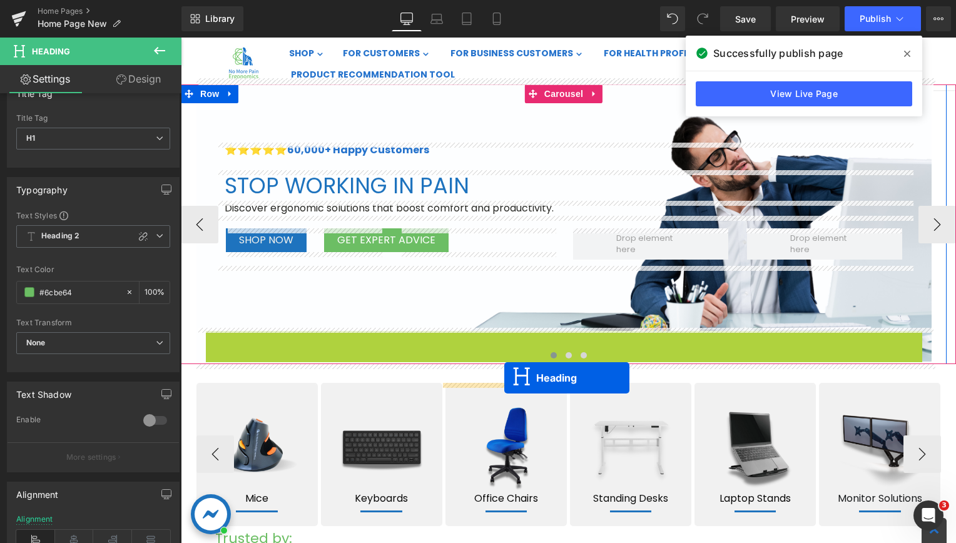
drag, startPoint x: 522, startPoint y: 333, endPoint x: 504, endPoint y: 378, distance: 48.6
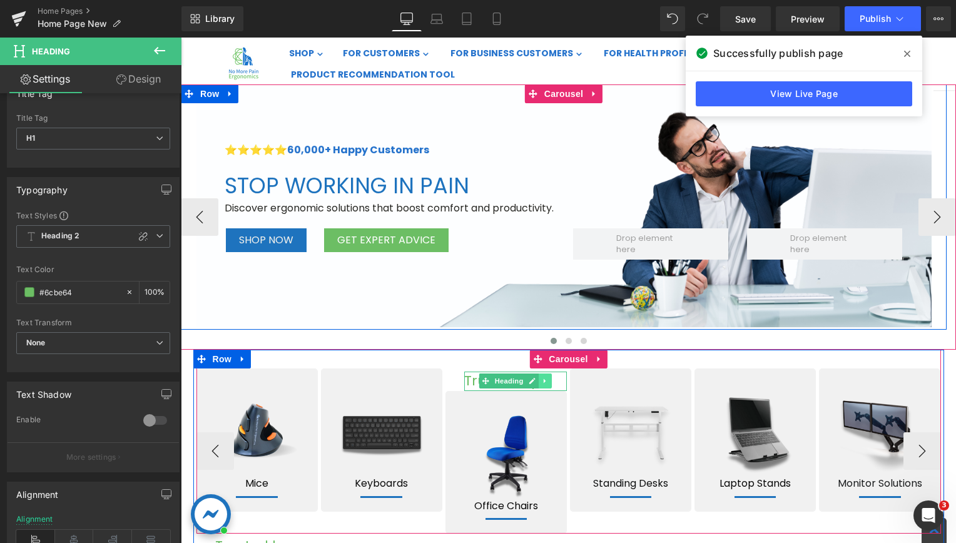
click at [542, 378] on icon at bounding box center [545, 381] width 7 height 8
click at [548, 378] on icon at bounding box center [551, 381] width 7 height 8
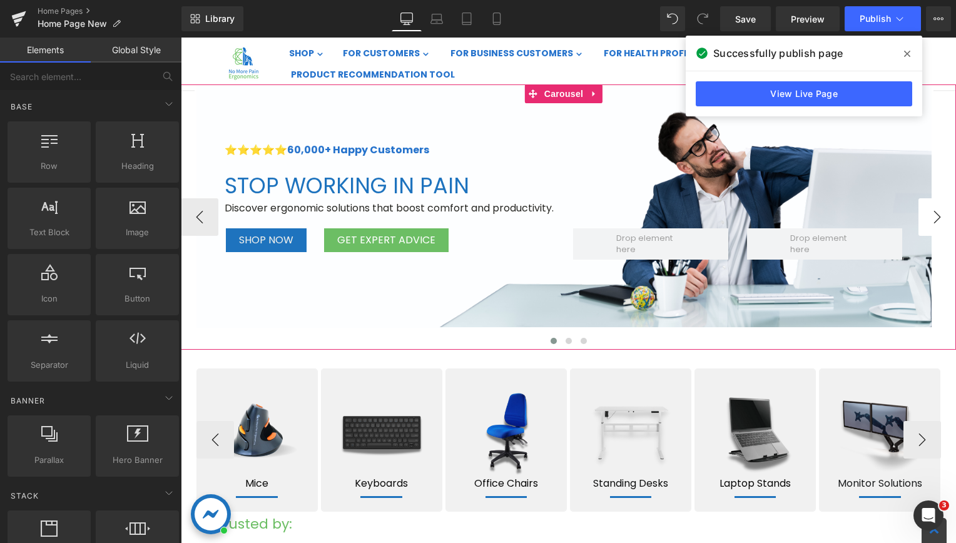
click at [931, 220] on button "›" at bounding box center [937, 217] width 38 height 38
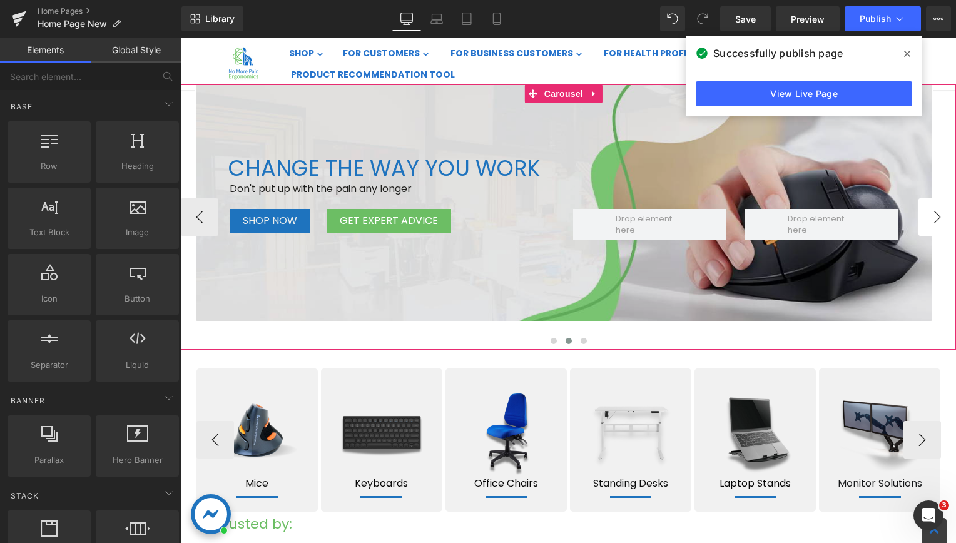
click at [931, 220] on button "›" at bounding box center [937, 217] width 38 height 38
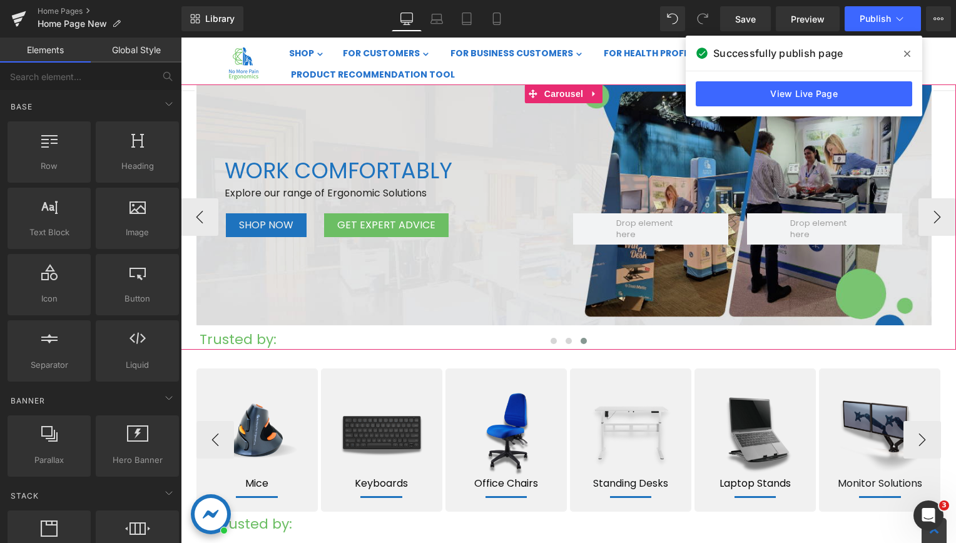
click at [534, 335] on div at bounding box center [568, 343] width 775 height 16
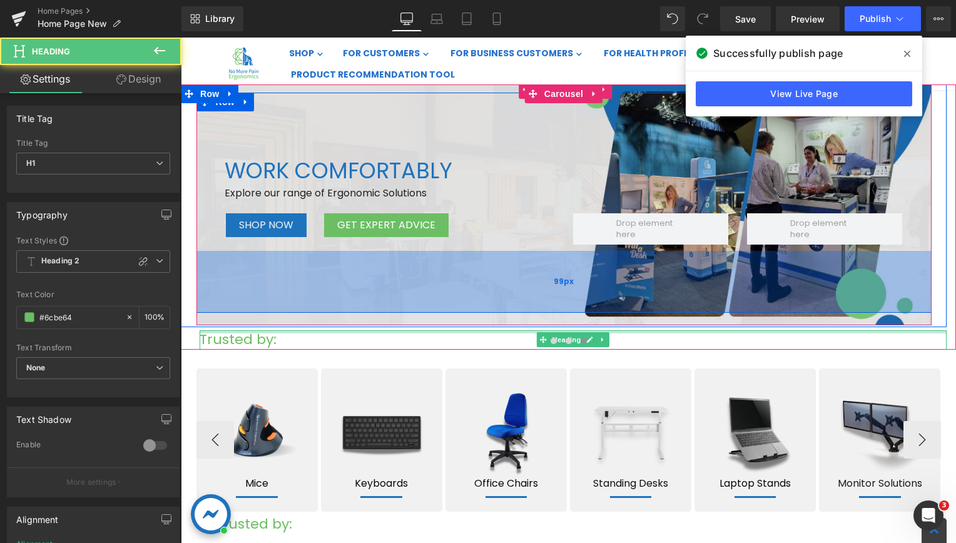
drag, startPoint x: 246, startPoint y: 333, endPoint x: 248, endPoint y: 308, distance: 25.1
click at [248, 308] on div at bounding box center [564, 216] width 766 height 265
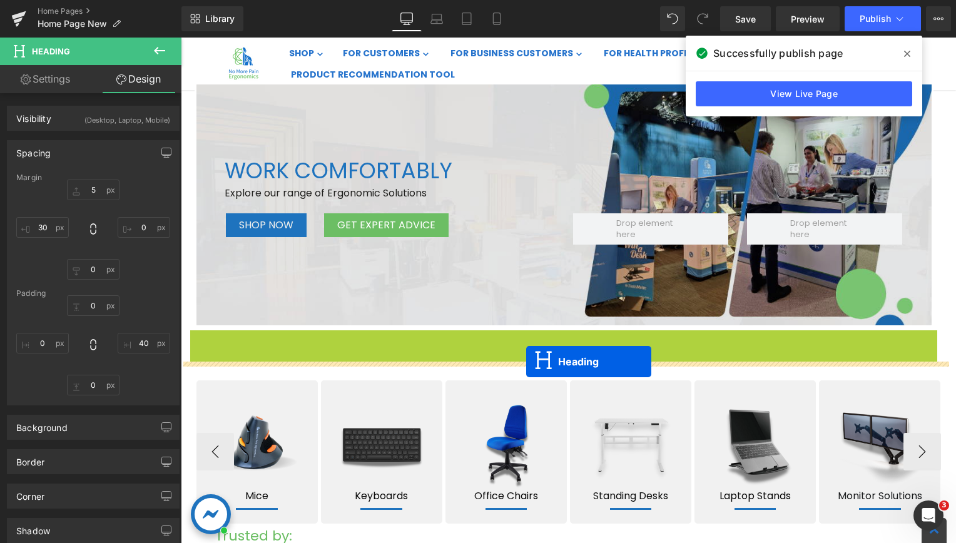
drag, startPoint x: 541, startPoint y: 333, endPoint x: 526, endPoint y: 362, distance: 31.9
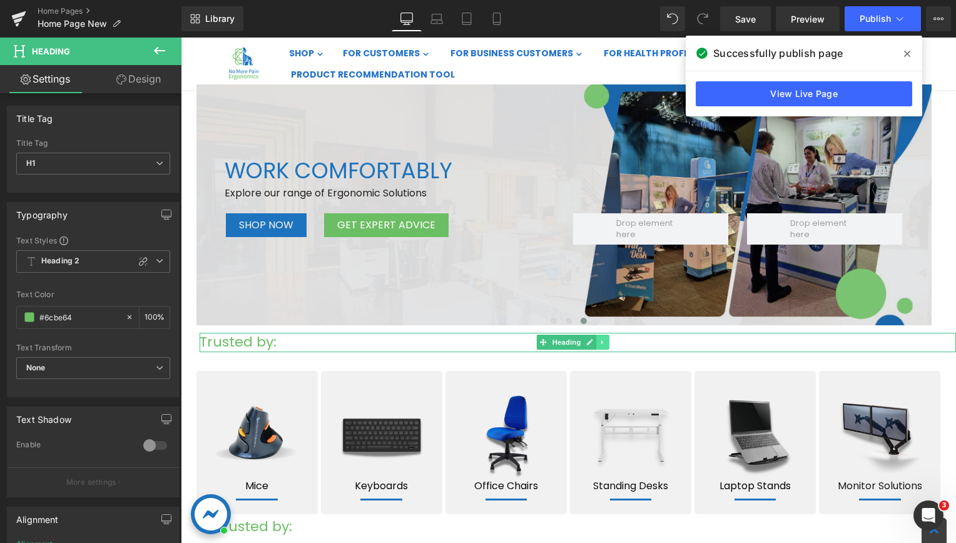
click at [601, 342] on icon at bounding box center [602, 342] width 2 height 4
click at [609, 342] on icon at bounding box center [609, 342] width 7 height 8
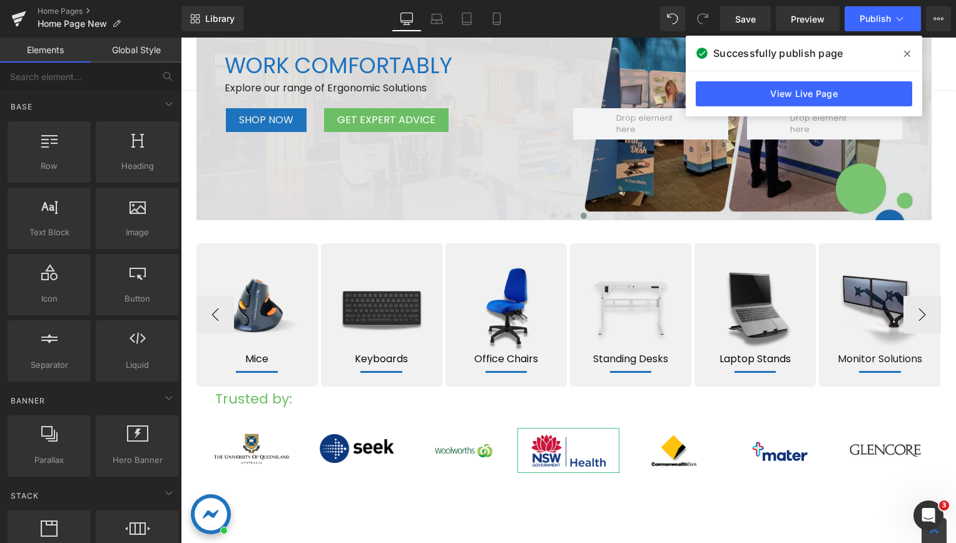
scroll to position [313, 0]
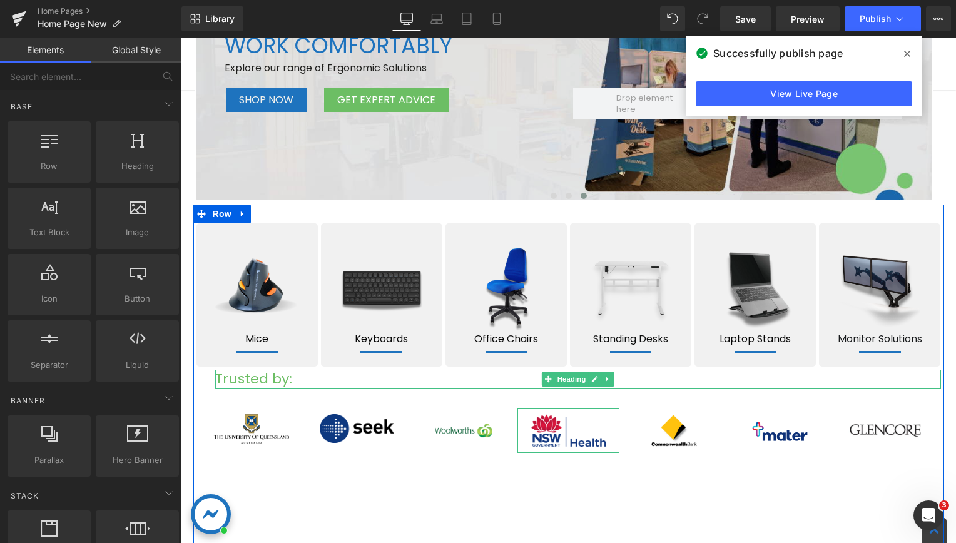
click at [557, 379] on span "Heading" at bounding box center [571, 379] width 34 height 15
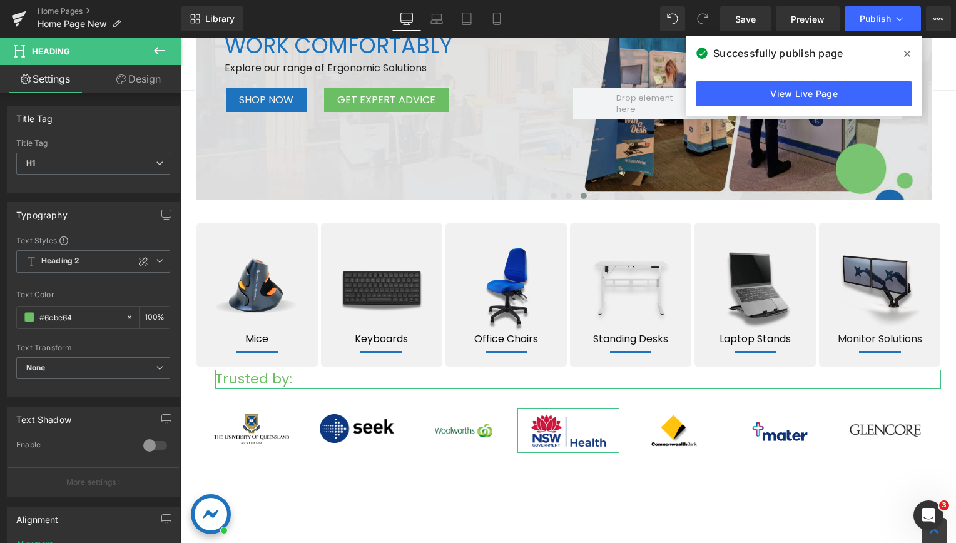
click at [134, 81] on link "Design" at bounding box center [138, 79] width 91 height 28
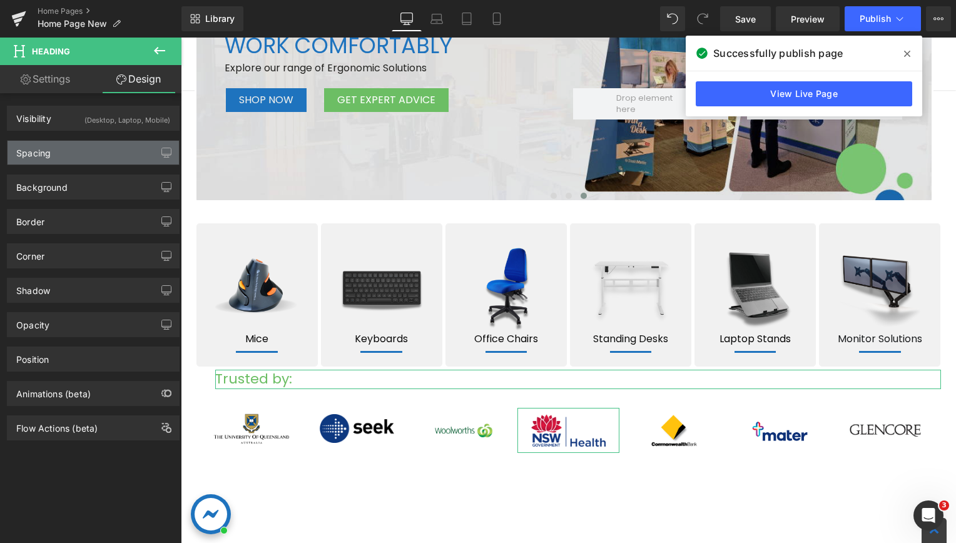
click at [76, 144] on div "Spacing" at bounding box center [93, 153] width 171 height 24
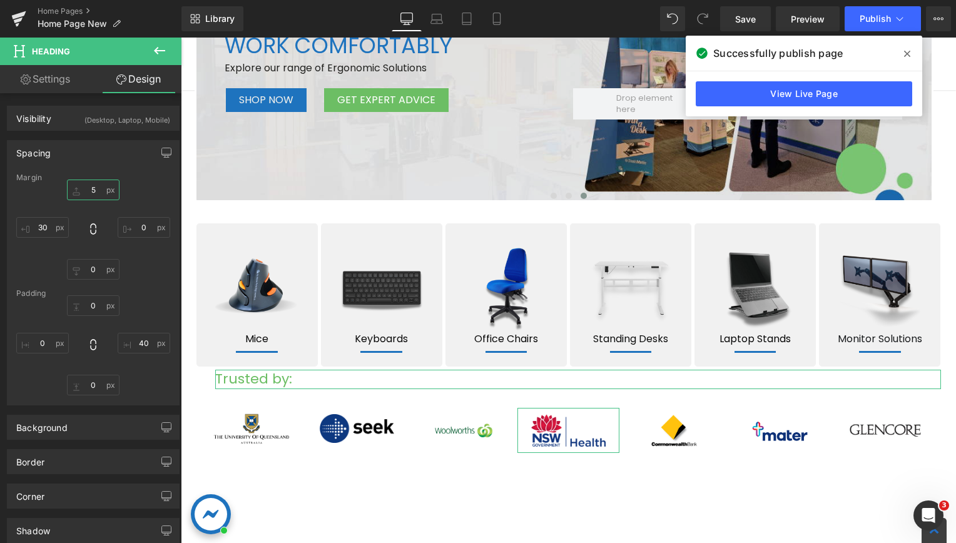
click at [84, 188] on input "5" at bounding box center [93, 190] width 53 height 21
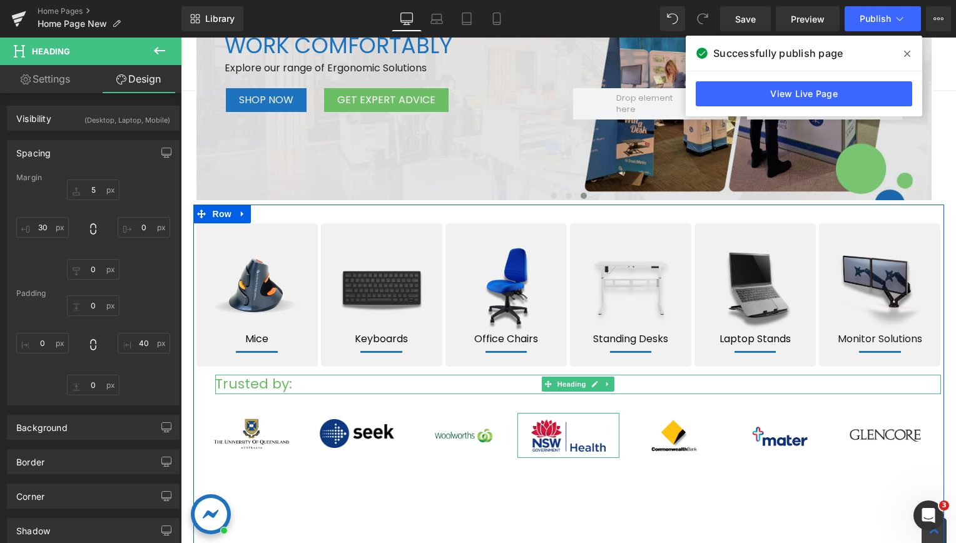
click at [215, 383] on h1 "Trusted by:" at bounding box center [565, 384] width 701 height 19
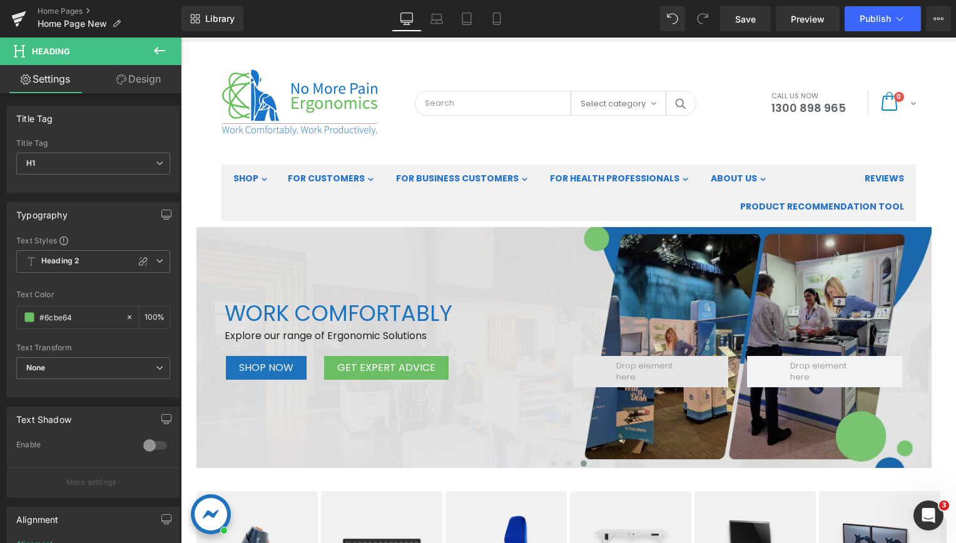
scroll to position [125, 0]
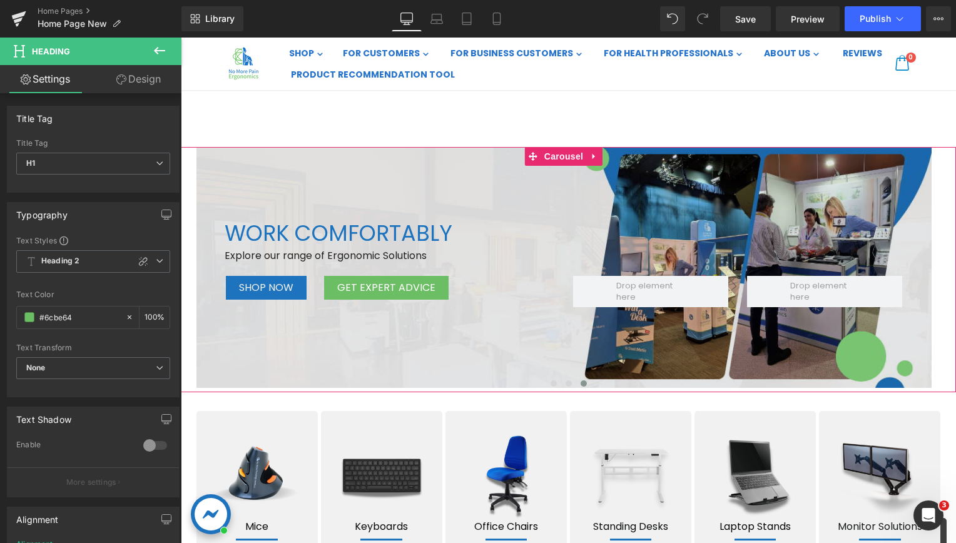
click at [181, 271] on button "‹" at bounding box center [162, 270] width 38 height 38
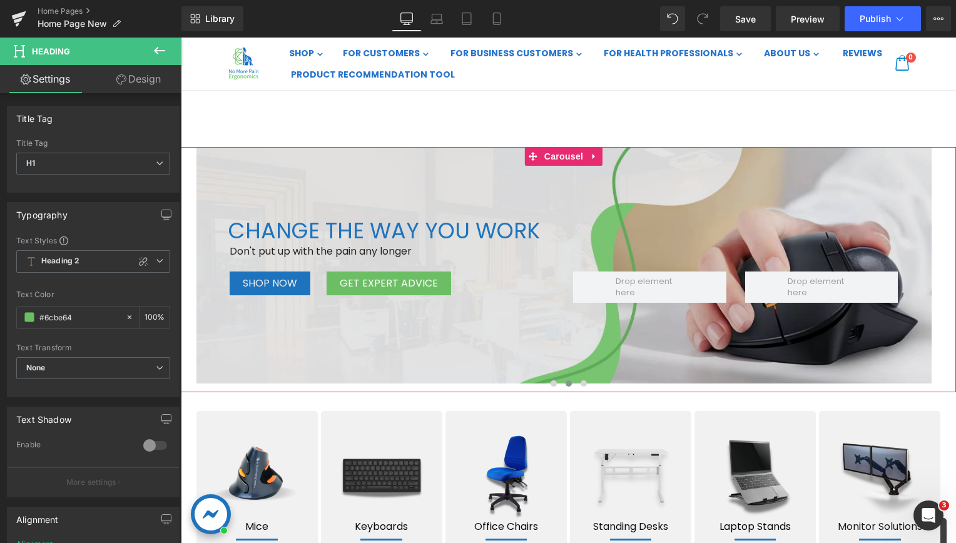
click at [181, 271] on button "‹" at bounding box center [162, 270] width 38 height 38
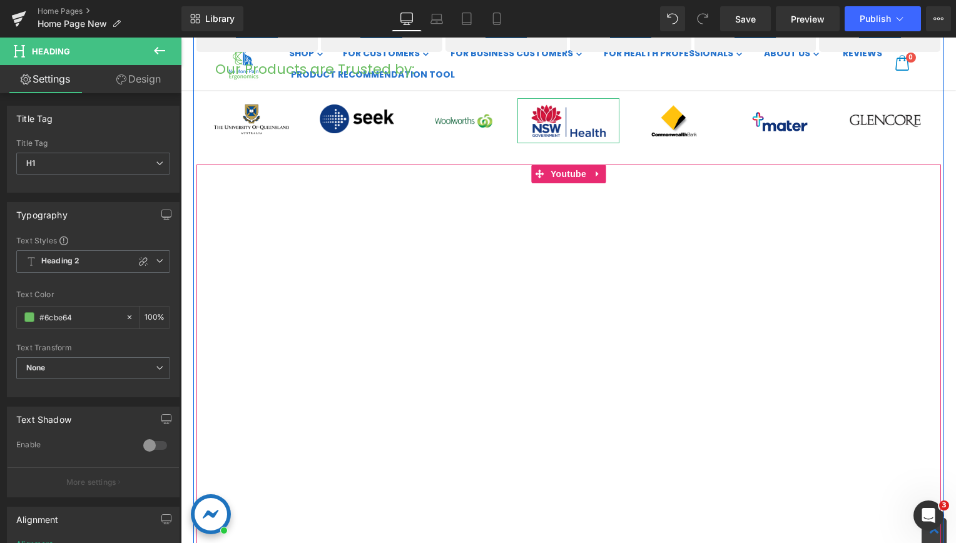
scroll to position [688, 0]
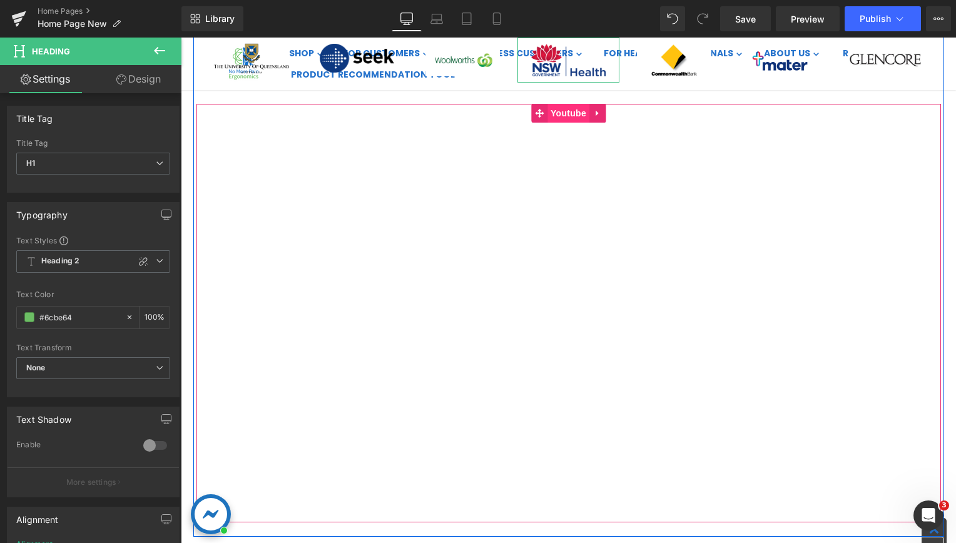
click at [552, 105] on span "Youtube" at bounding box center [568, 113] width 42 height 19
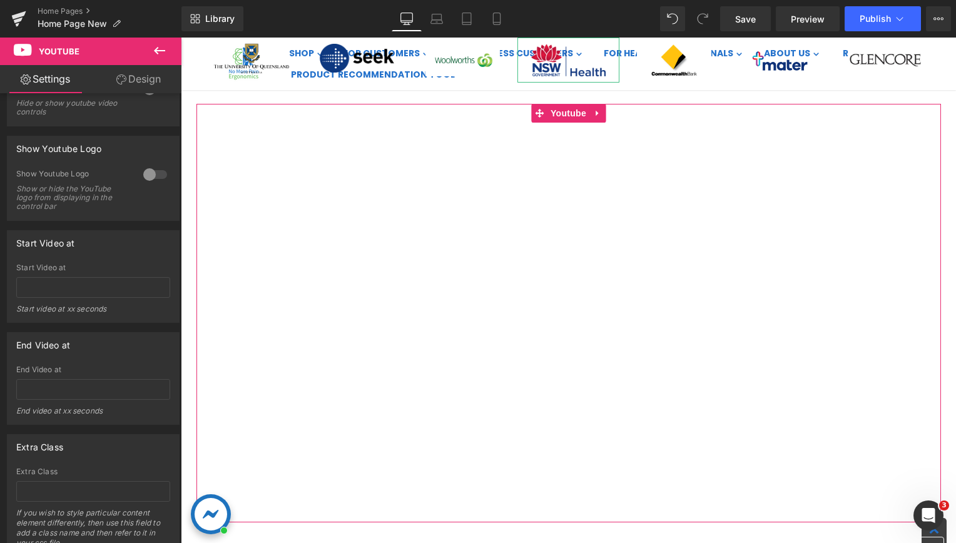
scroll to position [372, 0]
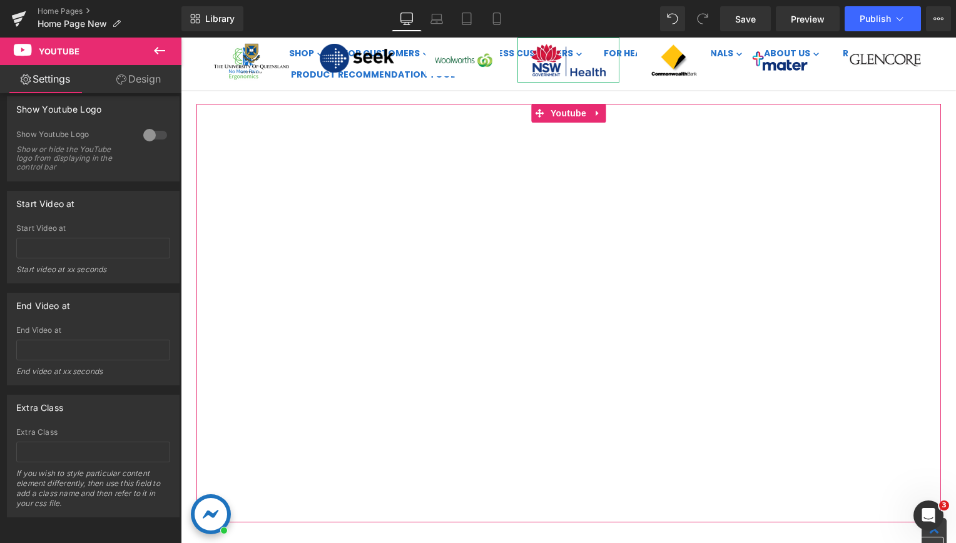
click at [145, 83] on link "Design" at bounding box center [138, 79] width 91 height 28
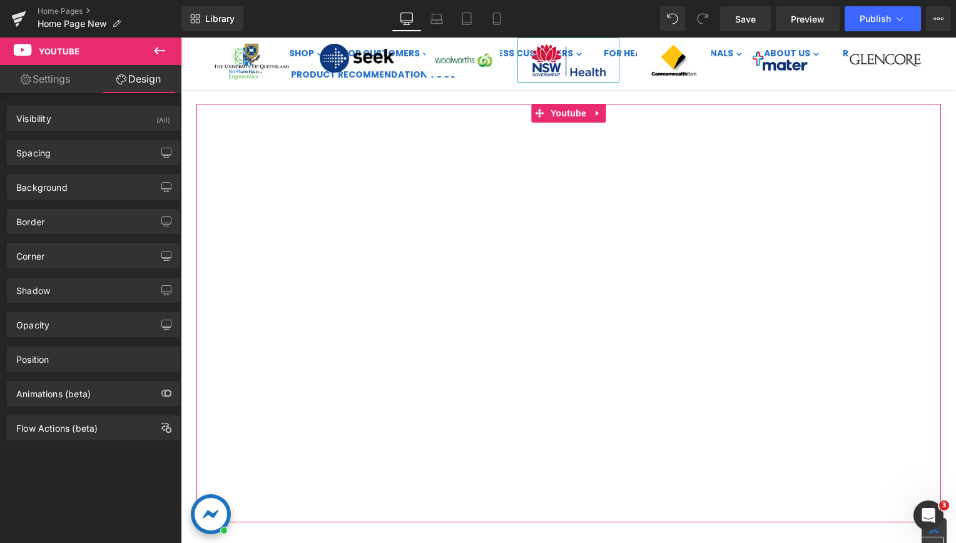
click at [52, 85] on link "Settings" at bounding box center [45, 79] width 91 height 28
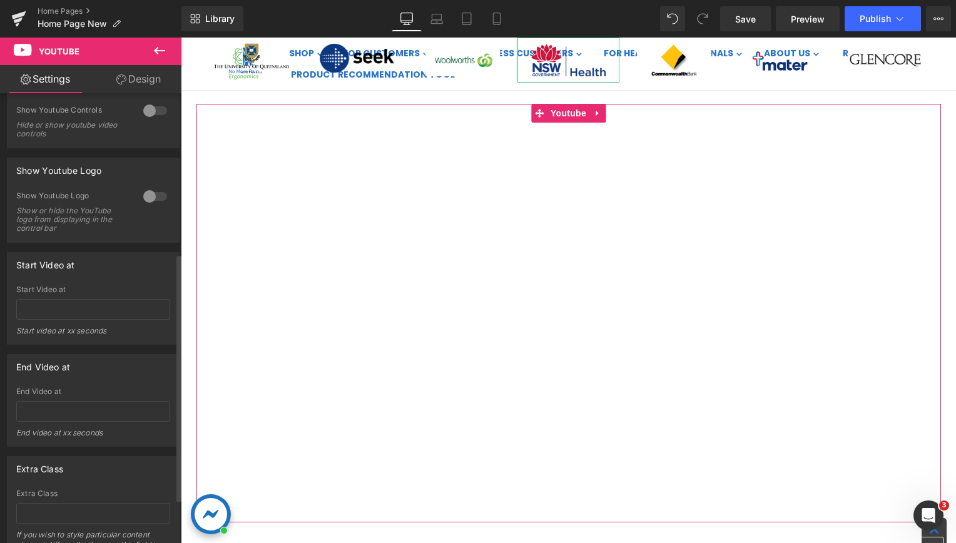
scroll to position [246, 0]
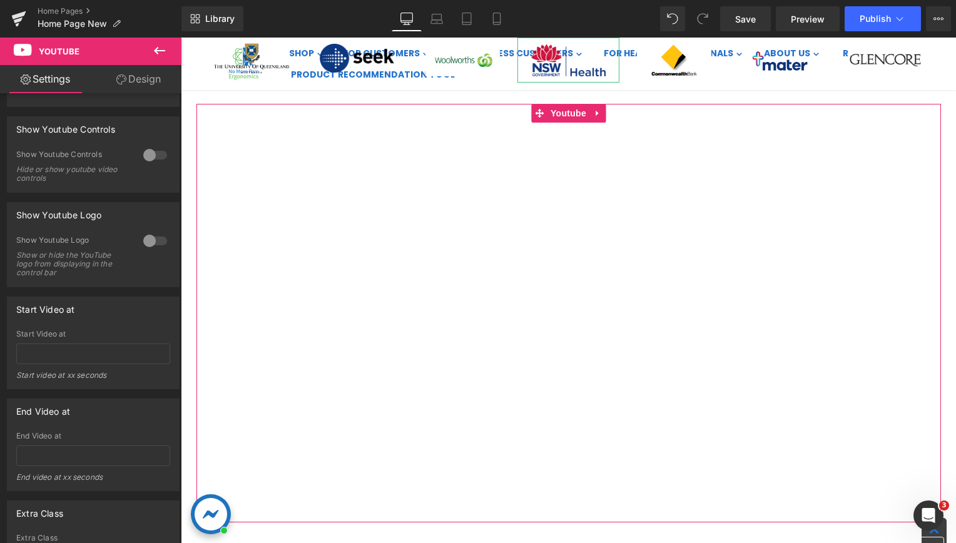
click at [143, 83] on link "Design" at bounding box center [138, 79] width 91 height 28
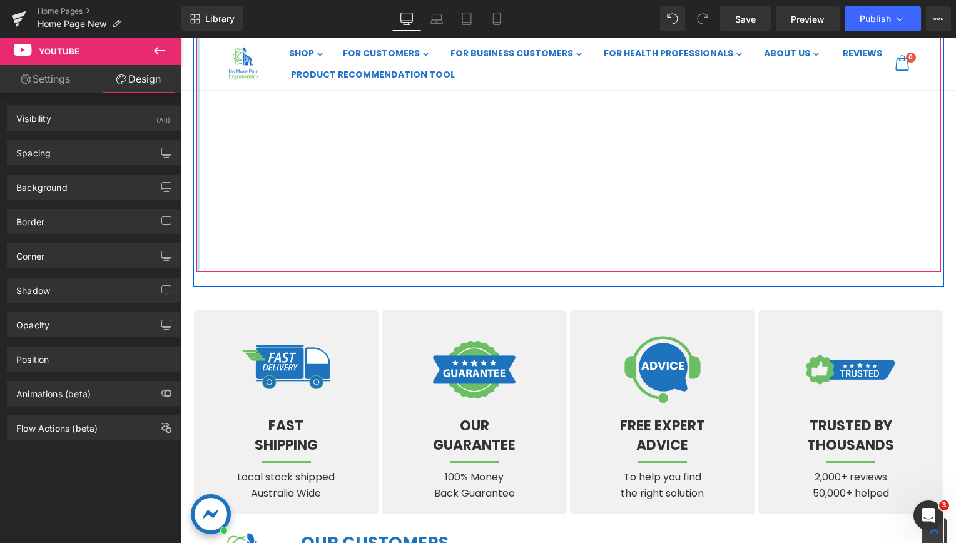
scroll to position [1001, 0]
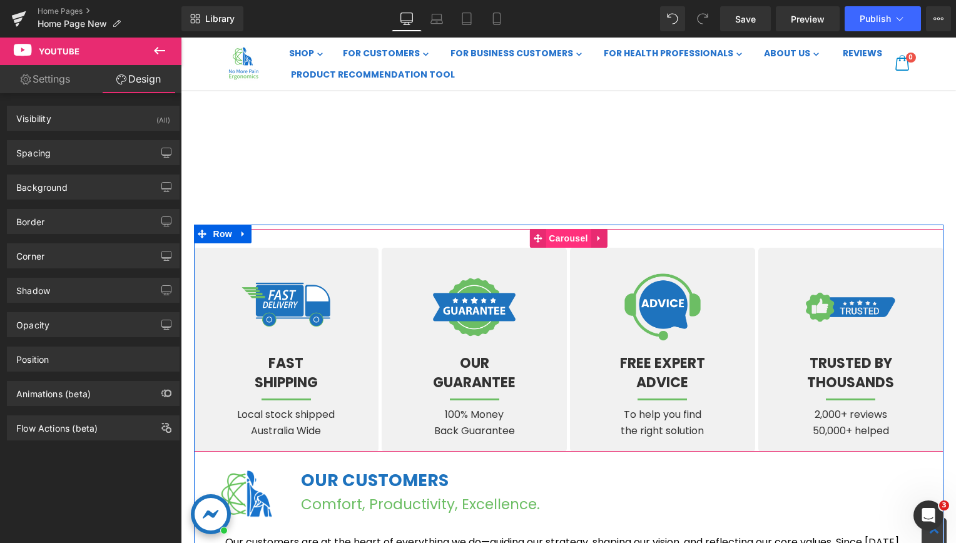
click at [560, 236] on span "Carousel" at bounding box center [567, 238] width 45 height 19
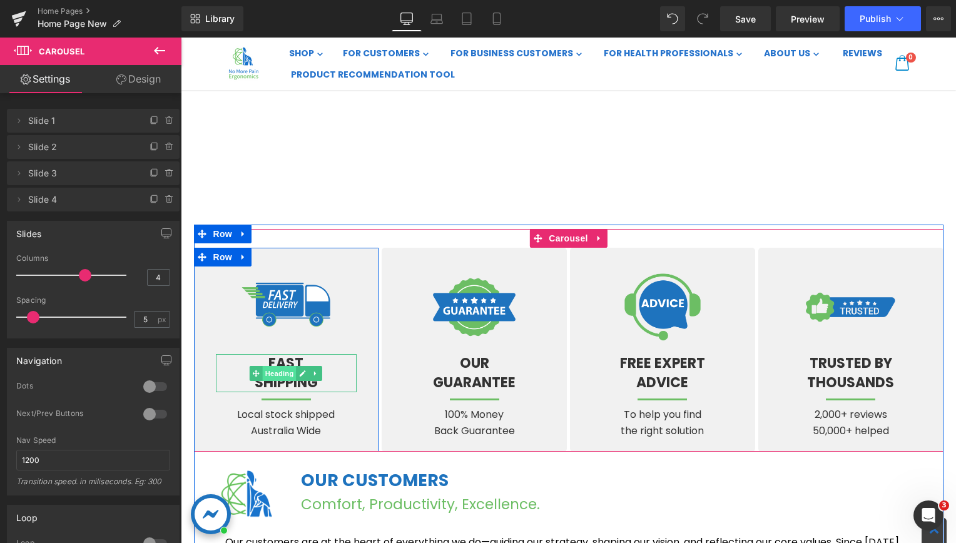
click at [276, 368] on span "Heading" at bounding box center [280, 373] width 34 height 15
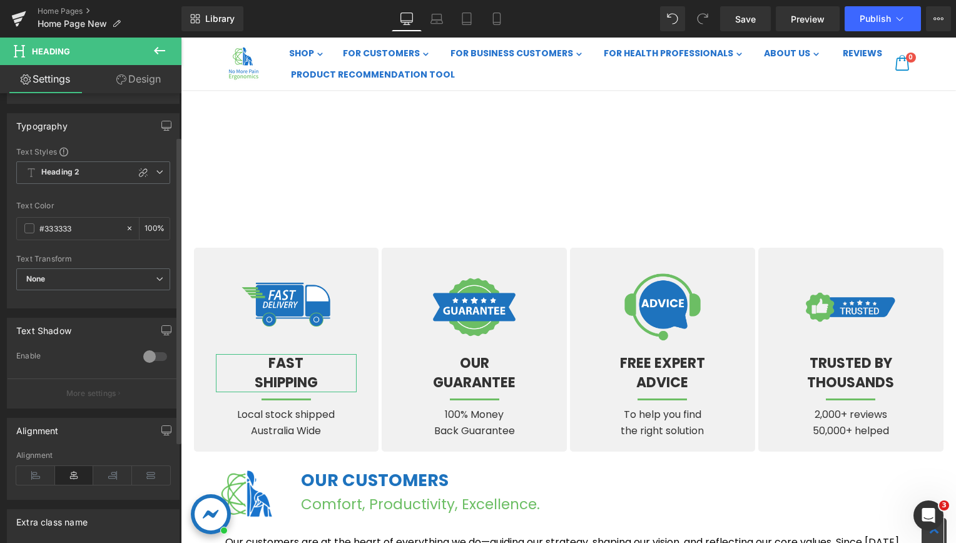
scroll to position [63, 0]
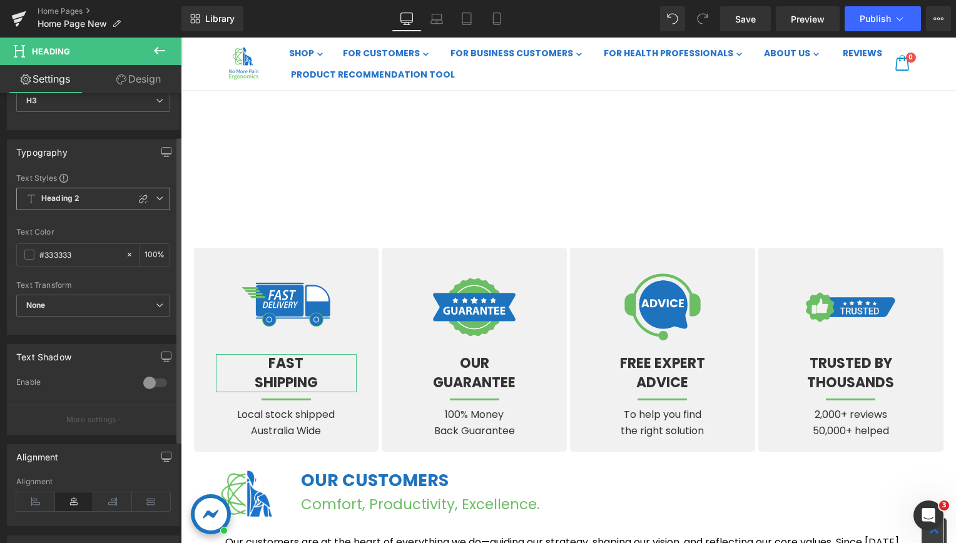
click at [156, 198] on icon at bounding box center [160, 199] width 8 height 8
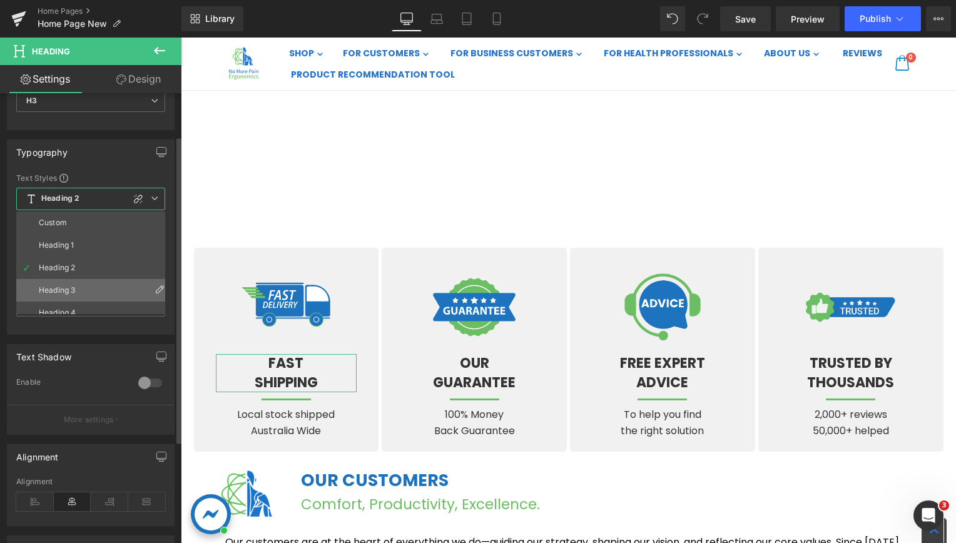
click at [99, 281] on li "Heading 3" at bounding box center [93, 290] width 155 height 23
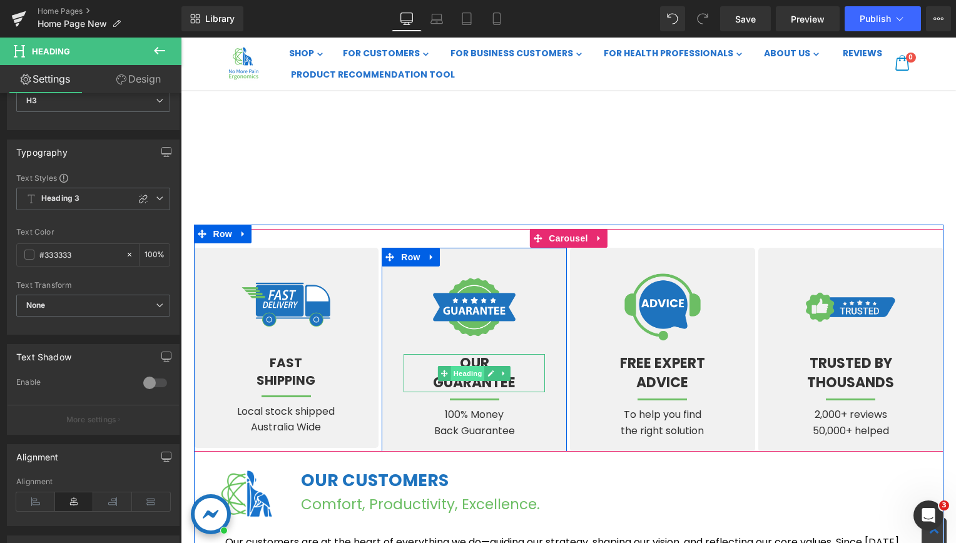
click at [467, 378] on span "Heading" at bounding box center [468, 373] width 34 height 15
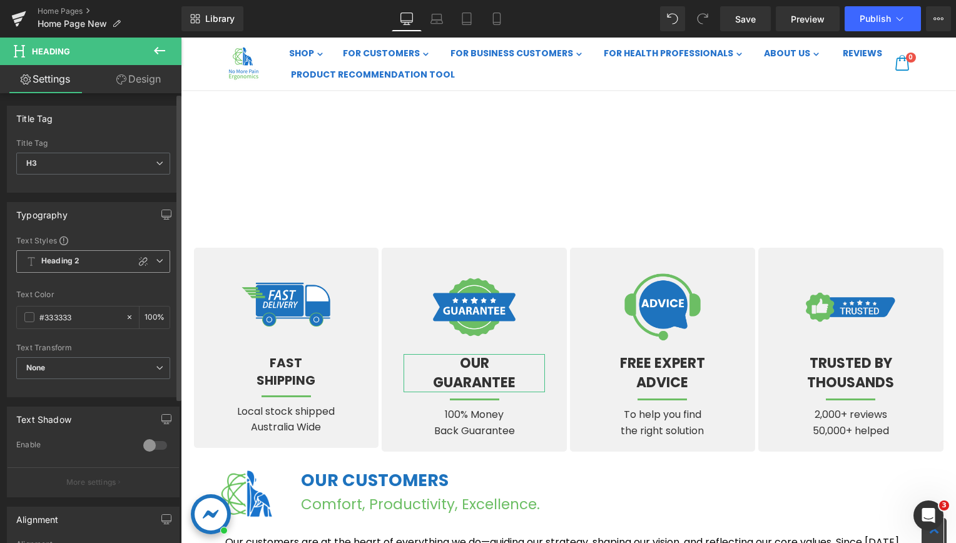
click at [149, 264] on span "Heading 2" at bounding box center [93, 261] width 154 height 23
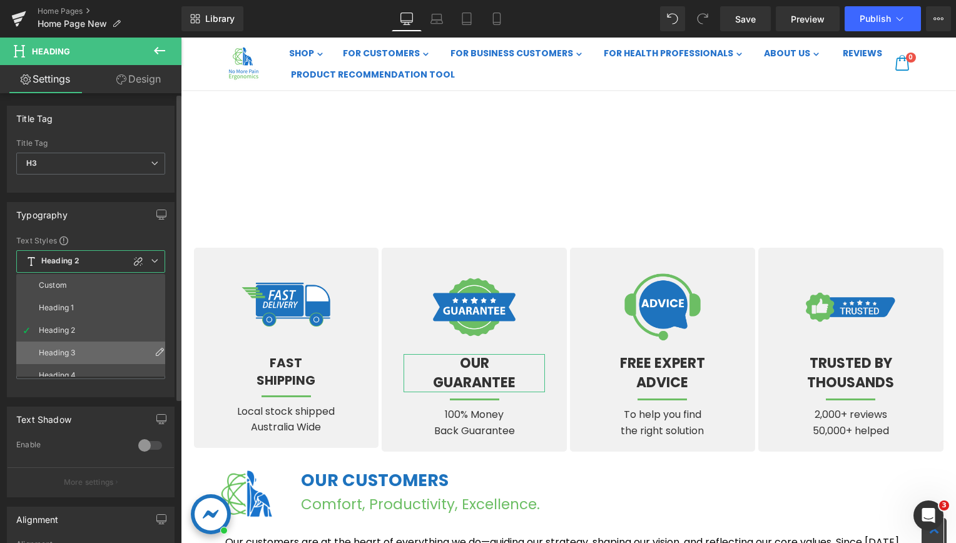
drag, startPoint x: 89, startPoint y: 342, endPoint x: 97, endPoint y: 304, distance: 39.0
click at [89, 342] on li "Heading 3" at bounding box center [93, 353] width 155 height 23
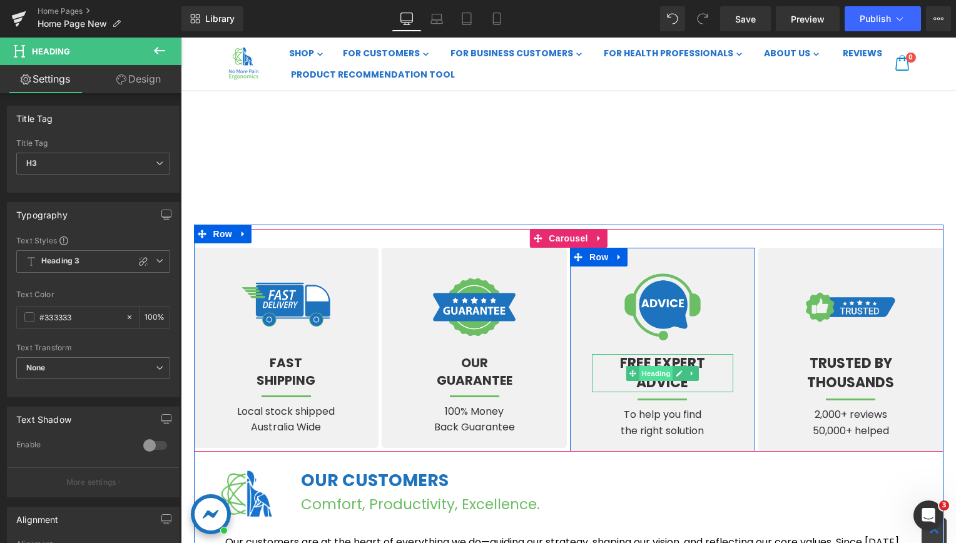
click at [656, 370] on span "Heading" at bounding box center [656, 373] width 34 height 15
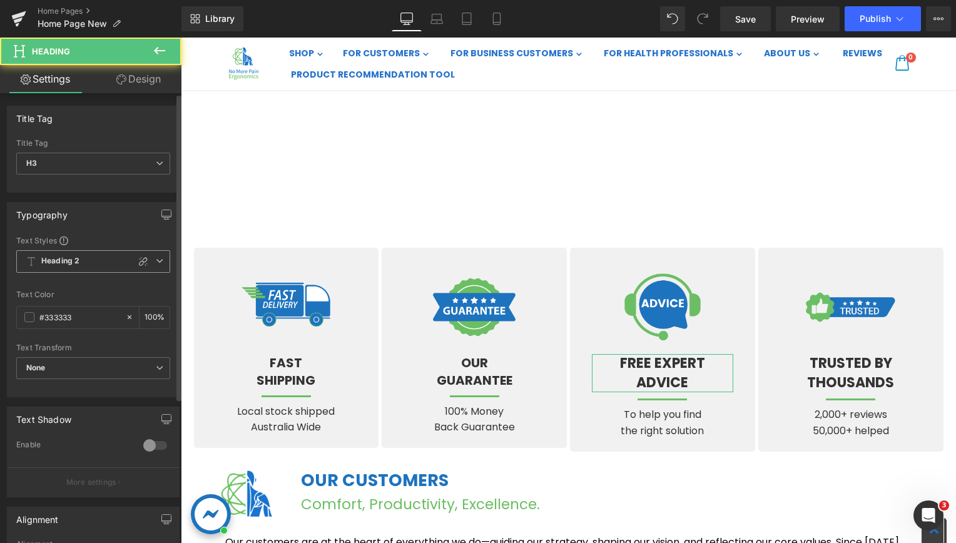
click at [158, 257] on icon at bounding box center [160, 261] width 8 height 8
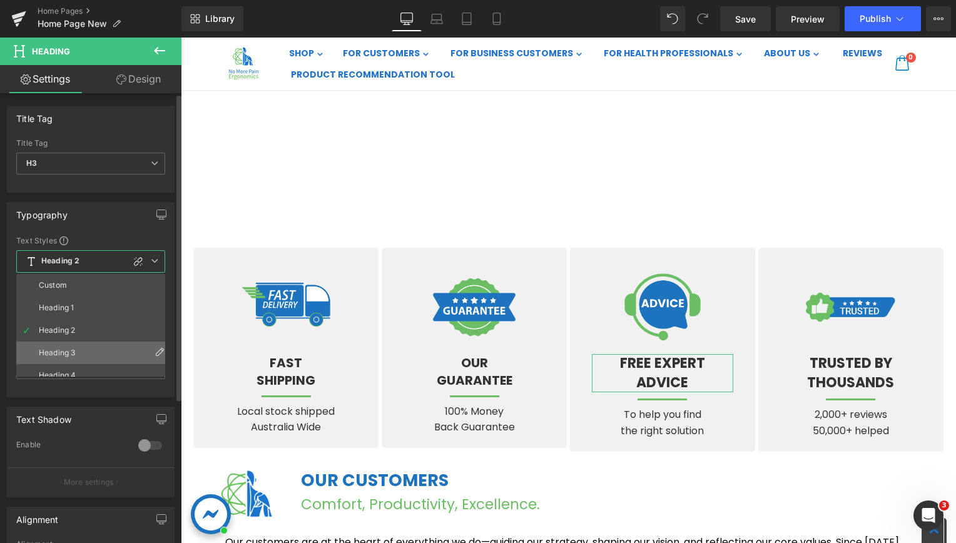
drag, startPoint x: 101, startPoint y: 349, endPoint x: 303, endPoint y: 313, distance: 204.7
click at [101, 349] on li "Heading 3" at bounding box center [93, 353] width 155 height 23
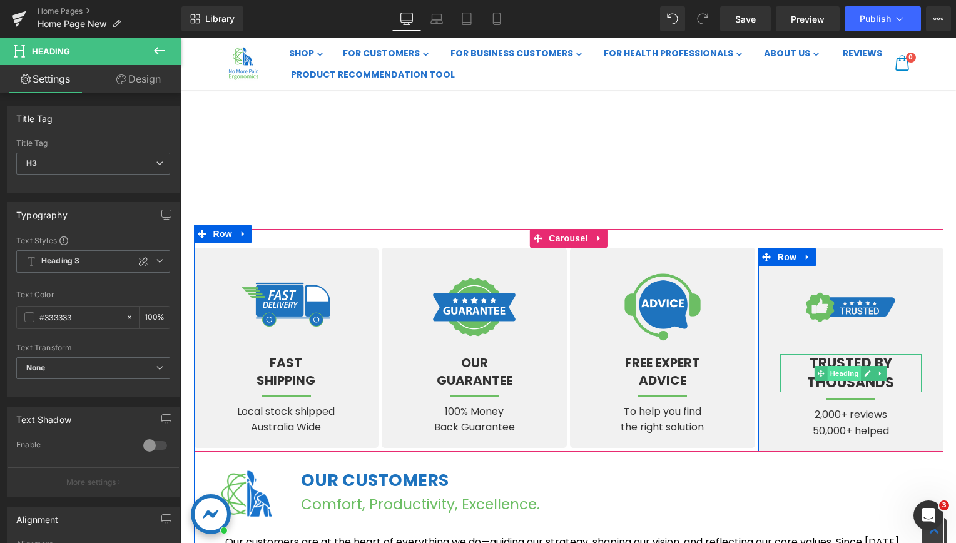
click at [841, 374] on span "Heading" at bounding box center [844, 373] width 34 height 15
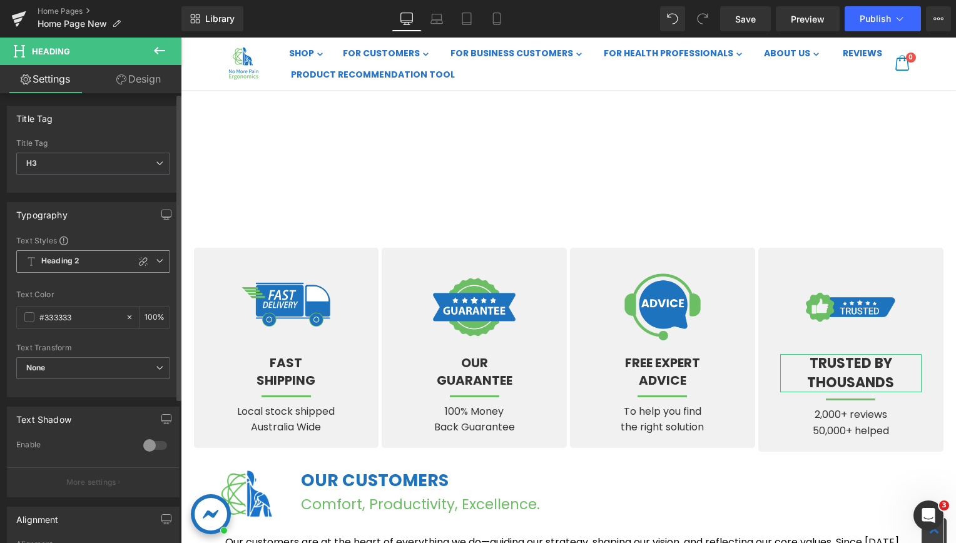
click at [156, 260] on icon at bounding box center [160, 261] width 8 height 8
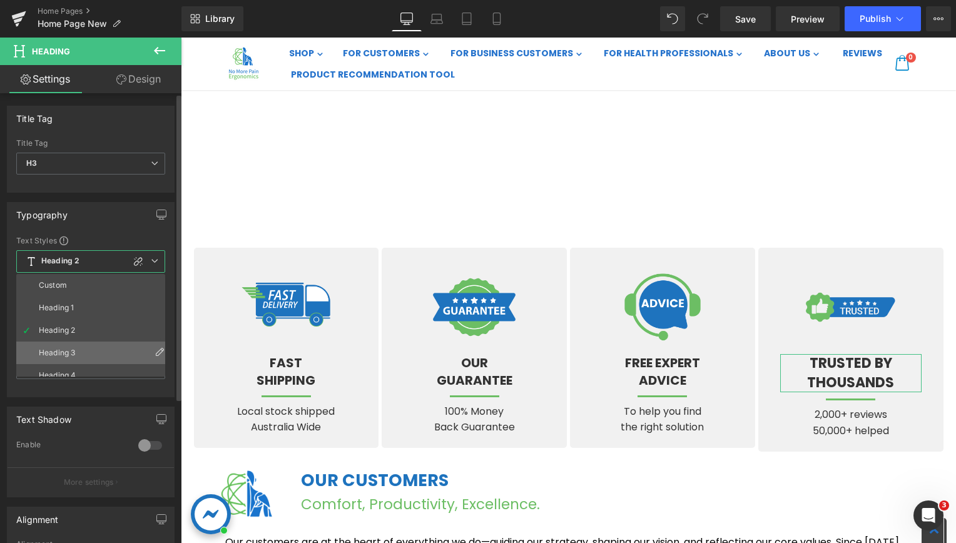
click at [110, 342] on li "Heading 3" at bounding box center [93, 353] width 155 height 23
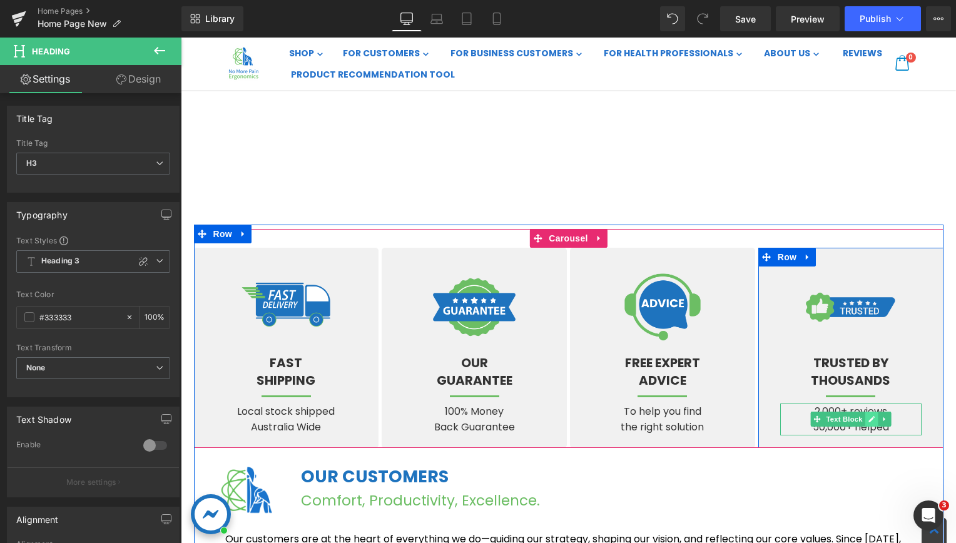
click at [868, 420] on icon at bounding box center [871, 420] width 6 height 6
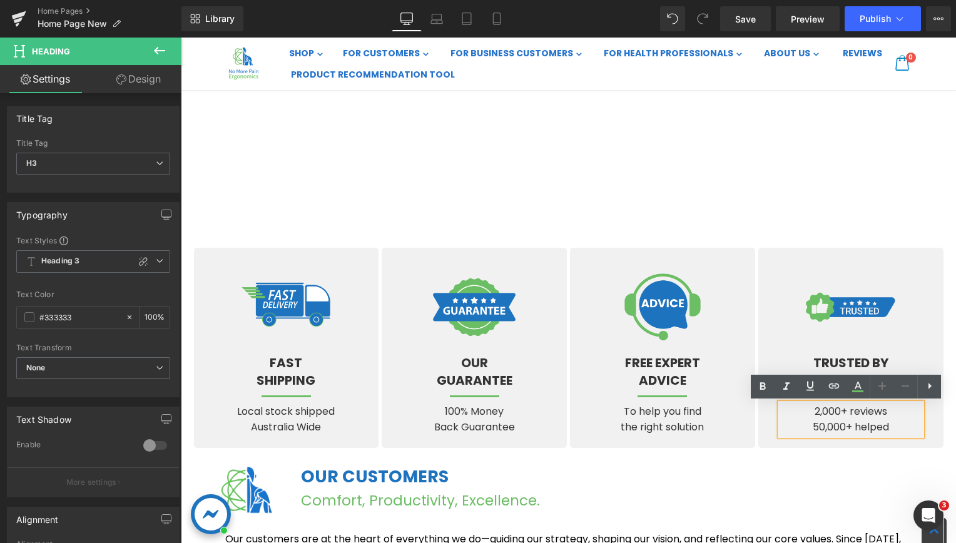
click at [810, 428] on p "2,000+ reviews 50,000+ helped" at bounding box center [850, 419] width 141 height 32
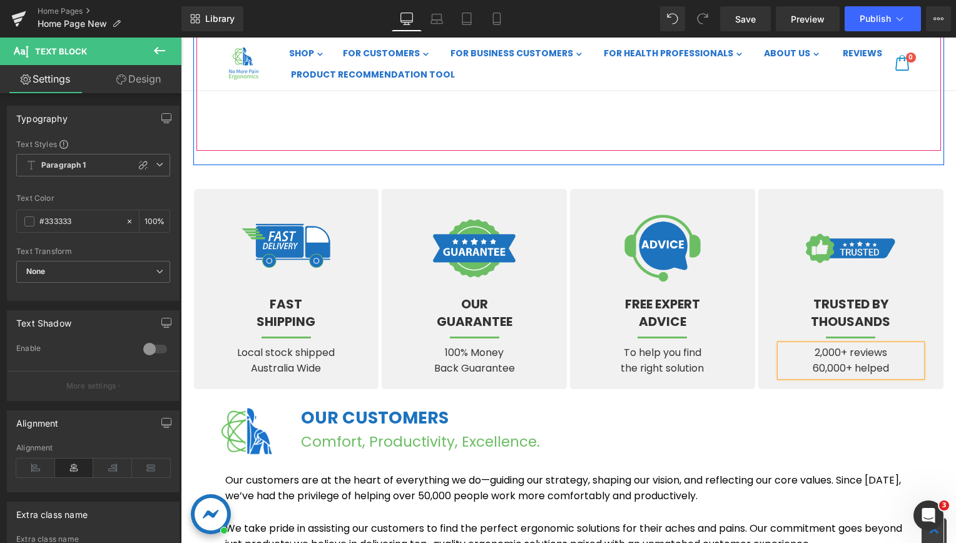
scroll to position [1126, 0]
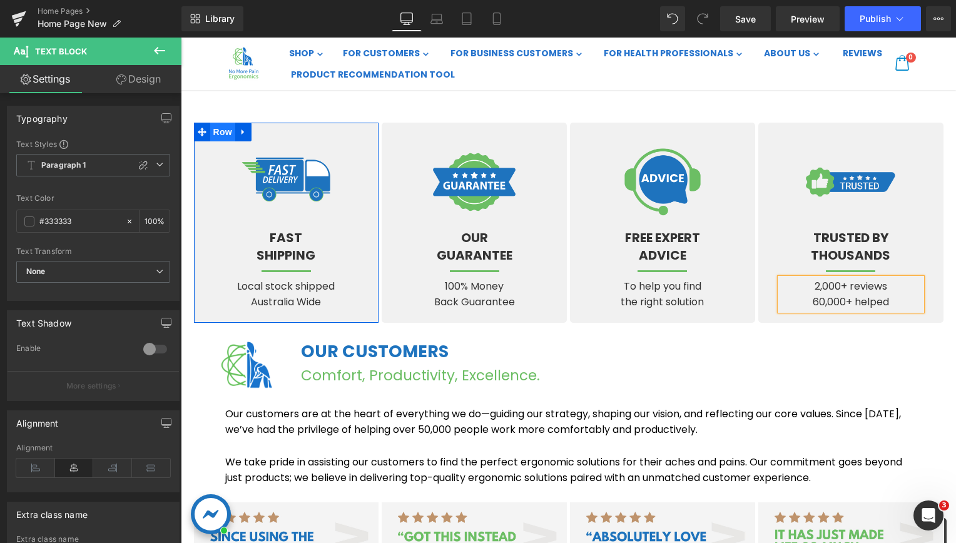
click at [220, 133] on span "Row" at bounding box center [222, 132] width 25 height 19
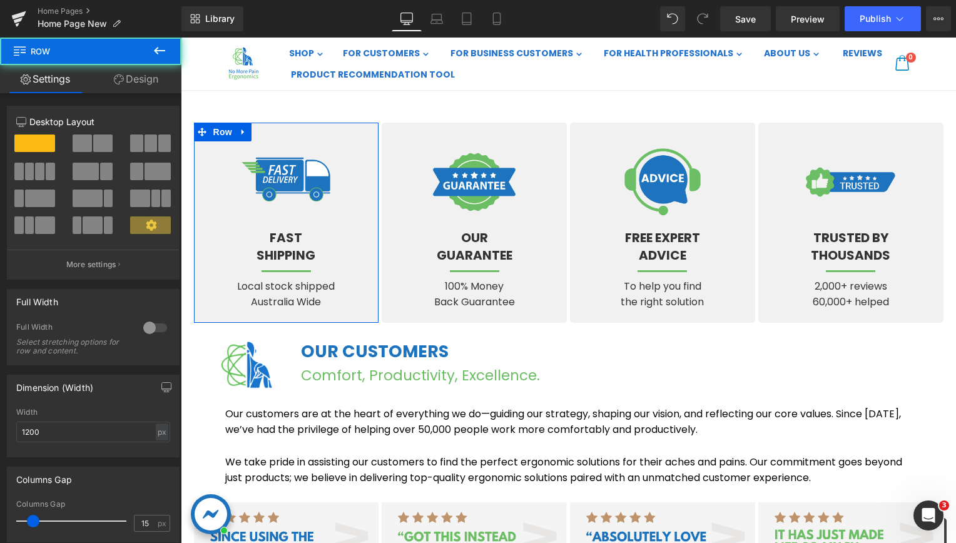
click at [135, 85] on link "Design" at bounding box center [136, 79] width 91 height 28
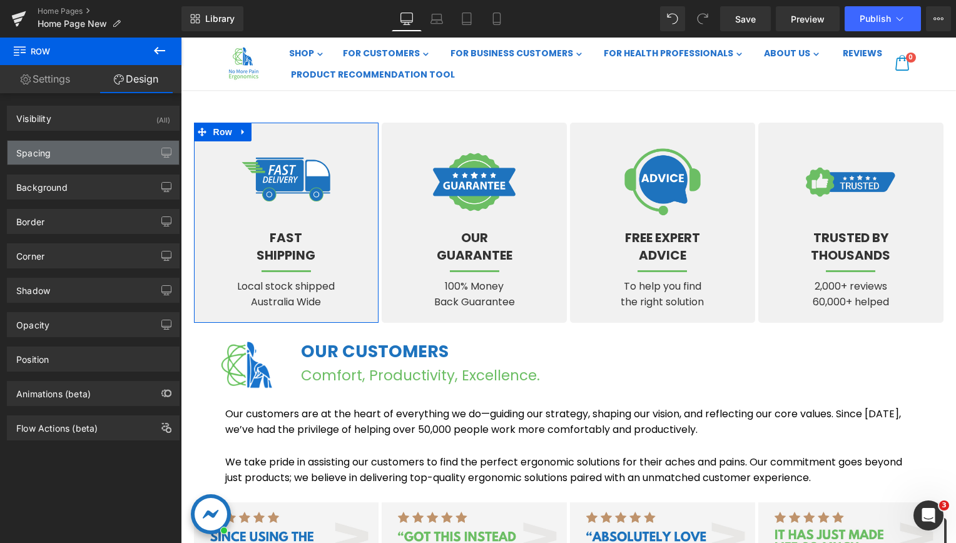
click at [73, 151] on div "Spacing" at bounding box center [93, 153] width 171 height 24
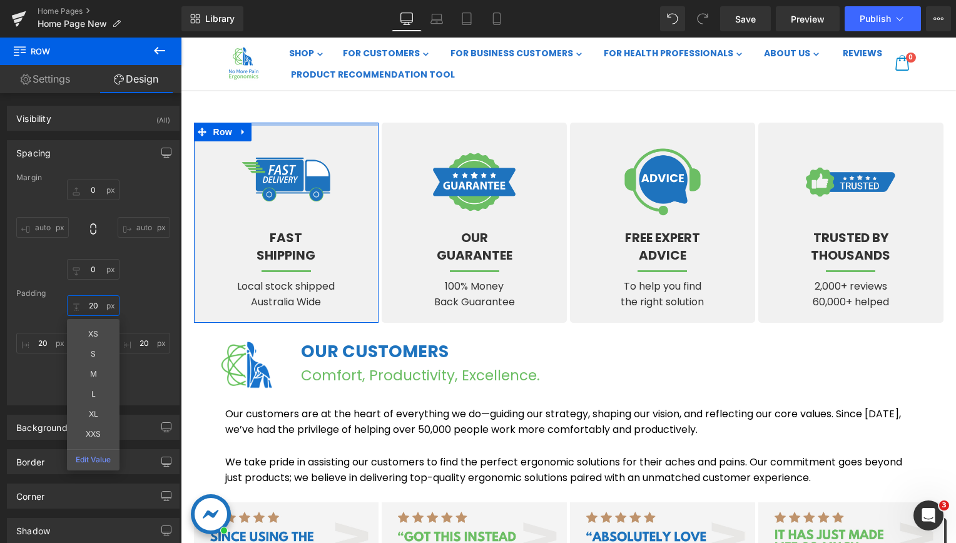
click at [92, 307] on input "20" at bounding box center [93, 305] width 53 height 21
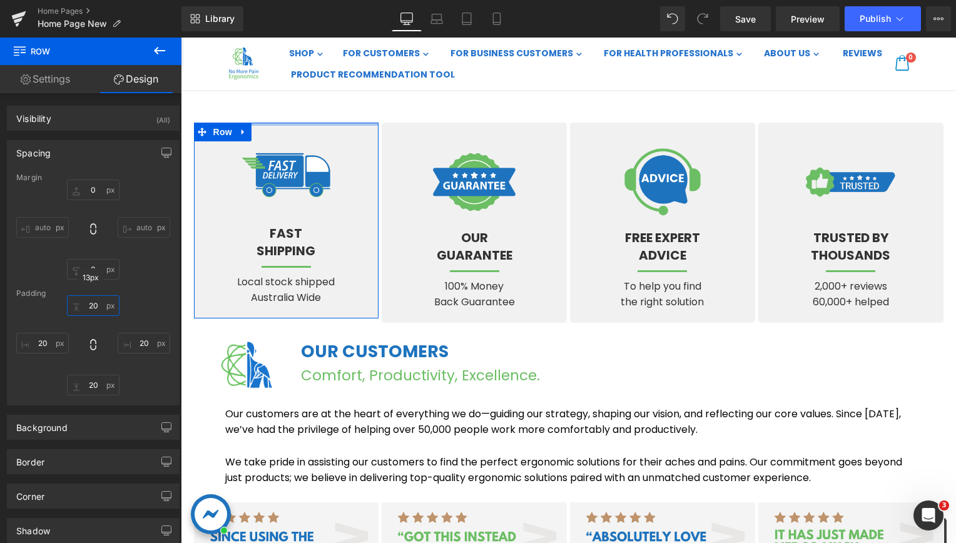
click at [92, 302] on input "20" at bounding box center [93, 305] width 53 height 21
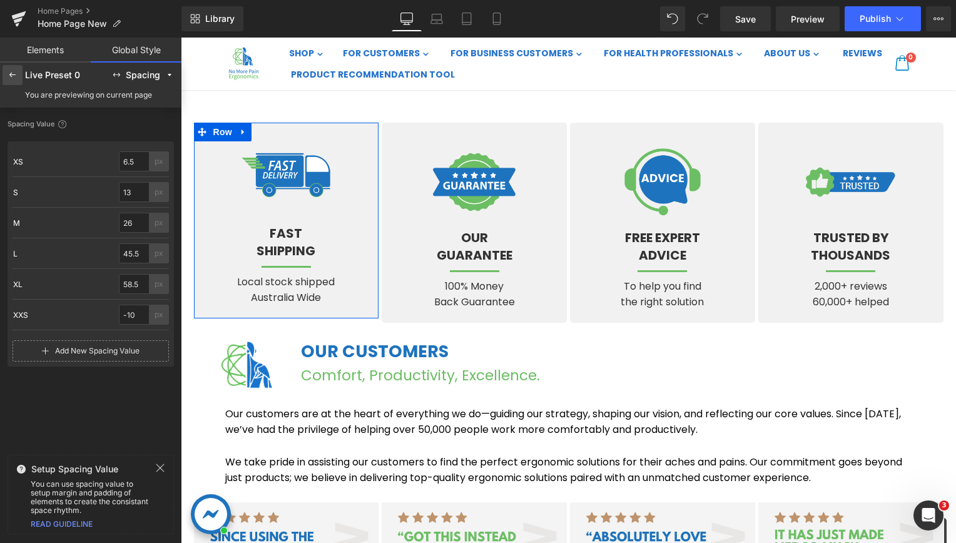
click at [10, 68] on div at bounding box center [13, 75] width 20 height 20
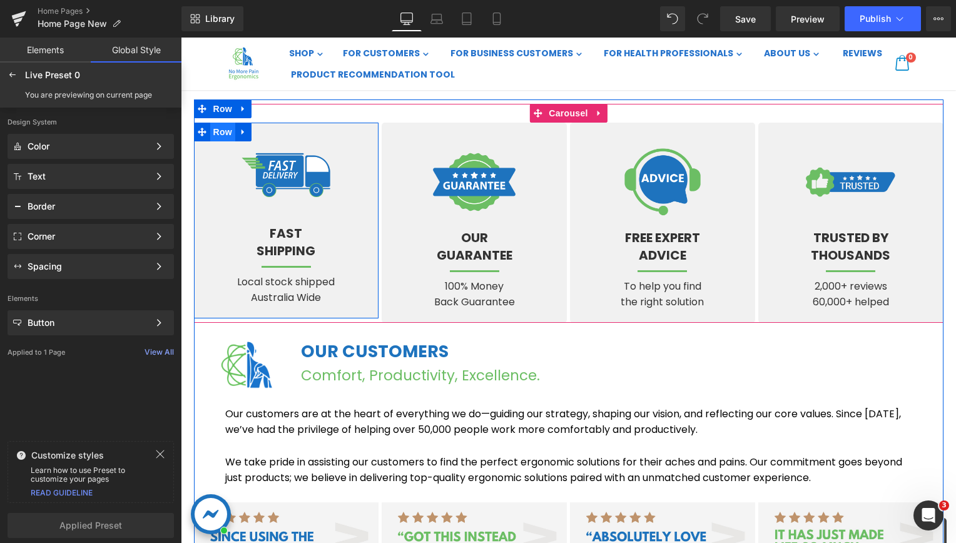
click at [221, 131] on ul "Row" at bounding box center [223, 132] width 58 height 19
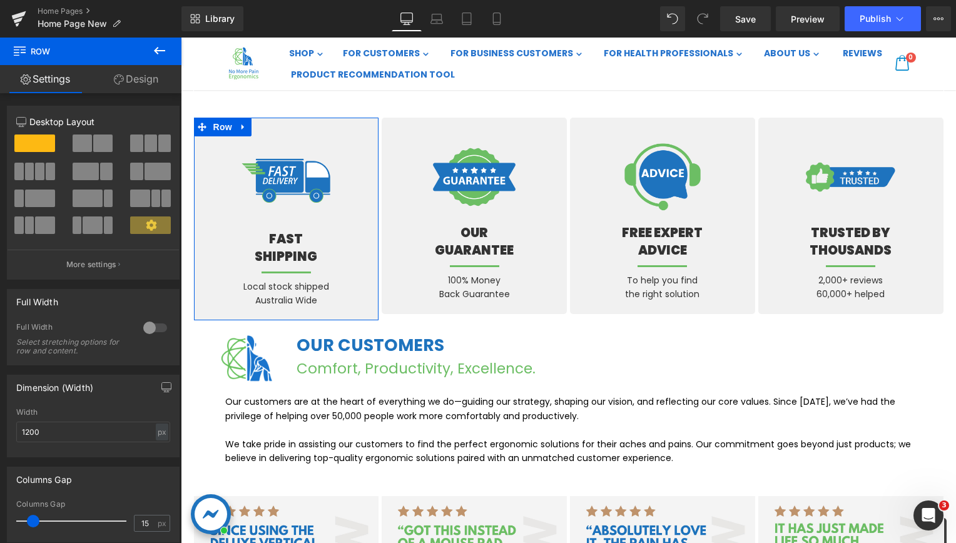
click at [137, 78] on link "Design" at bounding box center [136, 79] width 91 height 28
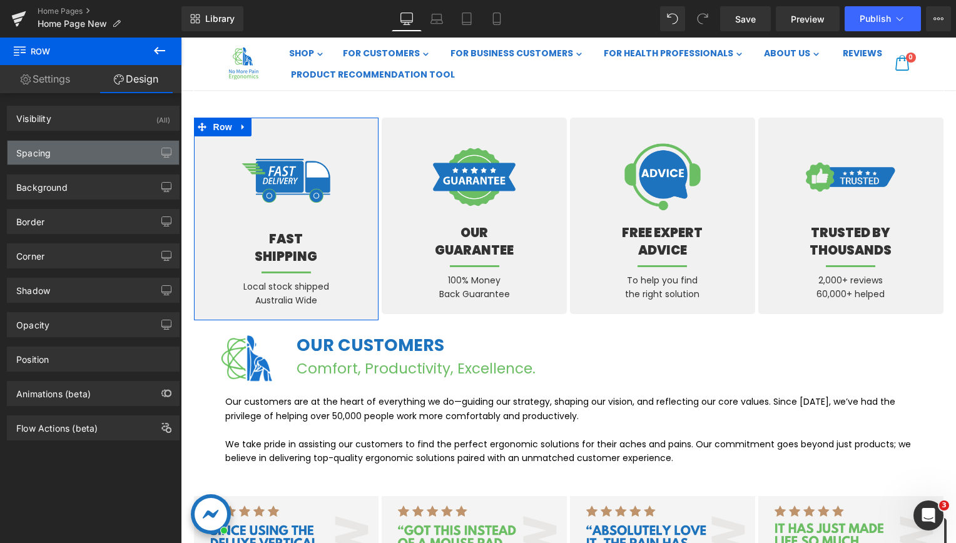
click at [56, 150] on div "Spacing" at bounding box center [93, 153] width 171 height 24
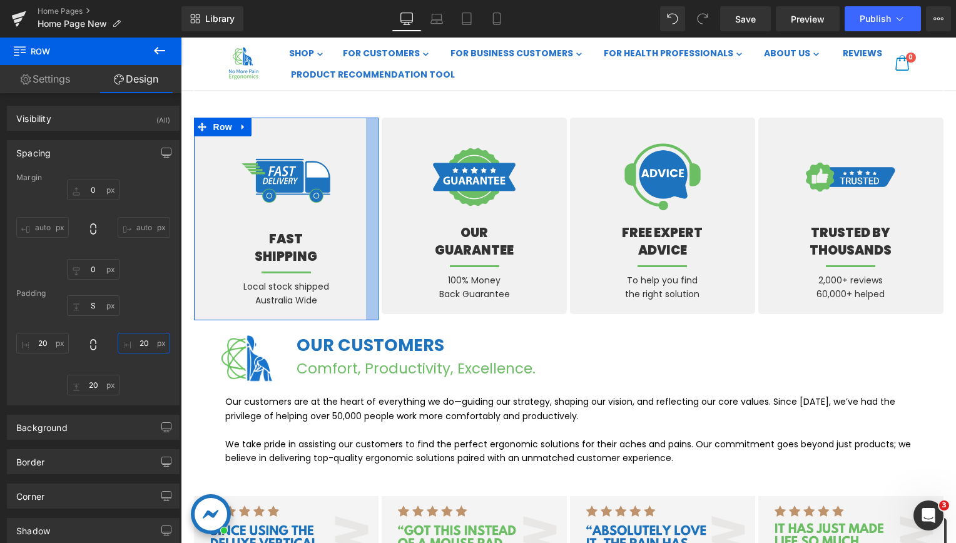
click at [136, 348] on input "text" at bounding box center [144, 343] width 53 height 21
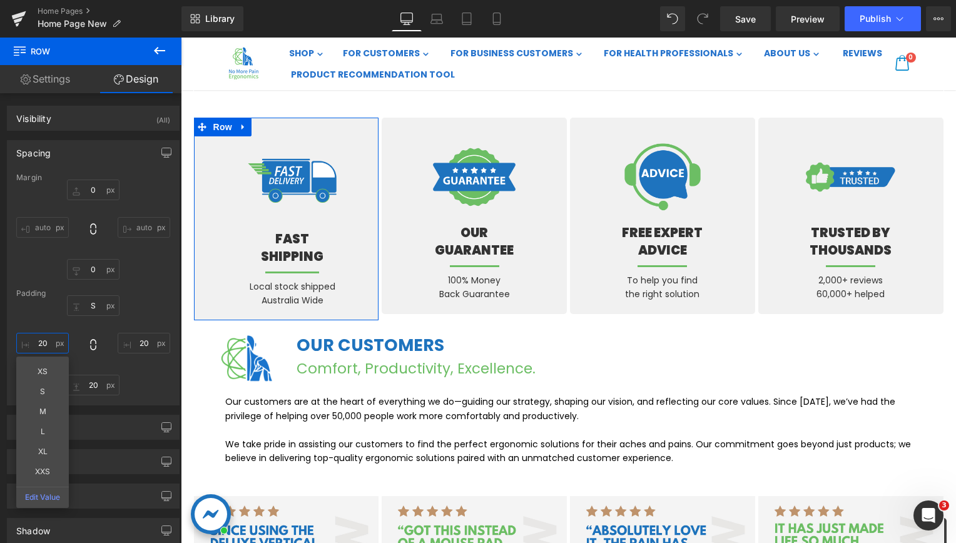
click at [45, 346] on input "text" at bounding box center [42, 343] width 53 height 21
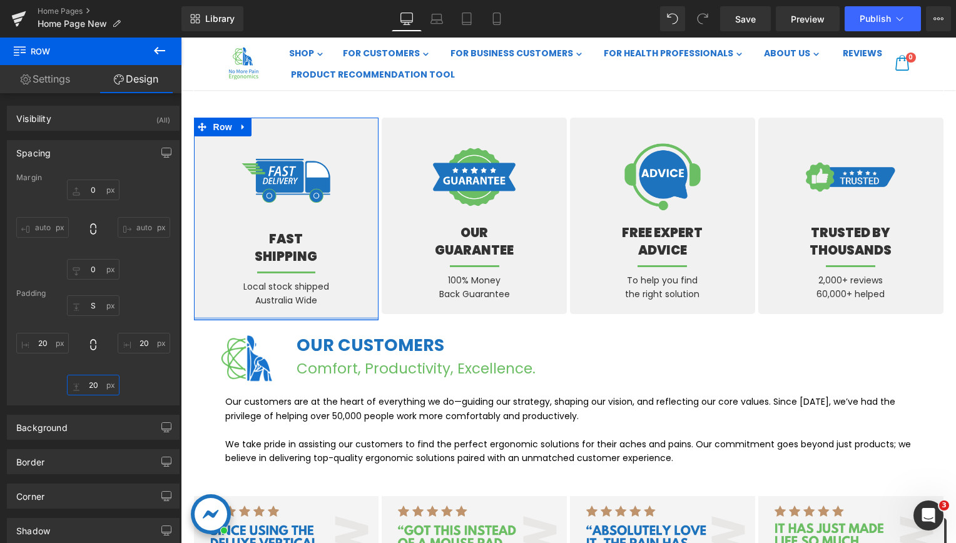
click at [92, 382] on input "text" at bounding box center [93, 385] width 53 height 21
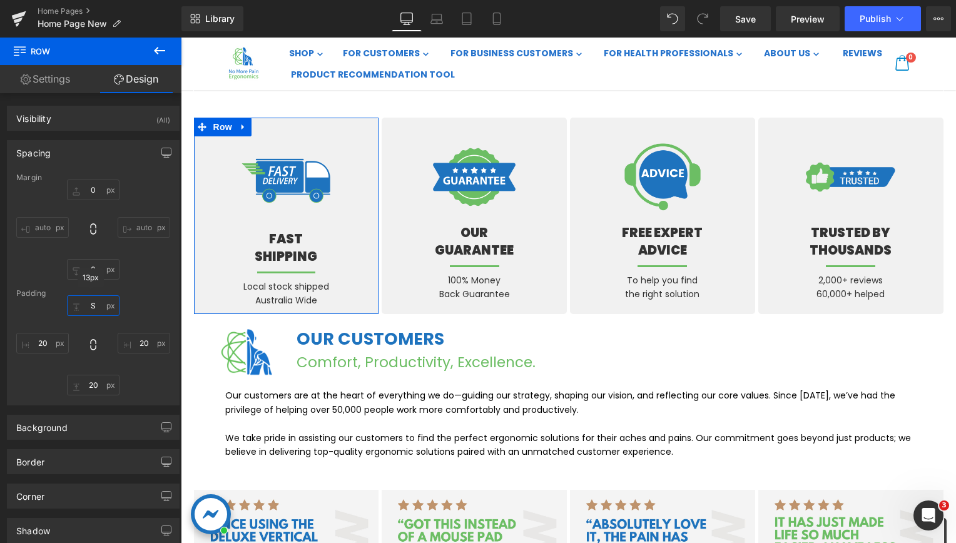
click at [90, 310] on input "text" at bounding box center [93, 305] width 53 height 21
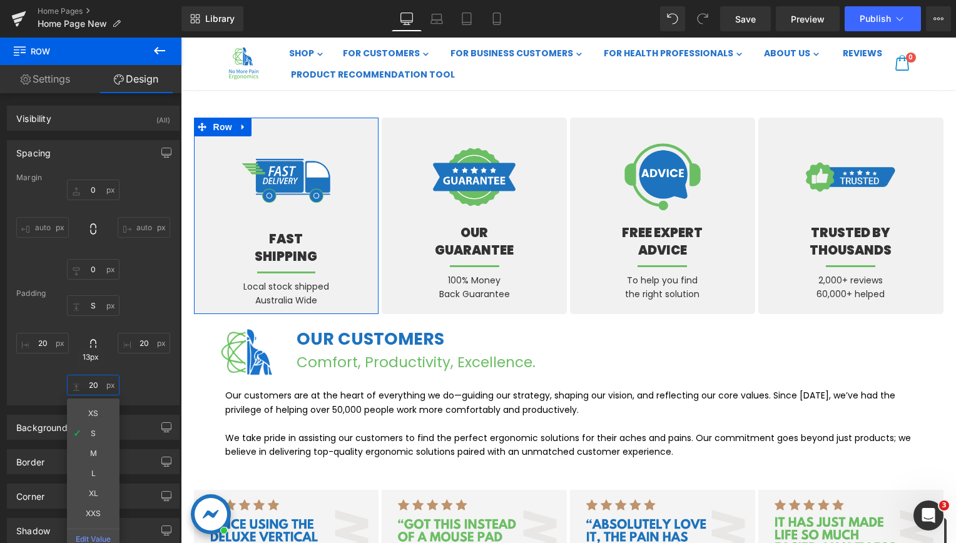
click at [94, 384] on input "text" at bounding box center [93, 385] width 53 height 21
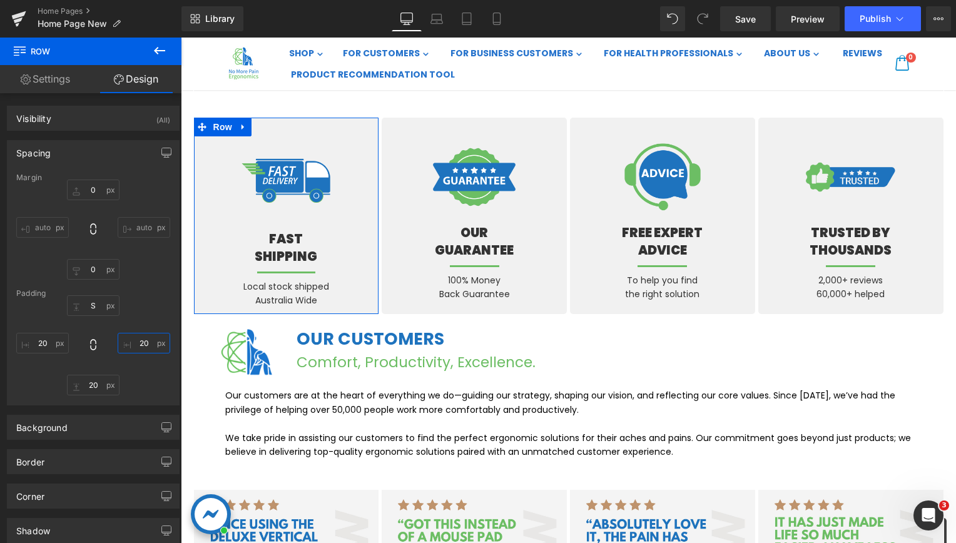
click at [139, 352] on input "text" at bounding box center [144, 343] width 53 height 21
click at [49, 349] on input "text" at bounding box center [42, 343] width 53 height 21
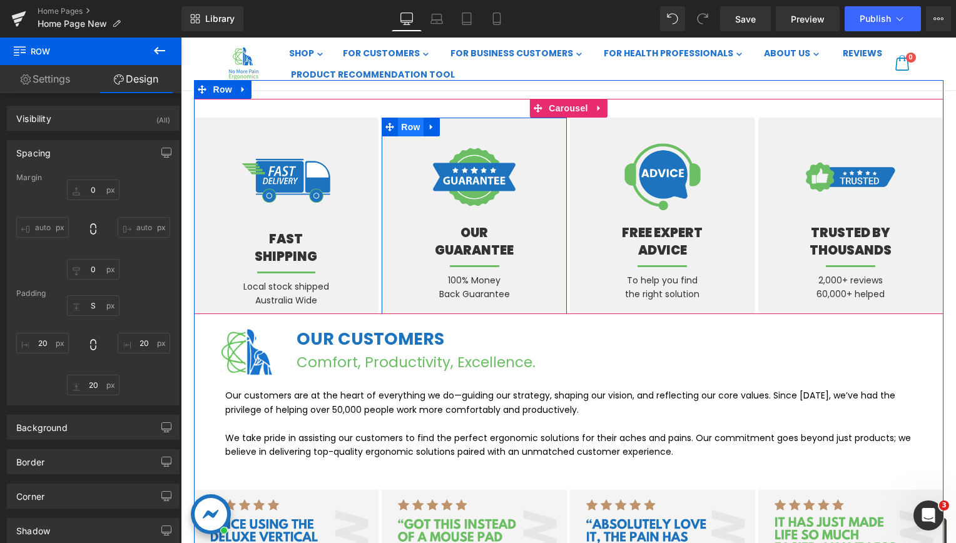
click at [398, 131] on span "Row" at bounding box center [410, 127] width 25 height 19
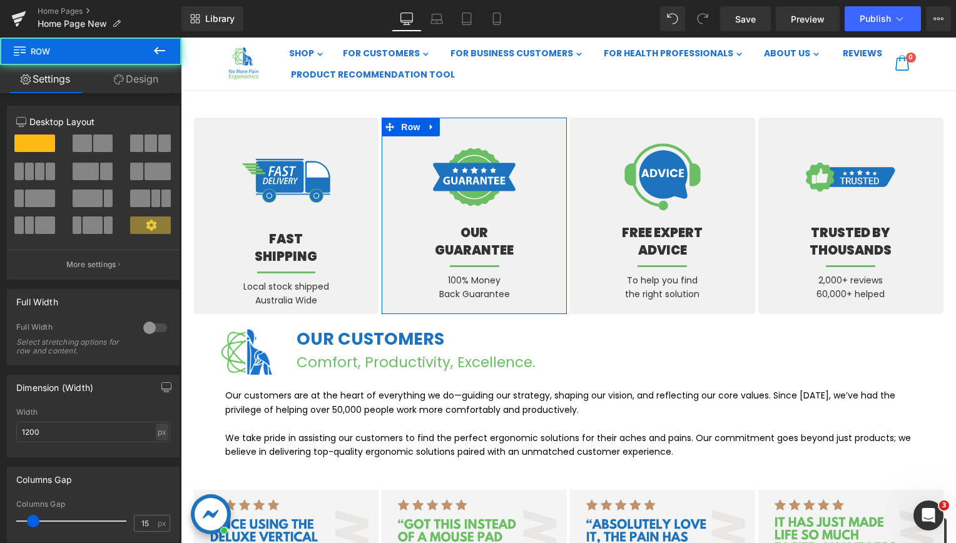
click at [146, 76] on link "Design" at bounding box center [136, 79] width 91 height 28
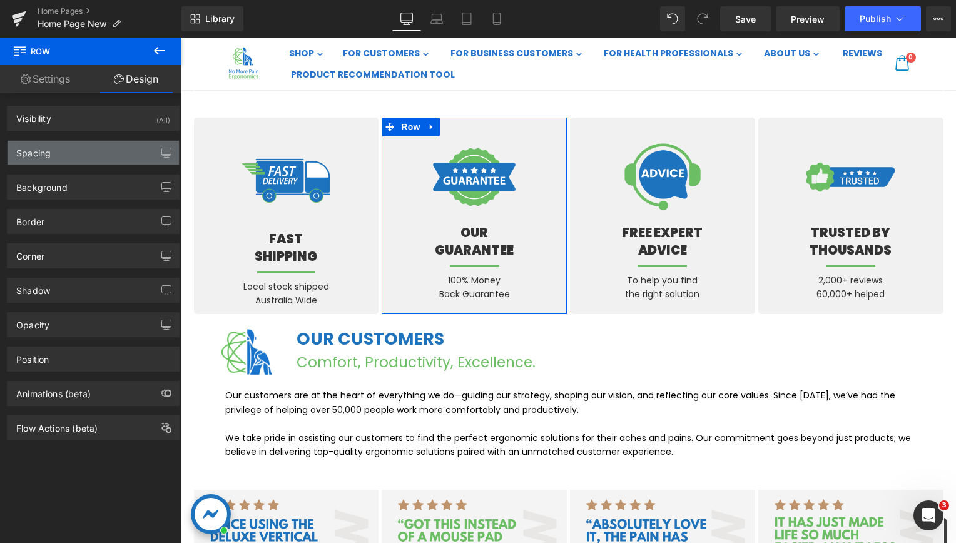
click at [58, 155] on div "Spacing" at bounding box center [93, 153] width 171 height 24
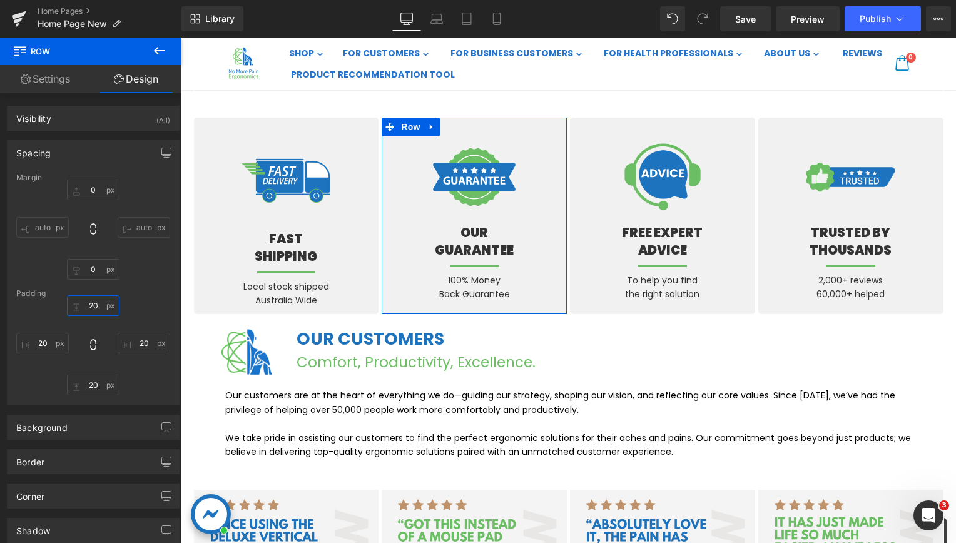
click at [94, 312] on input "text" at bounding box center [93, 305] width 53 height 21
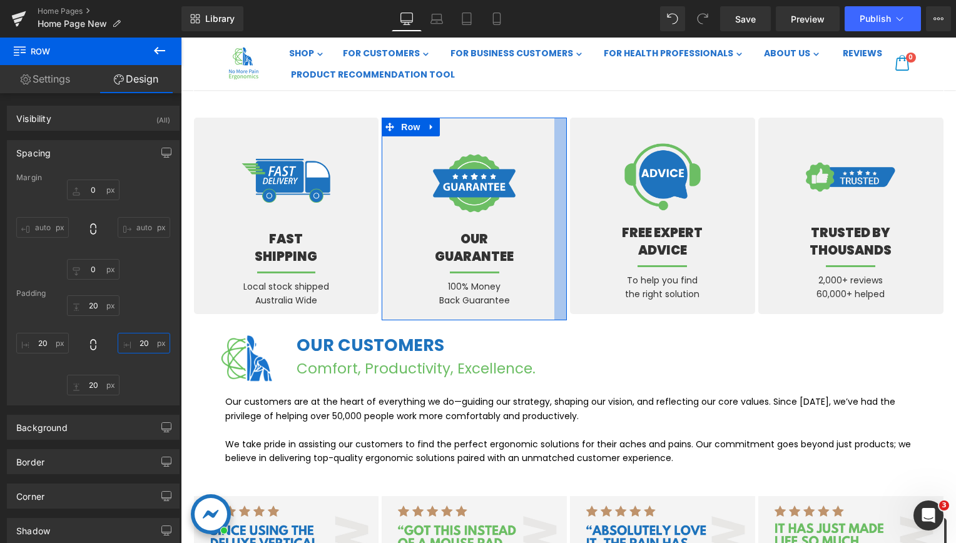
click at [136, 343] on input "text" at bounding box center [144, 343] width 53 height 21
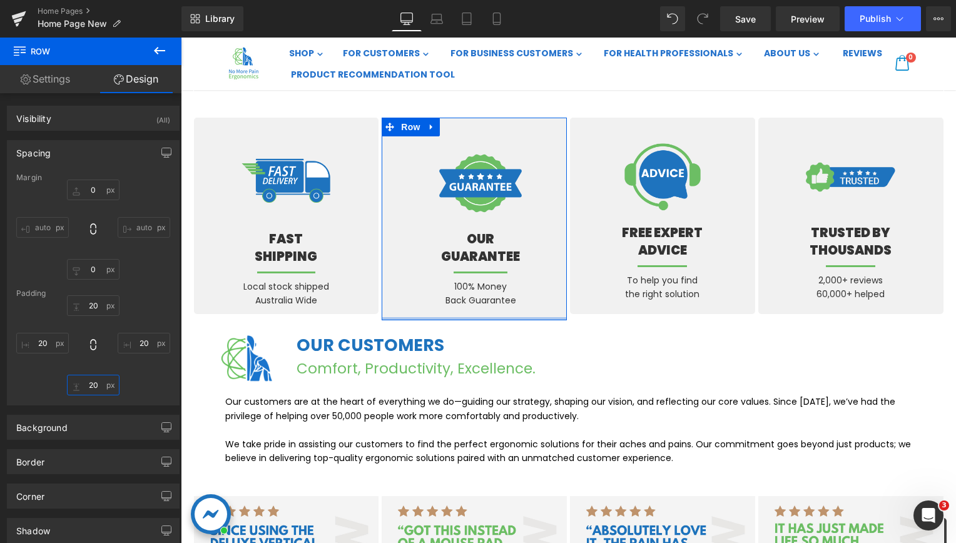
click at [88, 385] on input "text" at bounding box center [93, 385] width 53 height 21
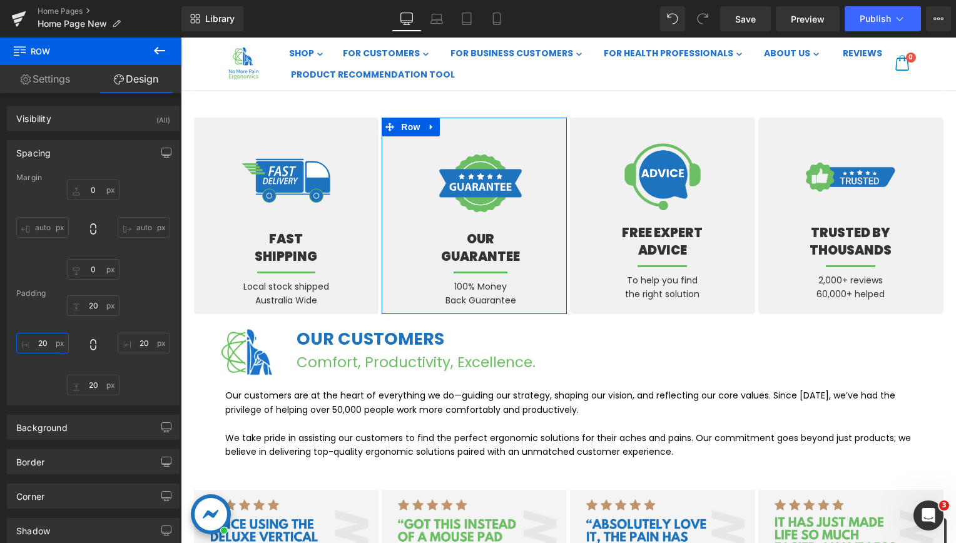
click at [34, 346] on input "text" at bounding box center [42, 343] width 53 height 21
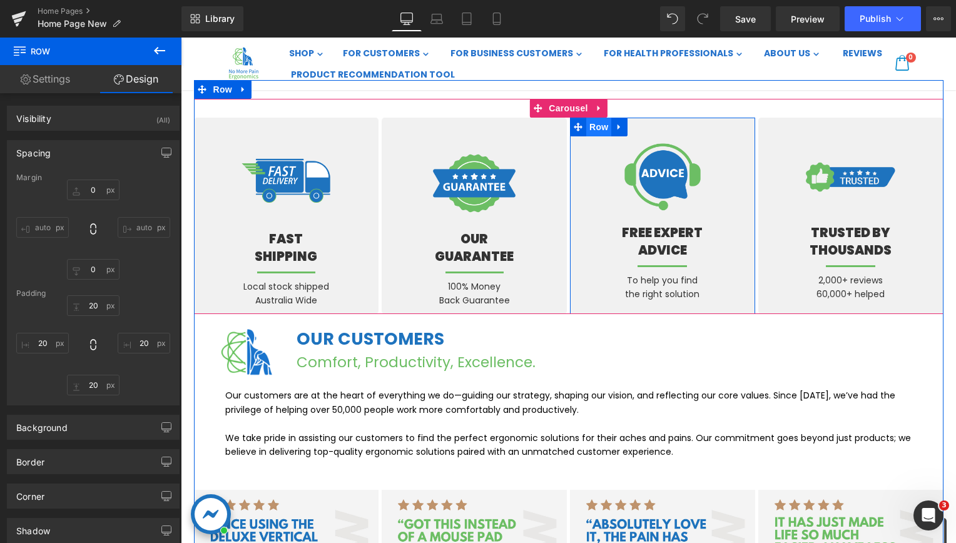
click at [599, 126] on ul "Row" at bounding box center [599, 127] width 58 height 19
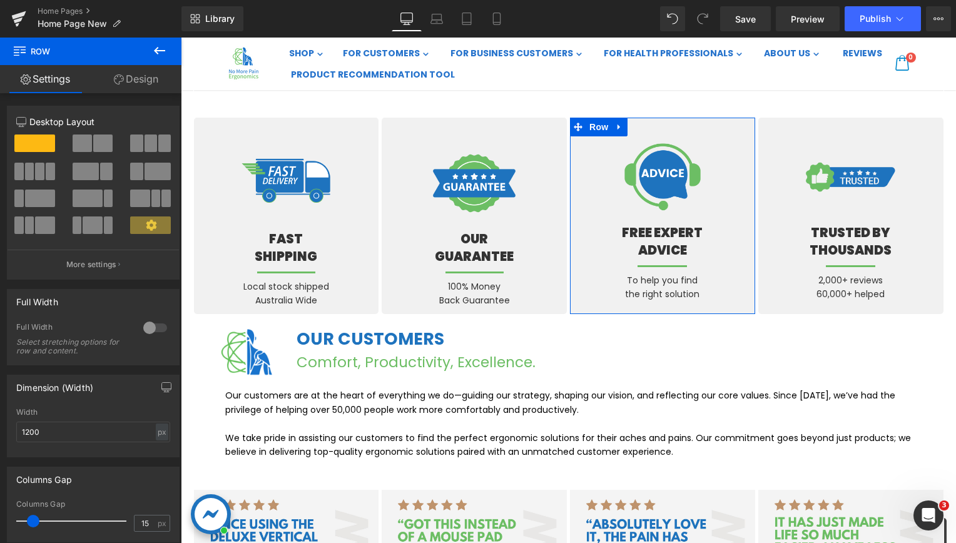
click at [146, 79] on link "Design" at bounding box center [136, 79] width 91 height 28
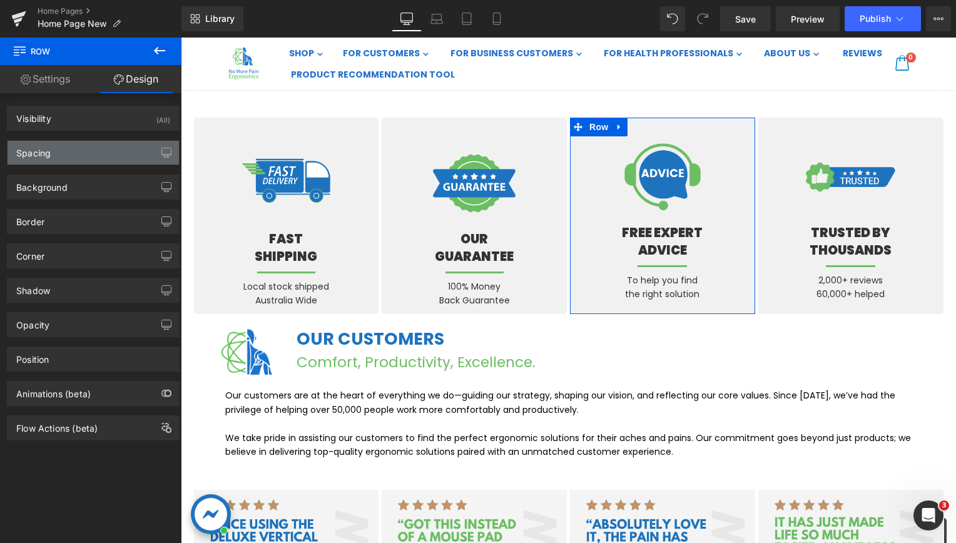
click at [93, 151] on div "Spacing" at bounding box center [93, 153] width 171 height 24
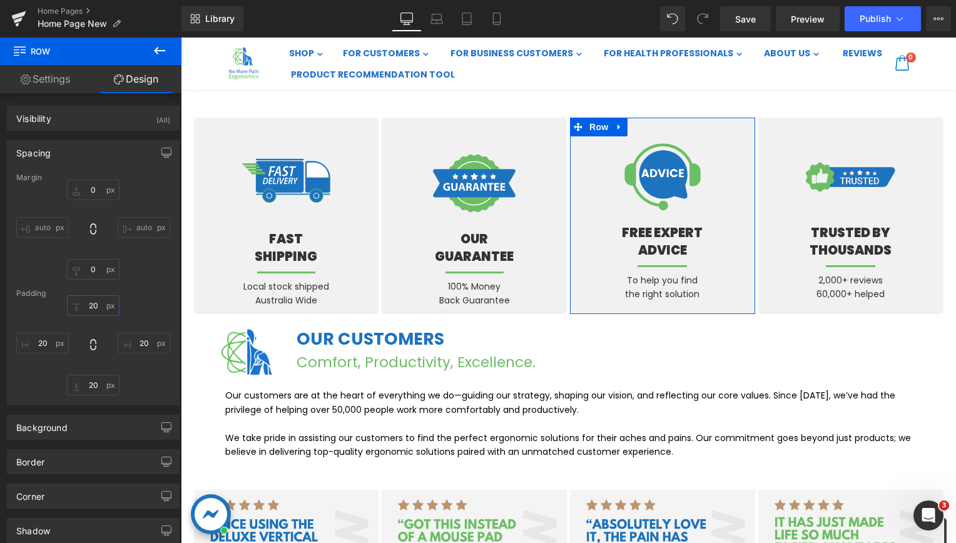
click at [94, 302] on input "20" at bounding box center [93, 305] width 53 height 21
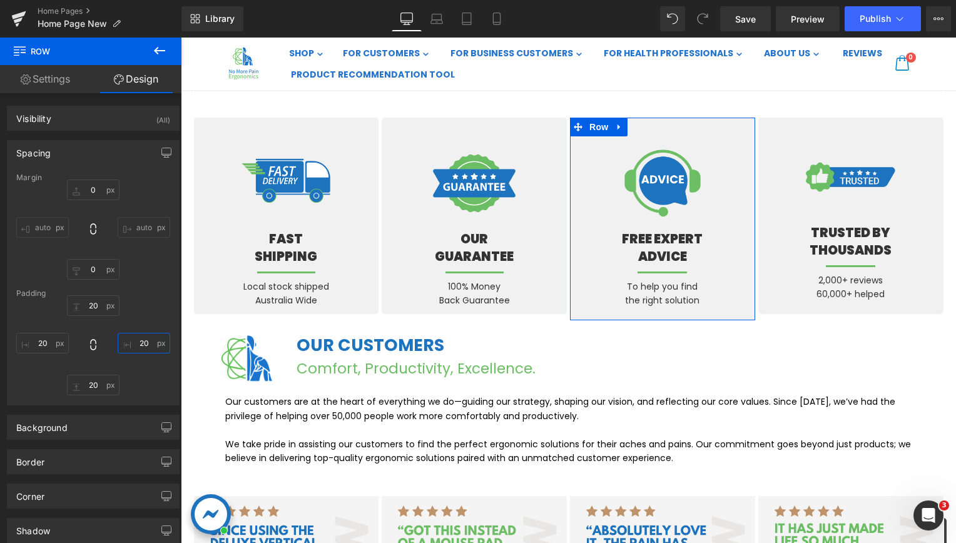
click at [140, 345] on input "20" at bounding box center [144, 343] width 53 height 21
click at [91, 384] on input "20" at bounding box center [93, 385] width 53 height 21
click at [97, 397] on div "Margin 0 auto 0 auto [GEOGRAPHIC_DATA] 20 20 20 20" at bounding box center [93, 288] width 171 height 231
click at [96, 393] on input "20" at bounding box center [93, 385] width 53 height 21
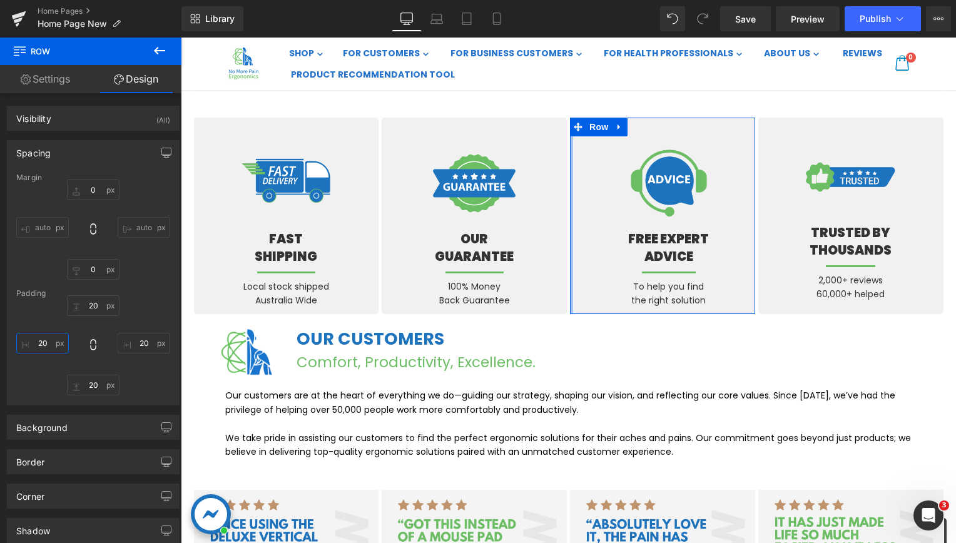
click at [55, 342] on input "20" at bounding box center [42, 343] width 53 height 21
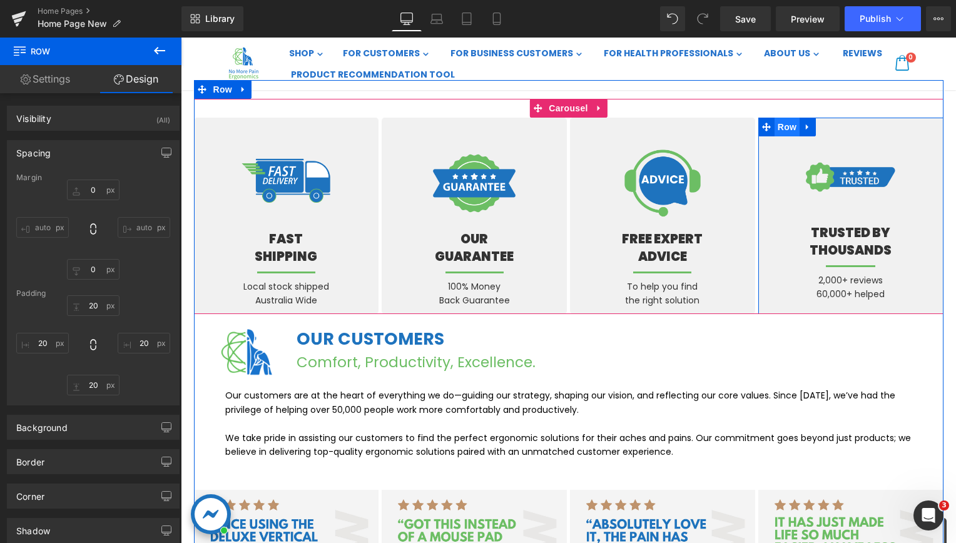
click at [786, 128] on span "Row" at bounding box center [786, 127] width 25 height 19
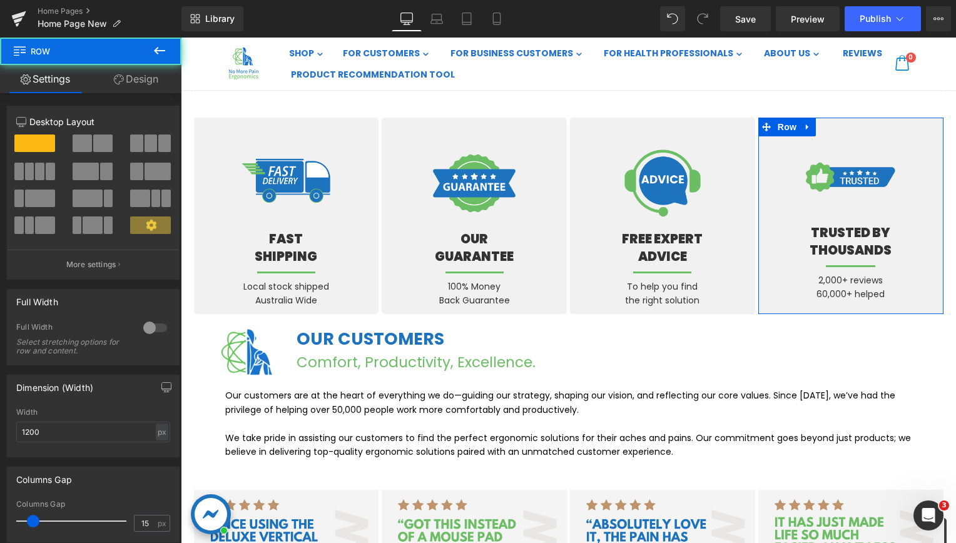
click at [135, 69] on link "Design" at bounding box center [136, 79] width 91 height 28
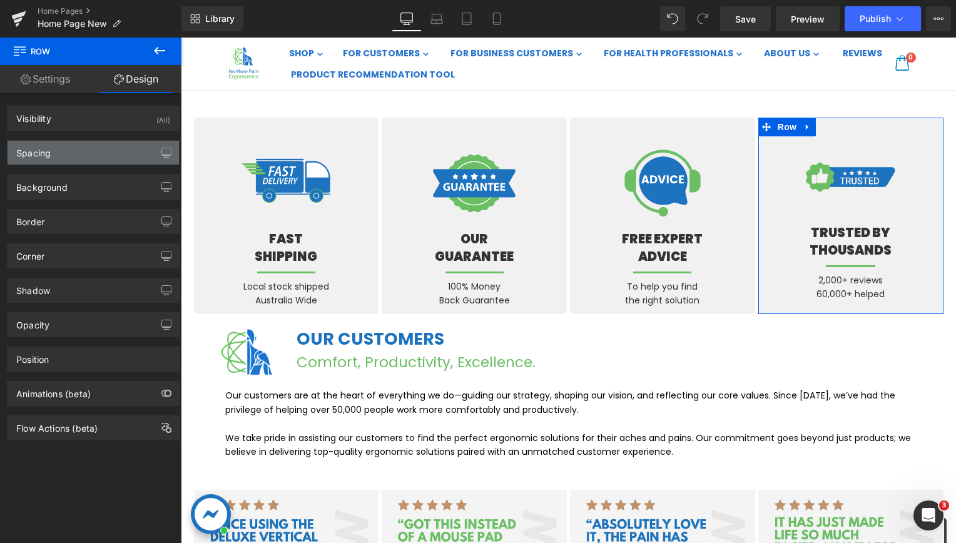
click at [59, 148] on div "Spacing" at bounding box center [93, 153] width 171 height 24
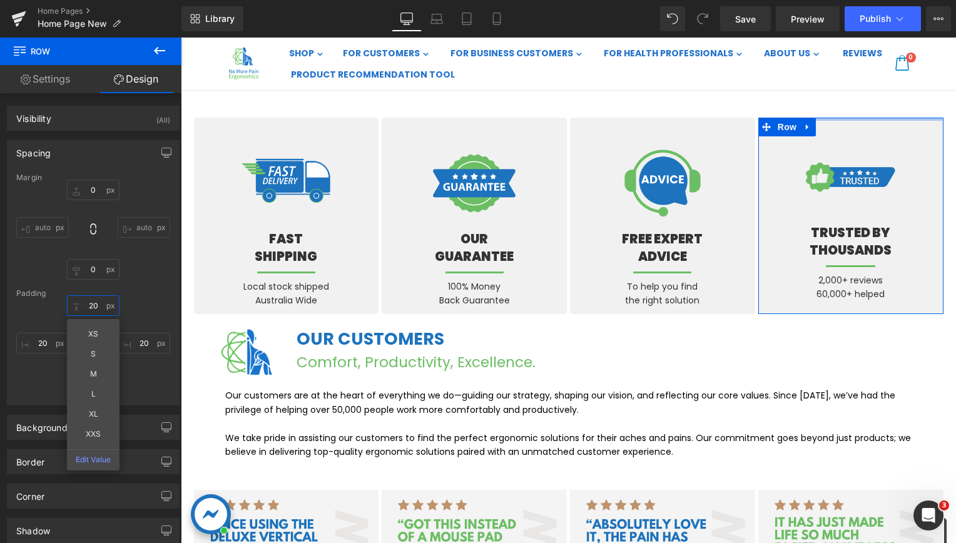
click at [91, 304] on input "20" at bounding box center [93, 305] width 53 height 21
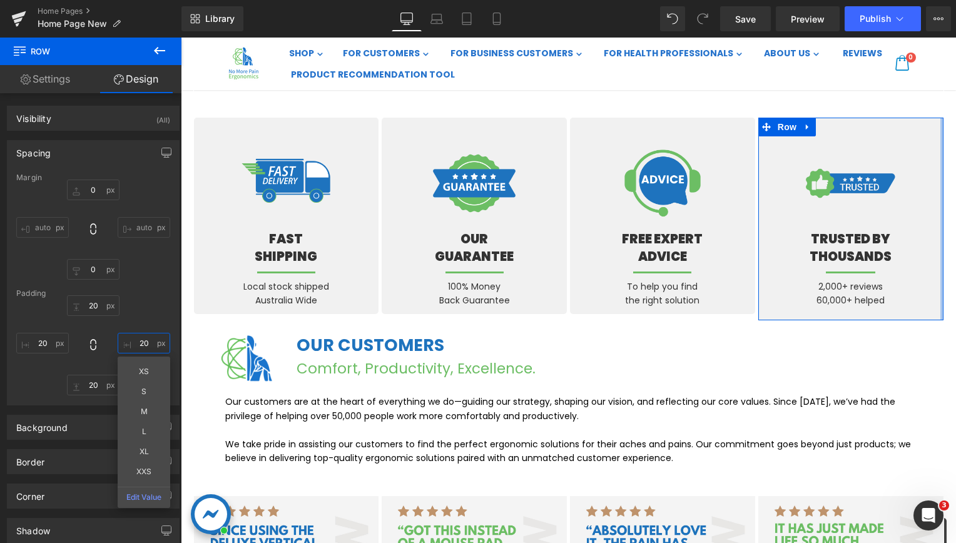
click at [129, 343] on input "20" at bounding box center [144, 343] width 53 height 21
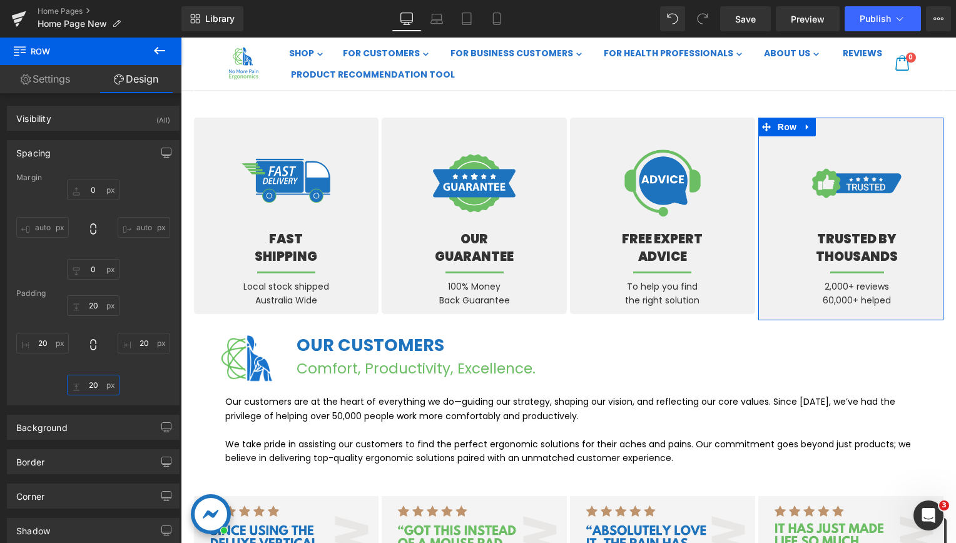
click at [94, 381] on input "20" at bounding box center [93, 385] width 53 height 21
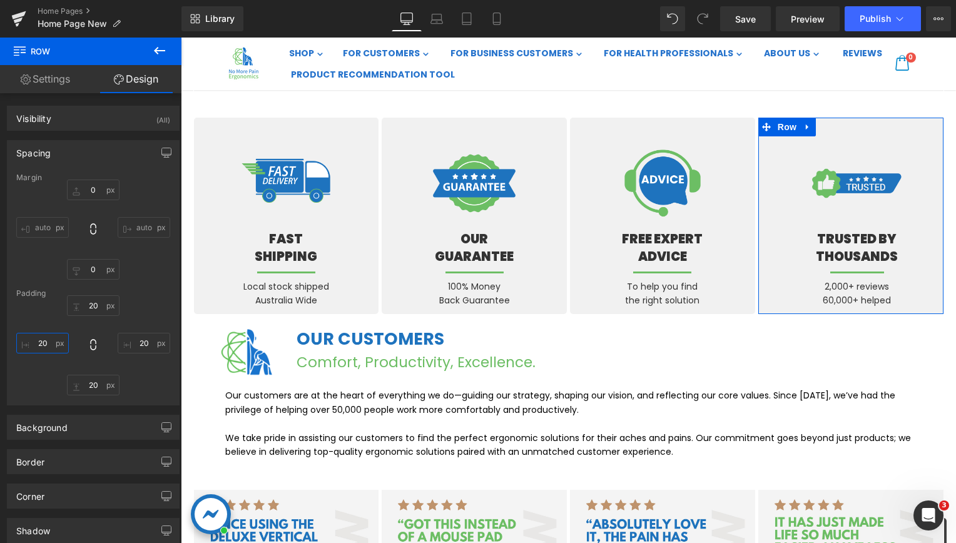
click at [35, 348] on input "20" at bounding box center [42, 343] width 53 height 21
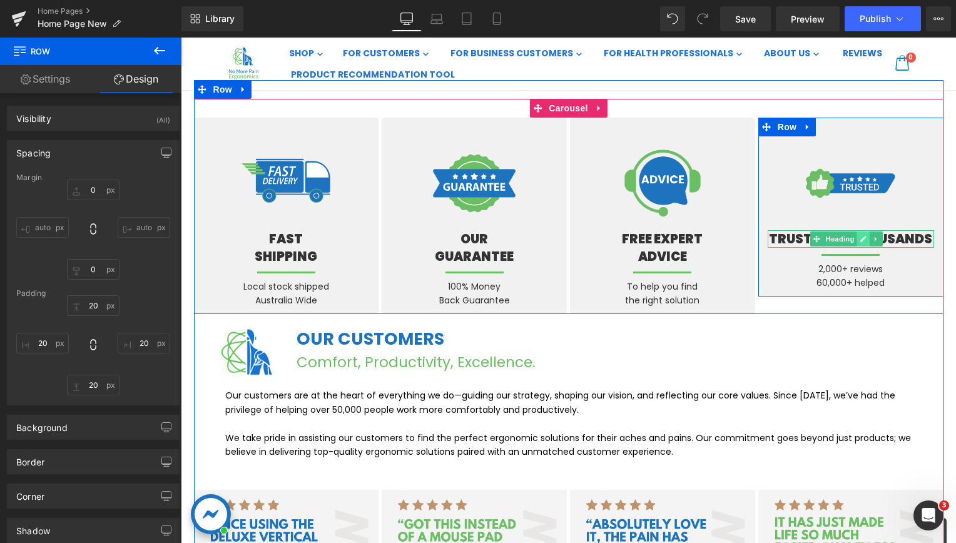
click at [861, 235] on icon at bounding box center [862, 239] width 7 height 8
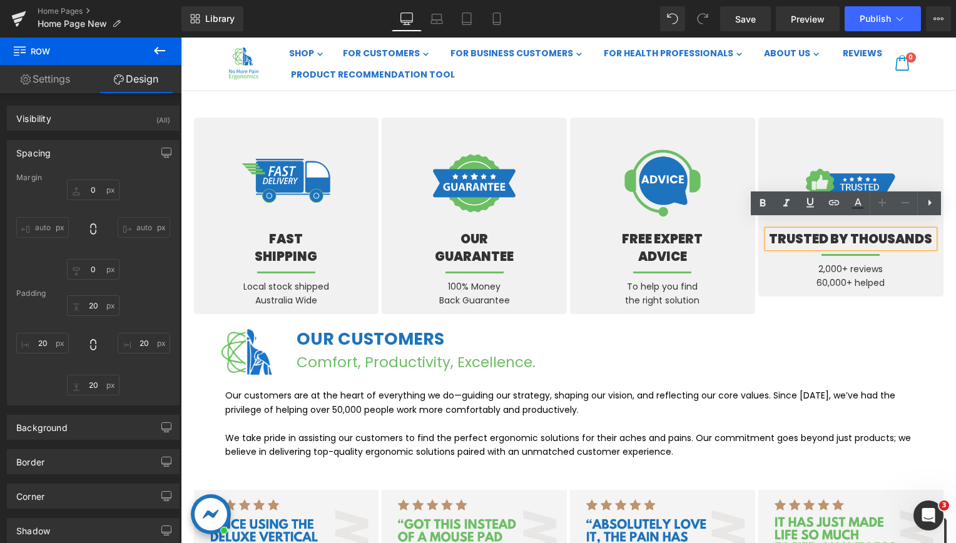
click at [843, 230] on strong "TRUSTED BY THOUSANDS" at bounding box center [850, 239] width 163 height 18
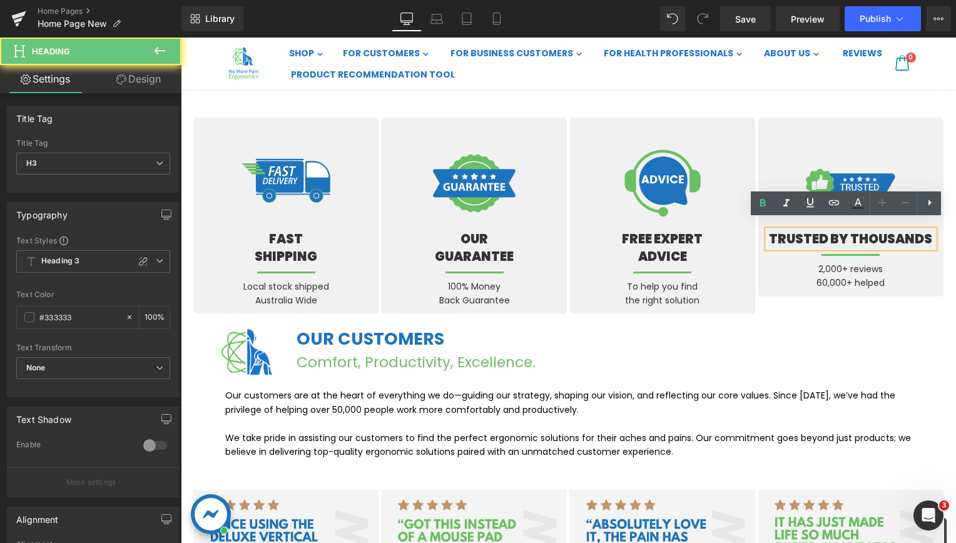
click at [846, 230] on strong "TRUSTED BY THOUSANDS" at bounding box center [850, 239] width 163 height 18
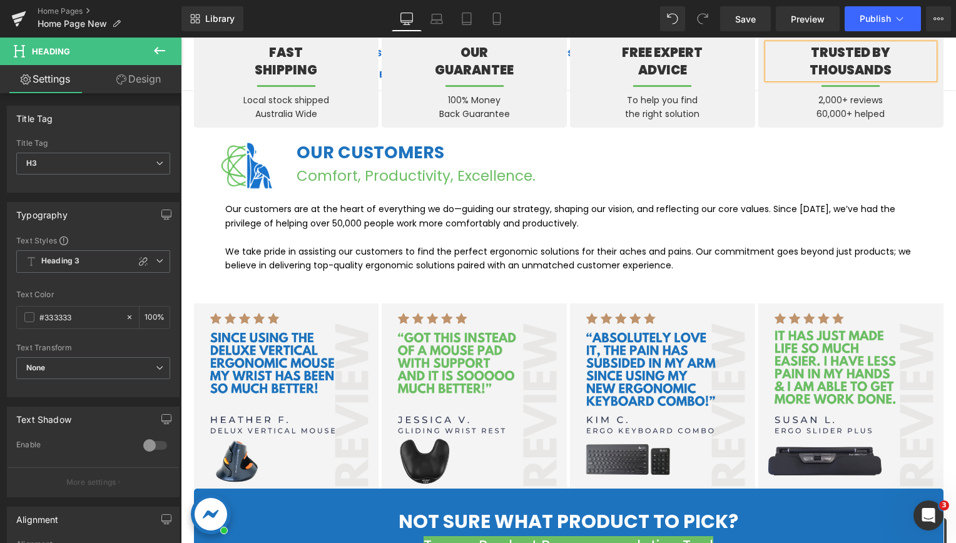
scroll to position [1314, 0]
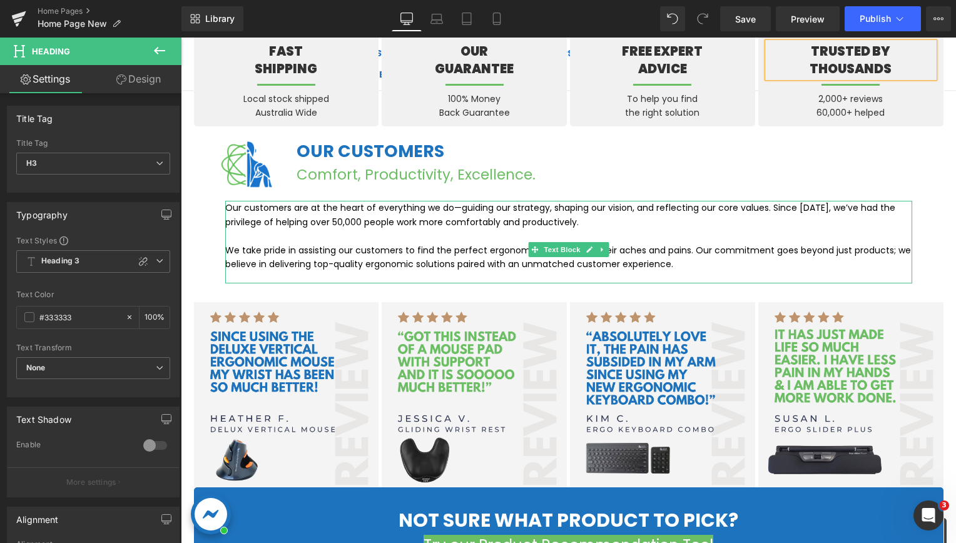
click at [417, 225] on p "Our customers are at the heart of everything we do—guiding our strategy, shapin…" at bounding box center [568, 215] width 687 height 28
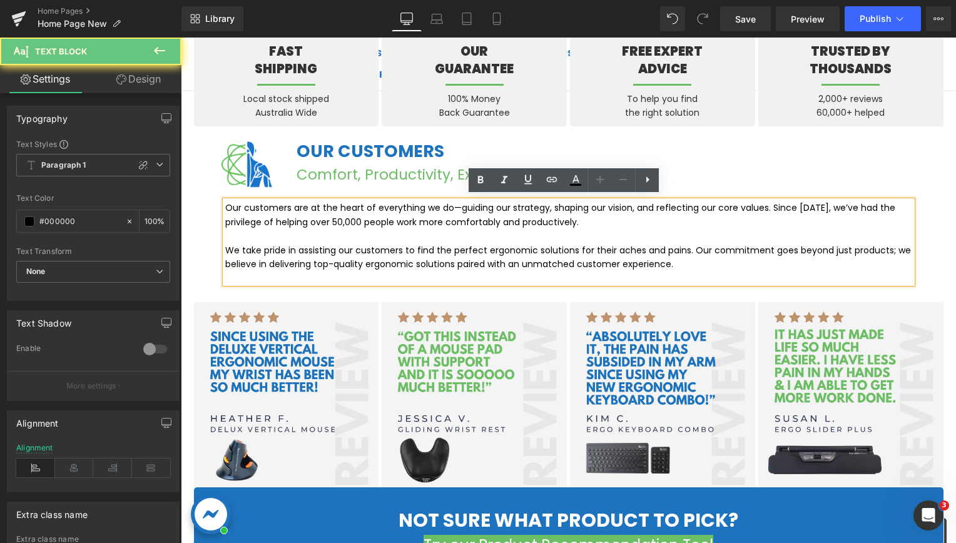
click at [433, 223] on p "Our customers are at the heart of everything we do—guiding our strategy, shapin…" at bounding box center [568, 215] width 687 height 28
click at [422, 223] on p "Our customers are at the heart of everything we do—guiding our strategy, shapin…" at bounding box center [568, 215] width 687 height 28
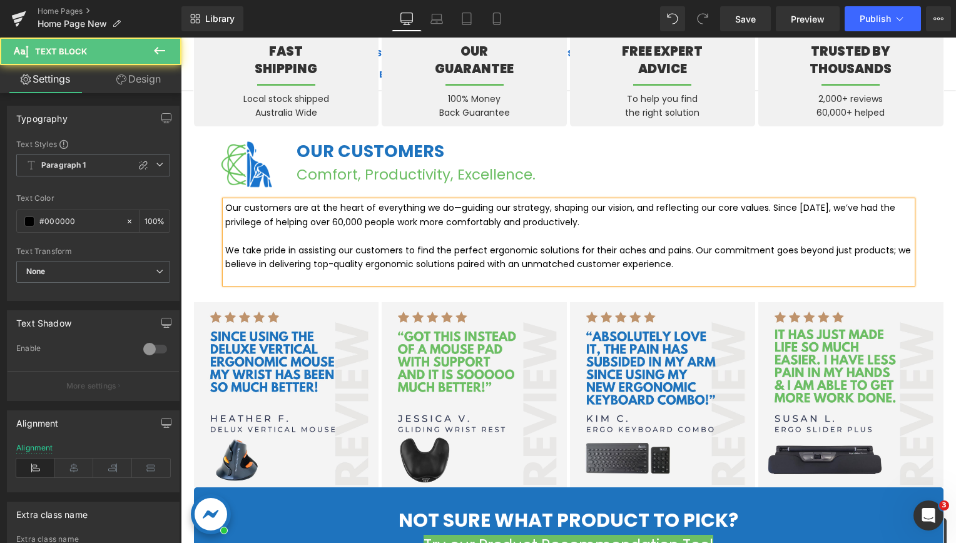
click at [556, 218] on p "Our customers are at the heart of everything we do—guiding our strategy, shapin…" at bounding box center [568, 215] width 687 height 28
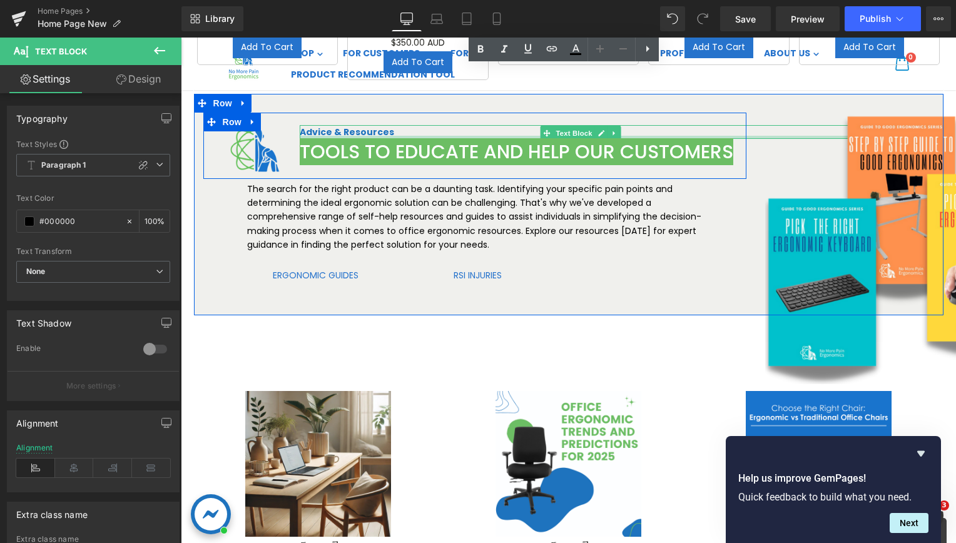
scroll to position [2627, 0]
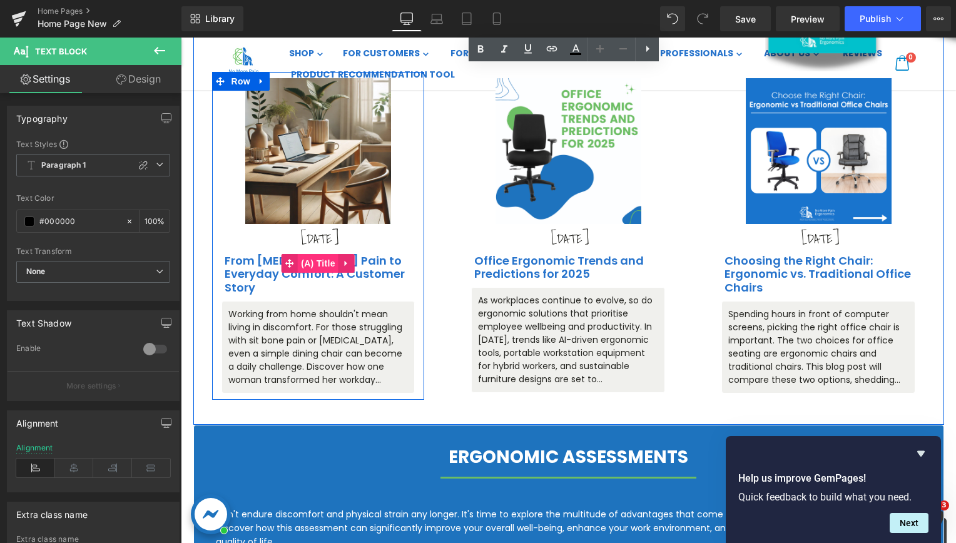
click at [304, 273] on span "(A) Title" at bounding box center [318, 263] width 41 height 19
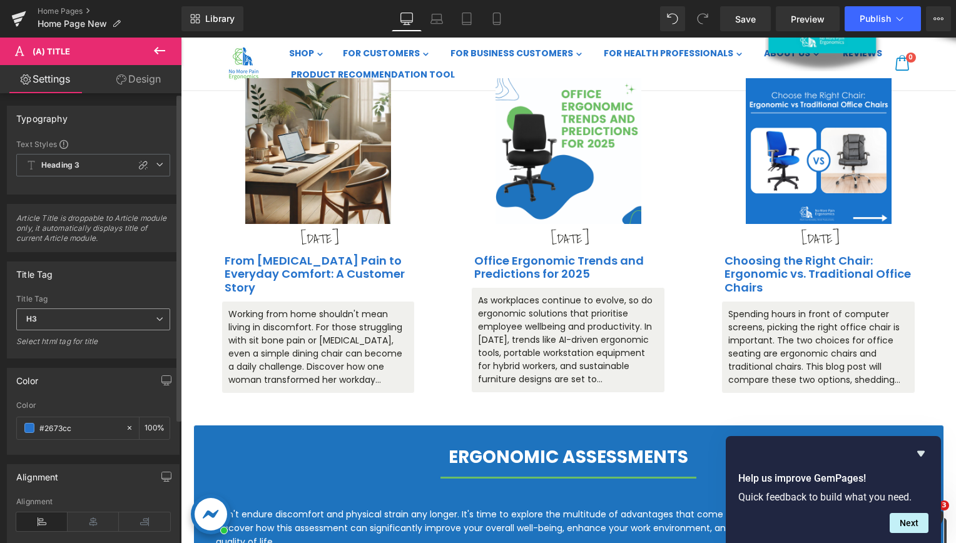
click at [106, 317] on span "H3" at bounding box center [93, 319] width 154 height 22
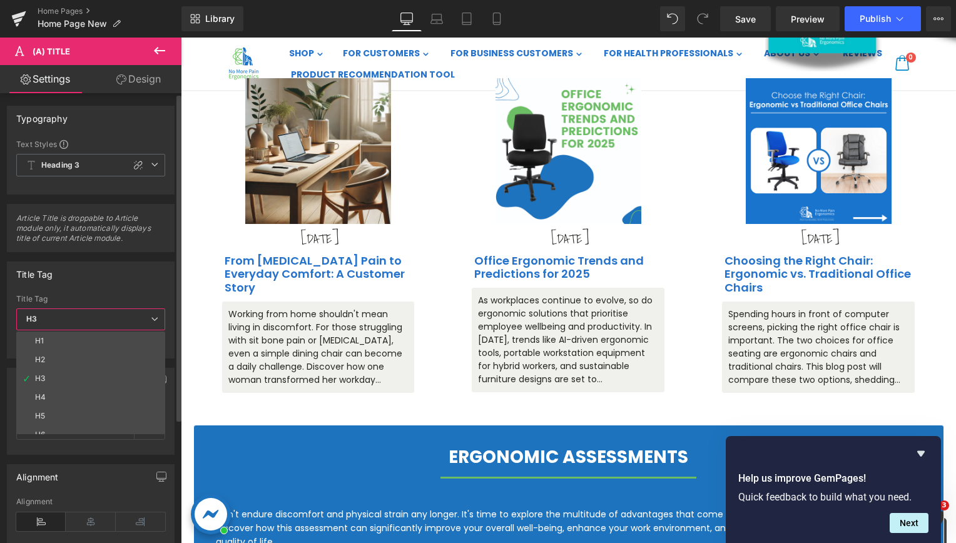
click at [112, 325] on span "H3" at bounding box center [90, 319] width 149 height 22
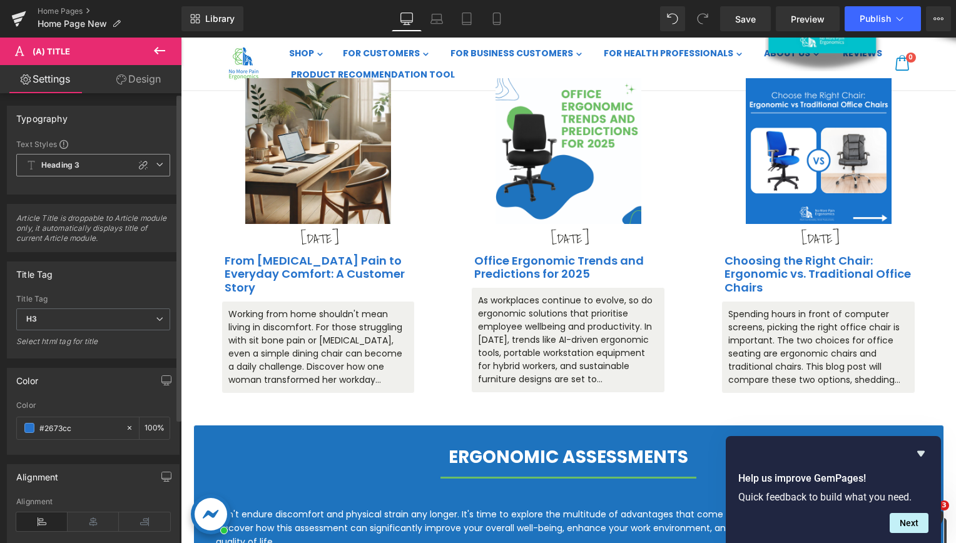
click at [109, 165] on span "Heading 3" at bounding box center [93, 165] width 154 height 23
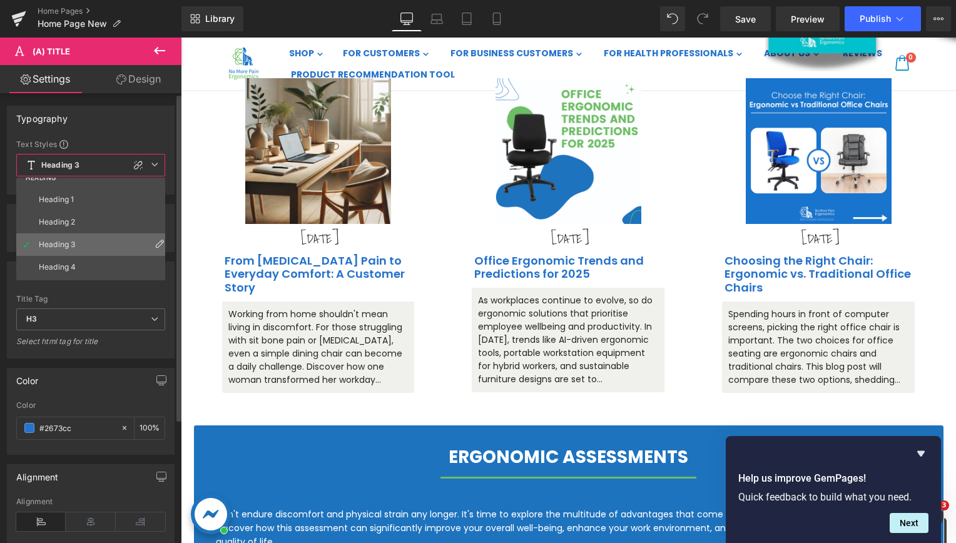
scroll to position [63, 0]
click at [83, 251] on li "Heading 5" at bounding box center [93, 260] width 155 height 23
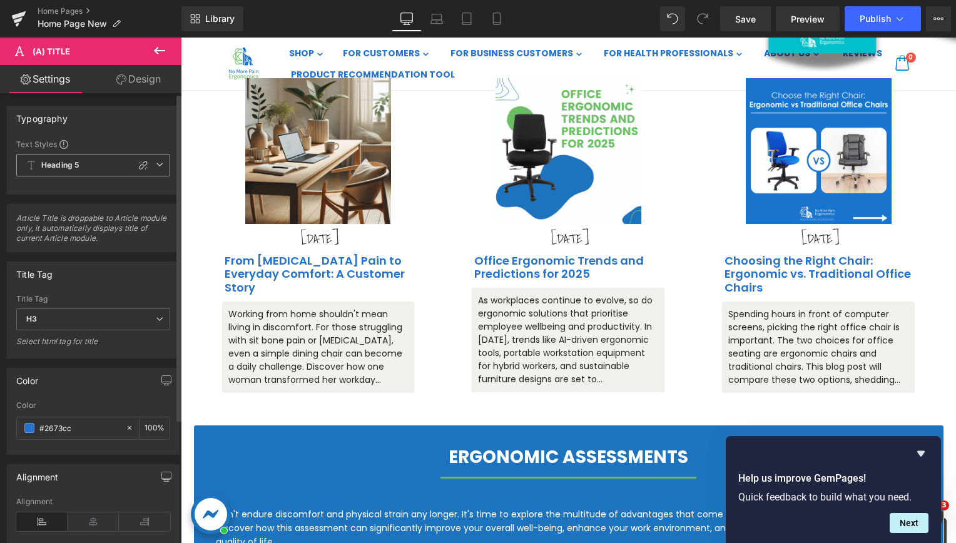
click at [85, 174] on span "Heading 5" at bounding box center [93, 165] width 154 height 23
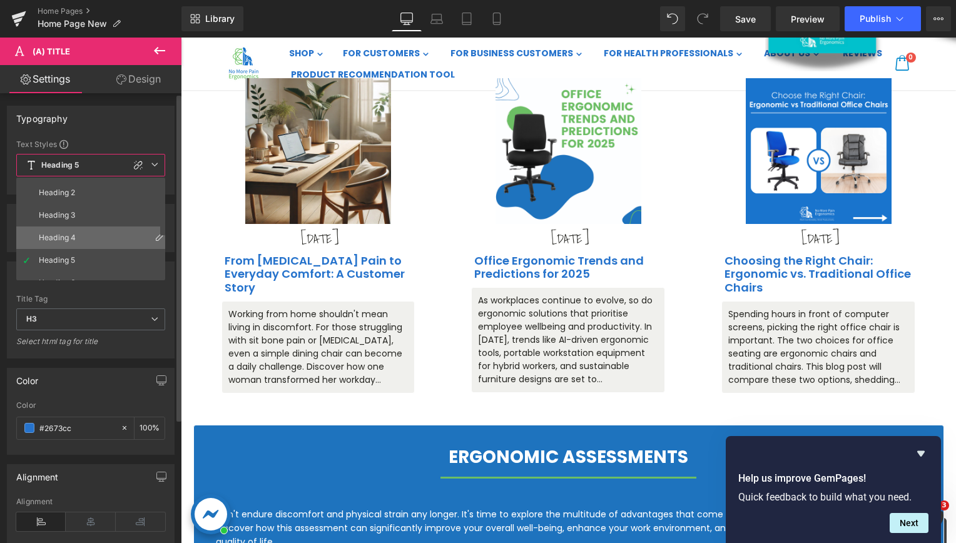
click at [76, 228] on li "Heading 4" at bounding box center [93, 237] width 155 height 23
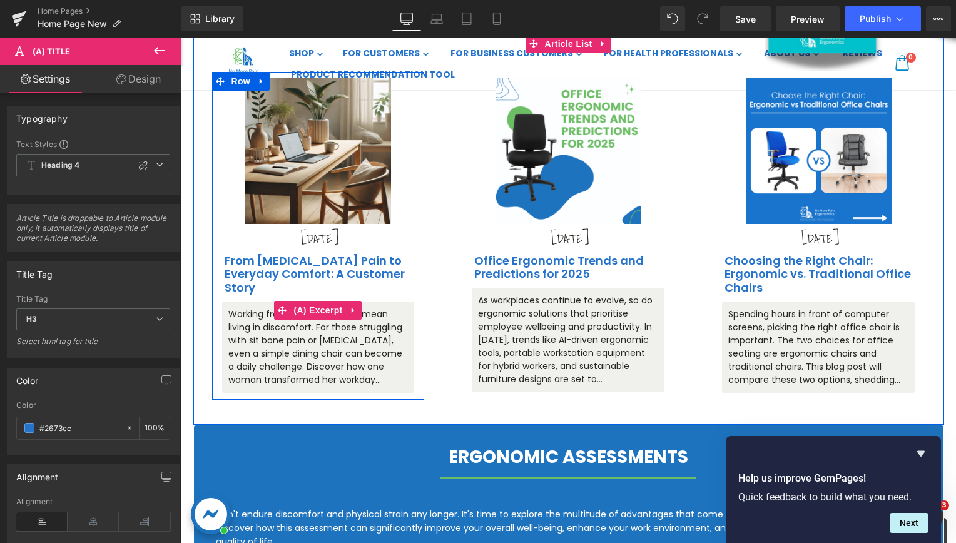
click at [338, 345] on div "Working from home shouldn't mean living in discomfort. For those struggling wit…" at bounding box center [318, 347] width 194 height 93
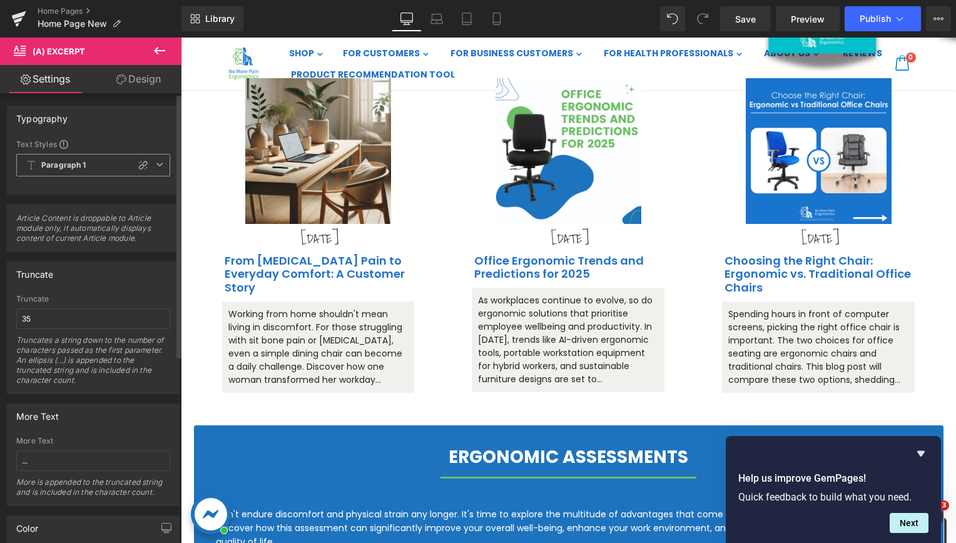
click at [98, 169] on span "Paragraph 1" at bounding box center [93, 165] width 154 height 23
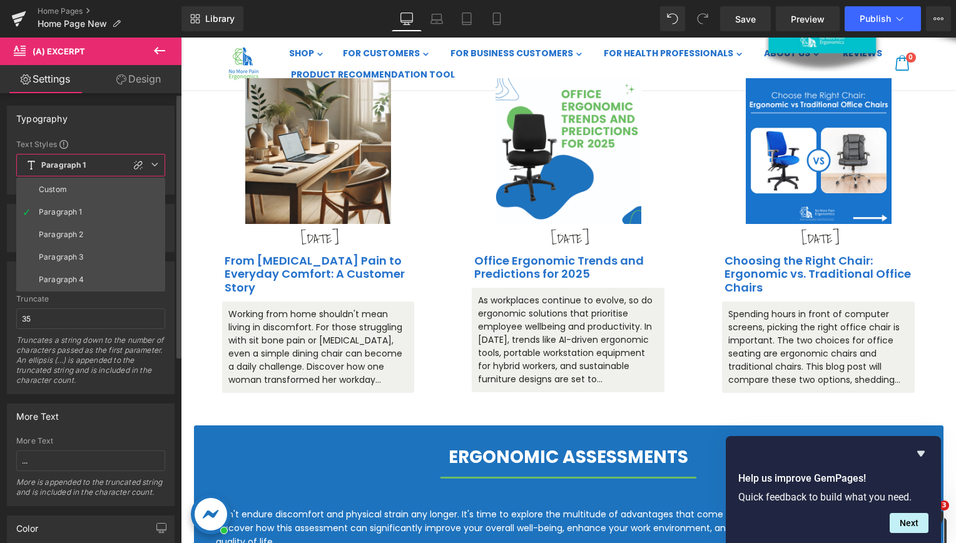
click at [91, 163] on span "Paragraph 1" at bounding box center [90, 165] width 149 height 23
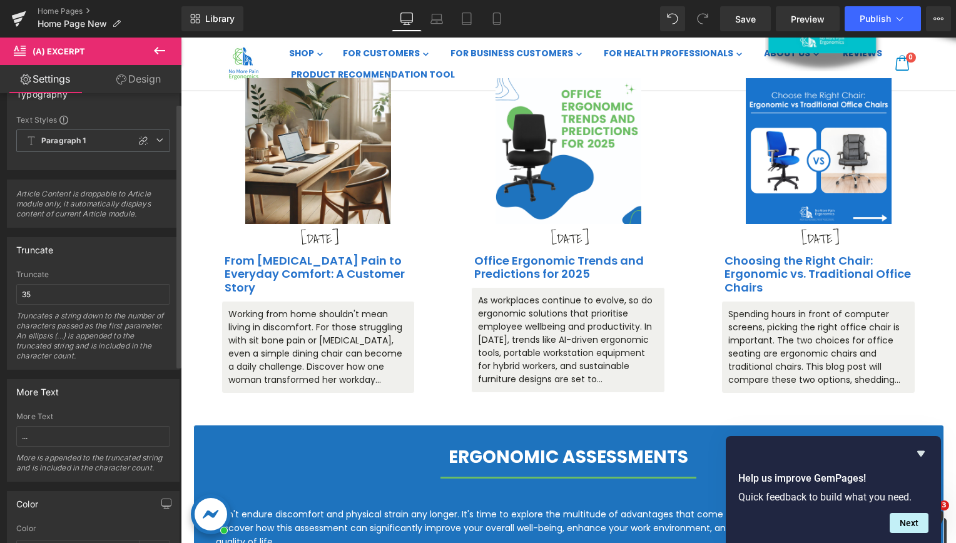
scroll to position [0, 0]
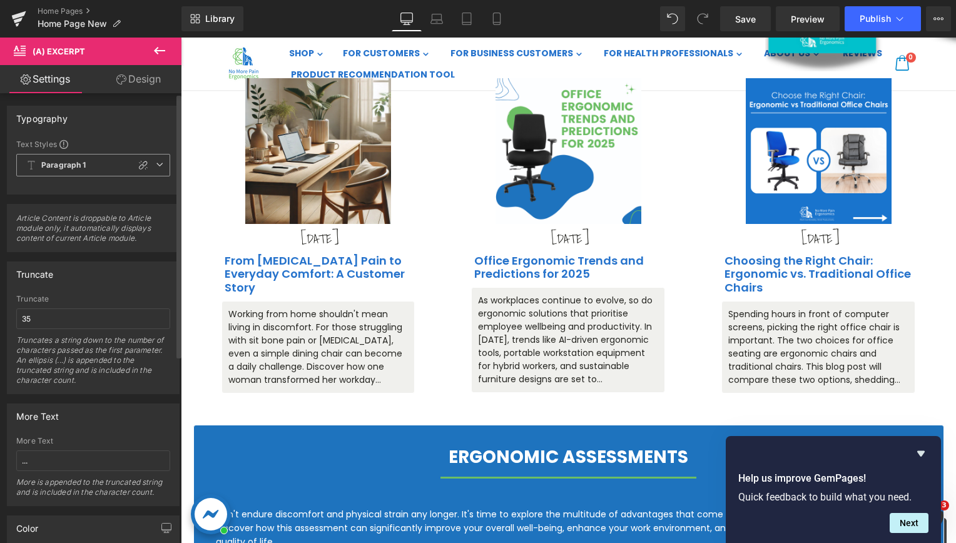
click at [82, 162] on b "Paragraph 1" at bounding box center [63, 165] width 45 height 11
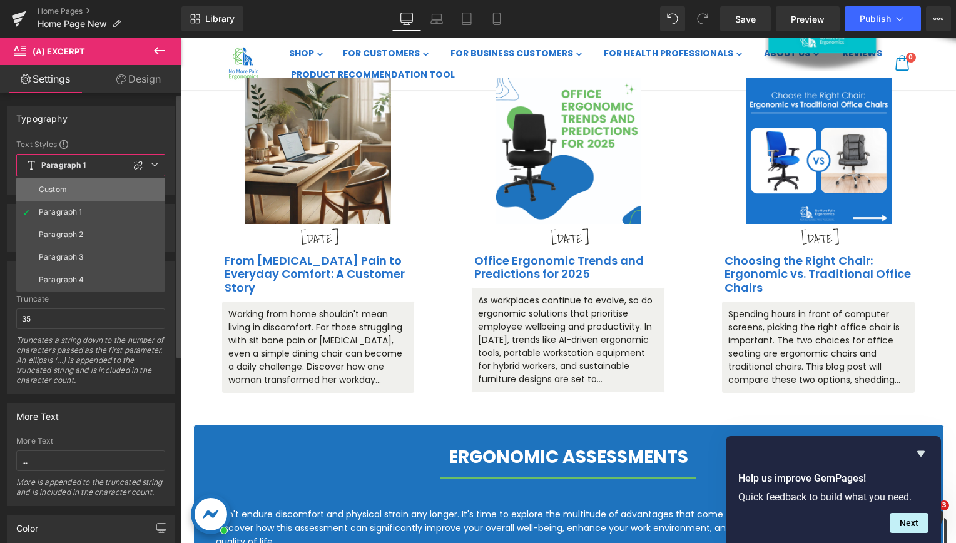
click at [69, 178] on li "Custom" at bounding box center [90, 189] width 149 height 23
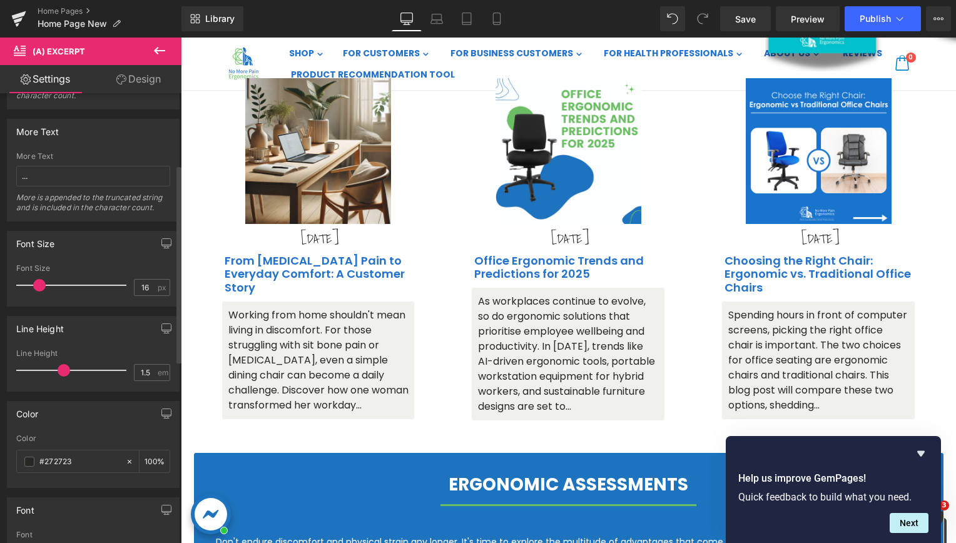
scroll to position [375, 0]
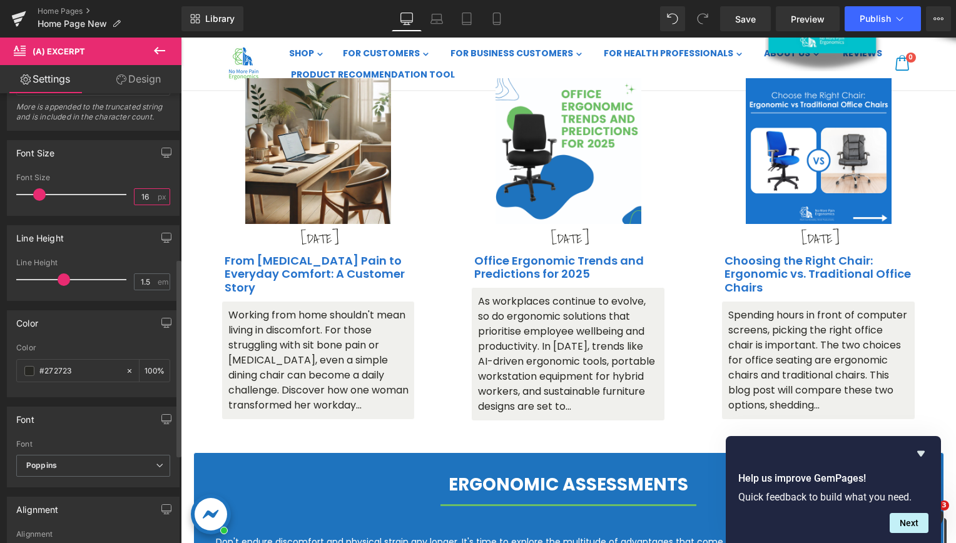
click at [141, 196] on input "16" at bounding box center [145, 197] width 22 height 16
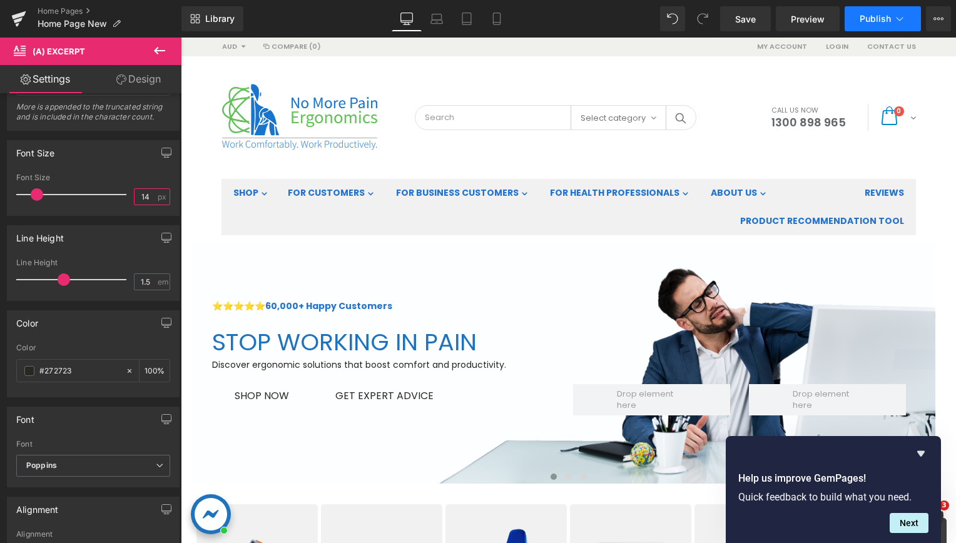
scroll to position [0, 0]
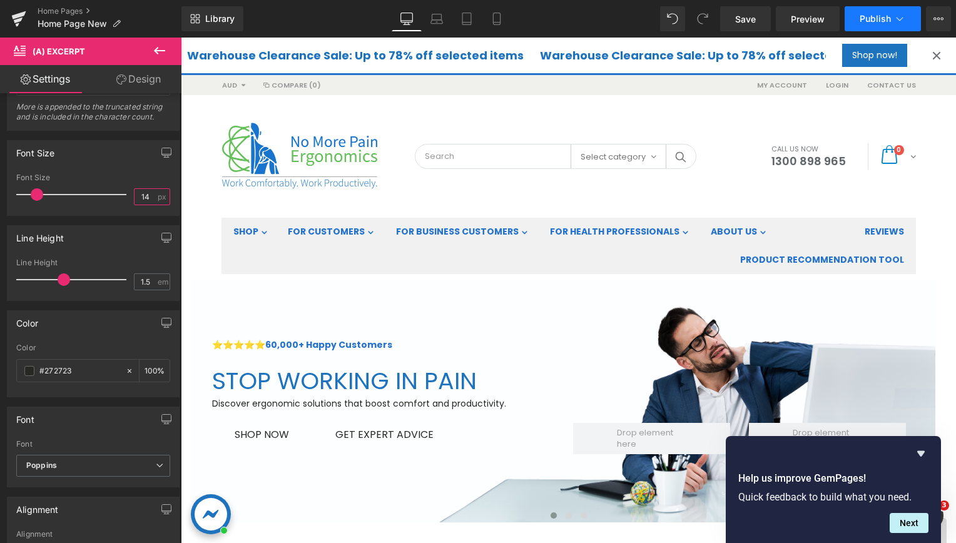
type input "14"
click at [868, 19] on span "Publish" at bounding box center [874, 19] width 31 height 10
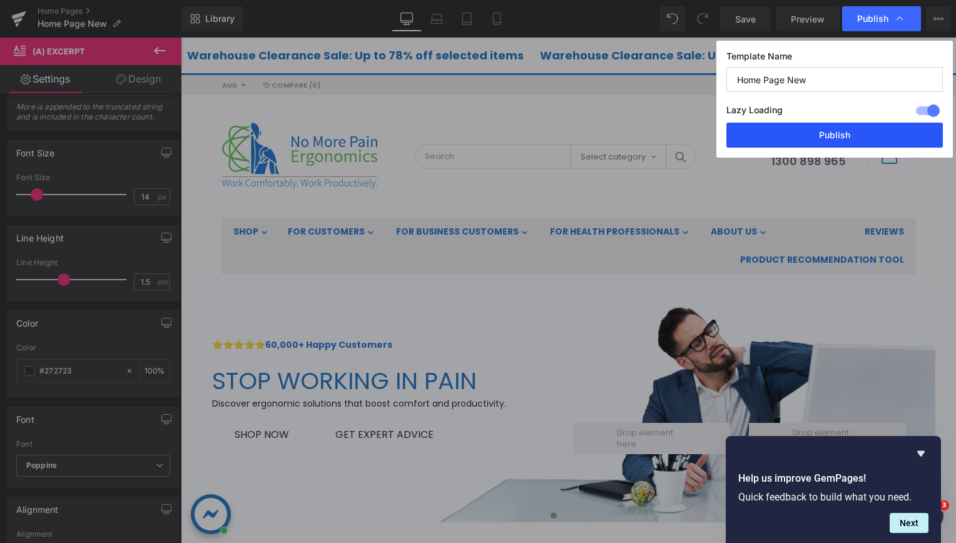
click at [807, 133] on button "Publish" at bounding box center [834, 135] width 216 height 25
